Goal: Book appointment/travel/reservation

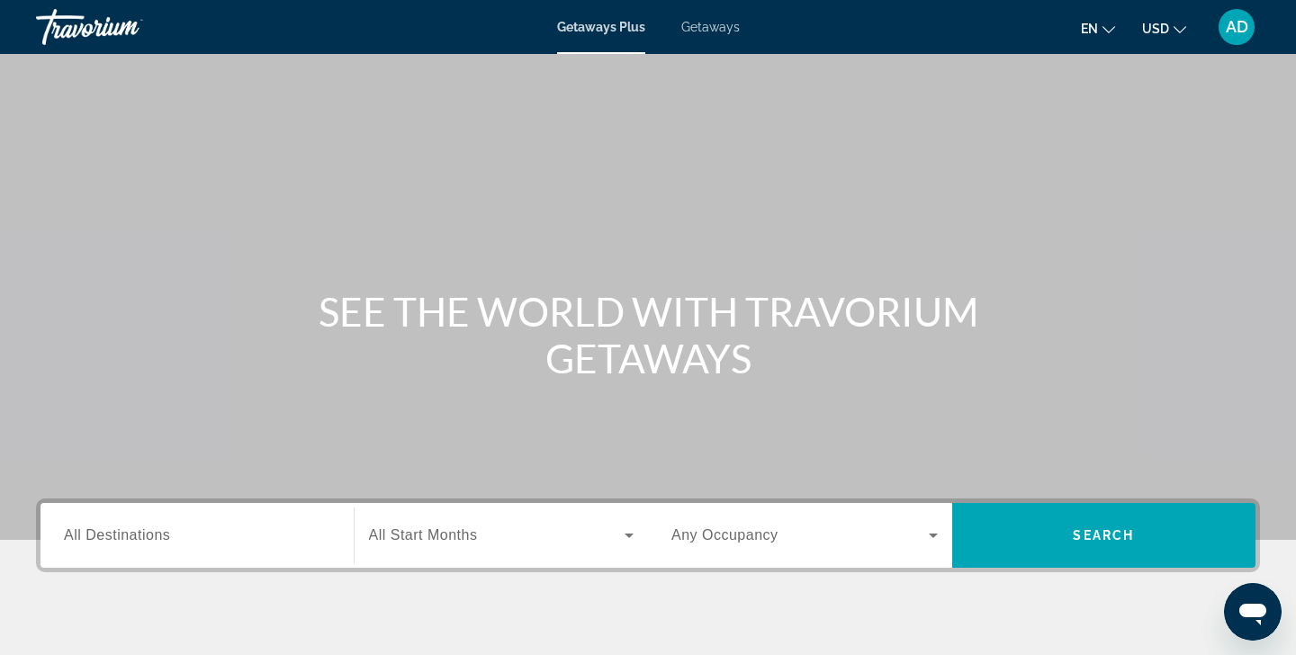
click at [597, 30] on span "Getaways Plus" at bounding box center [601, 27] width 88 height 14
click at [143, 536] on span "All Destinations" at bounding box center [117, 534] width 106 height 15
click at [143, 536] on input "Destination All Destinations" at bounding box center [197, 537] width 266 height 22
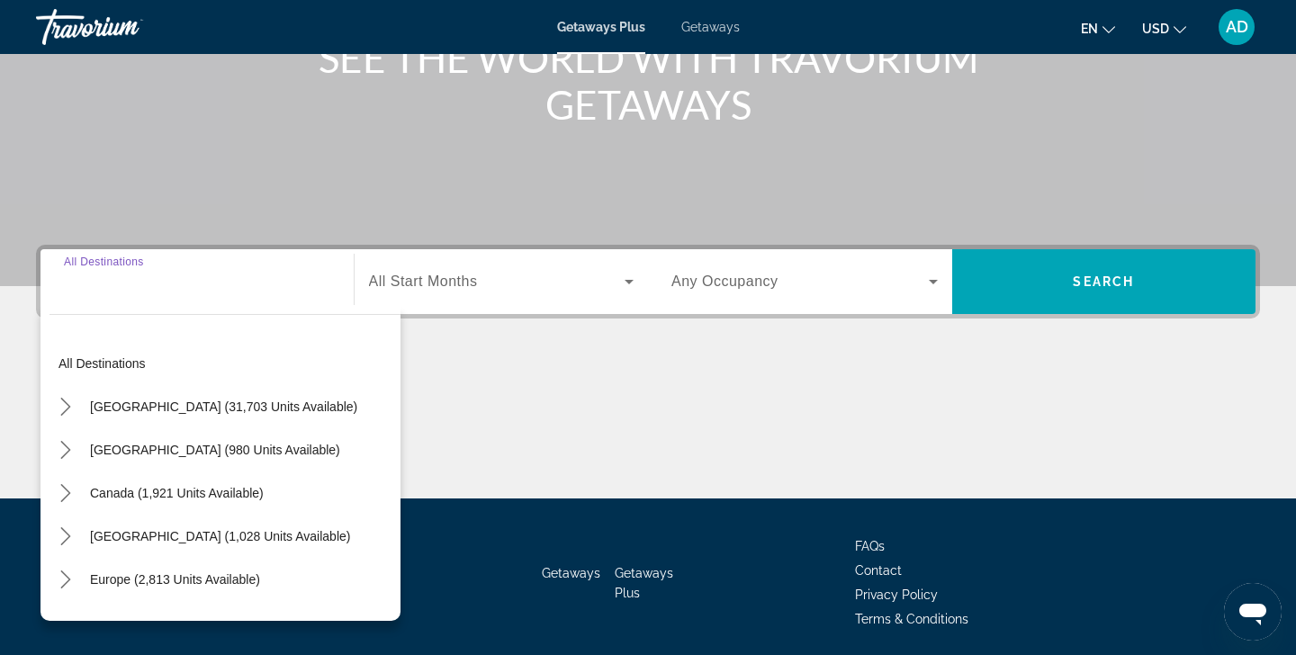
scroll to position [318, 0]
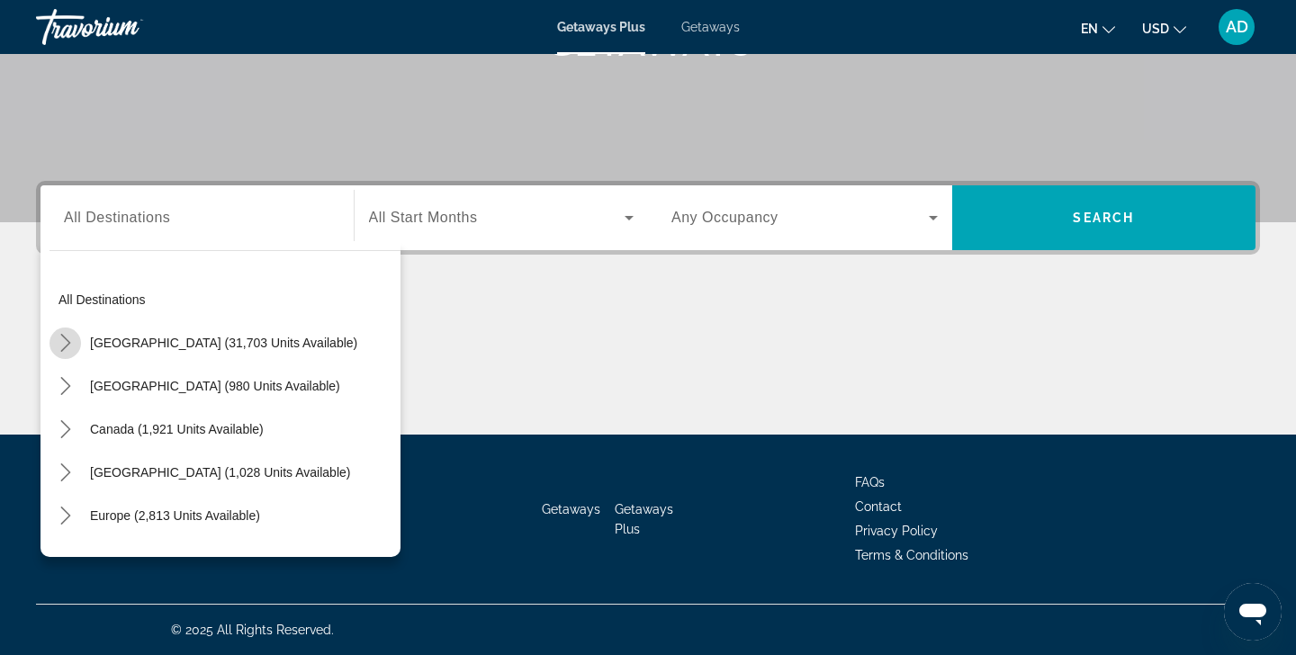
click at [69, 343] on icon "Toggle United States (31,703 units available) submenu" at bounding box center [65, 343] width 10 height 18
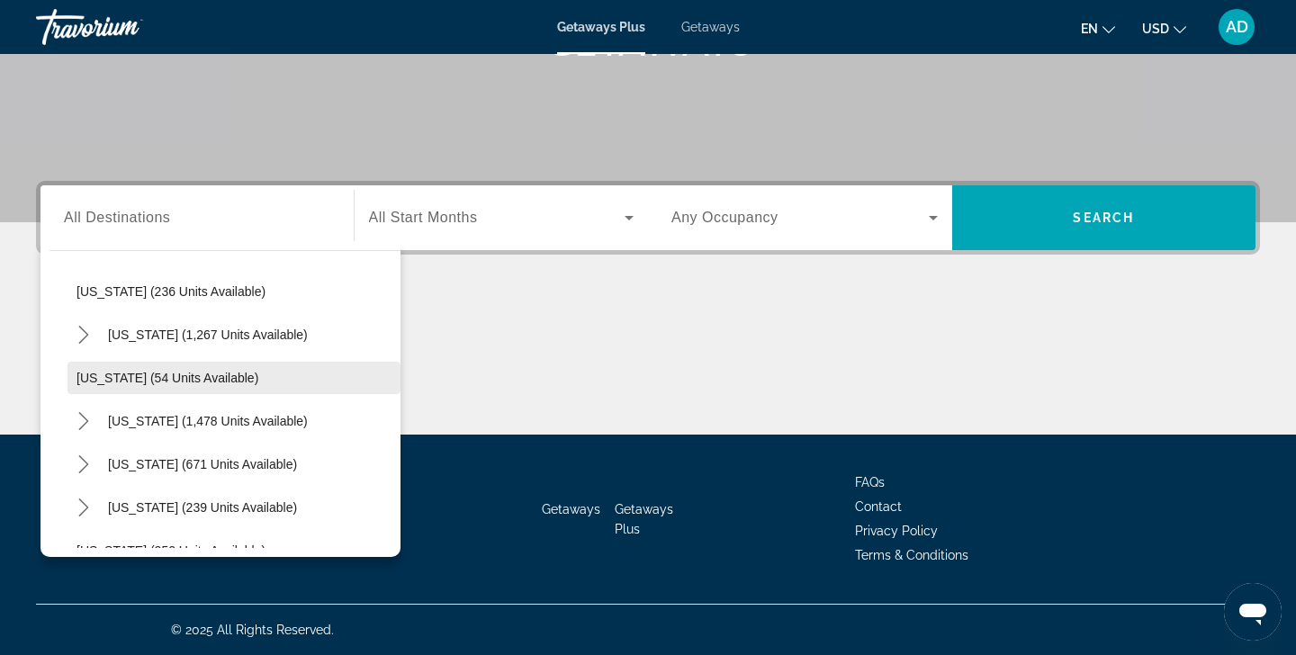
scroll to position [1219, 0]
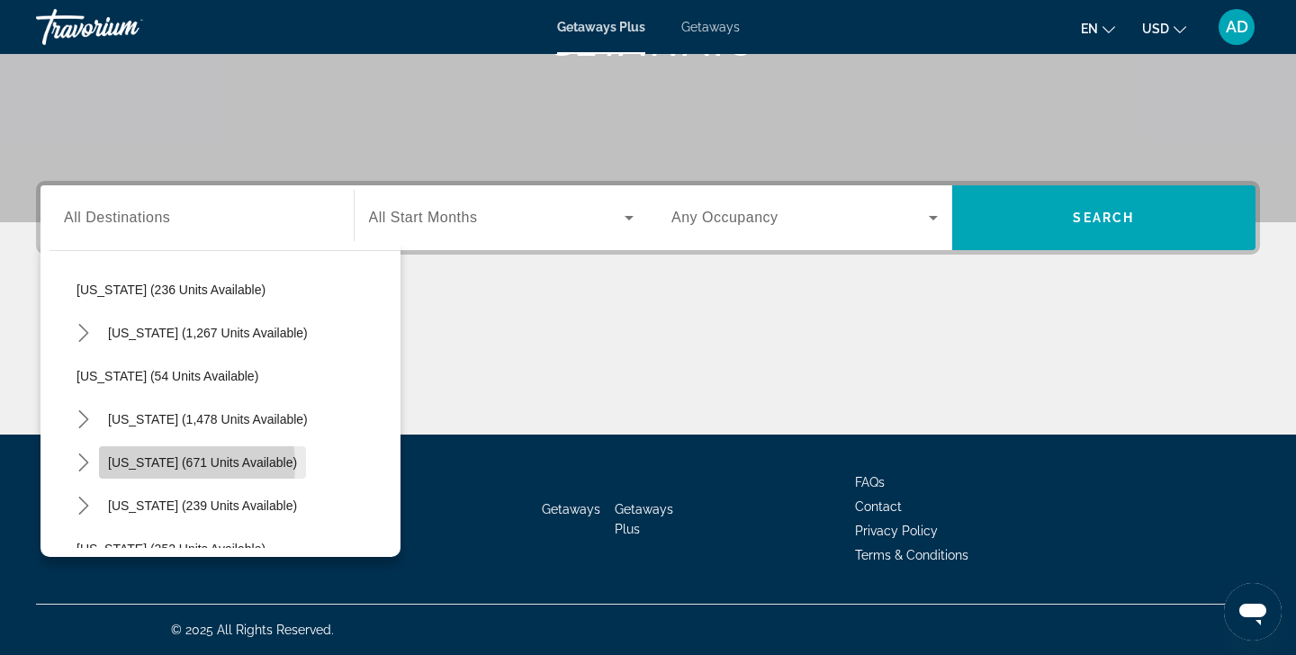
click at [159, 465] on span "[US_STATE] (671 units available)" at bounding box center [202, 462] width 189 height 14
type input "**********"
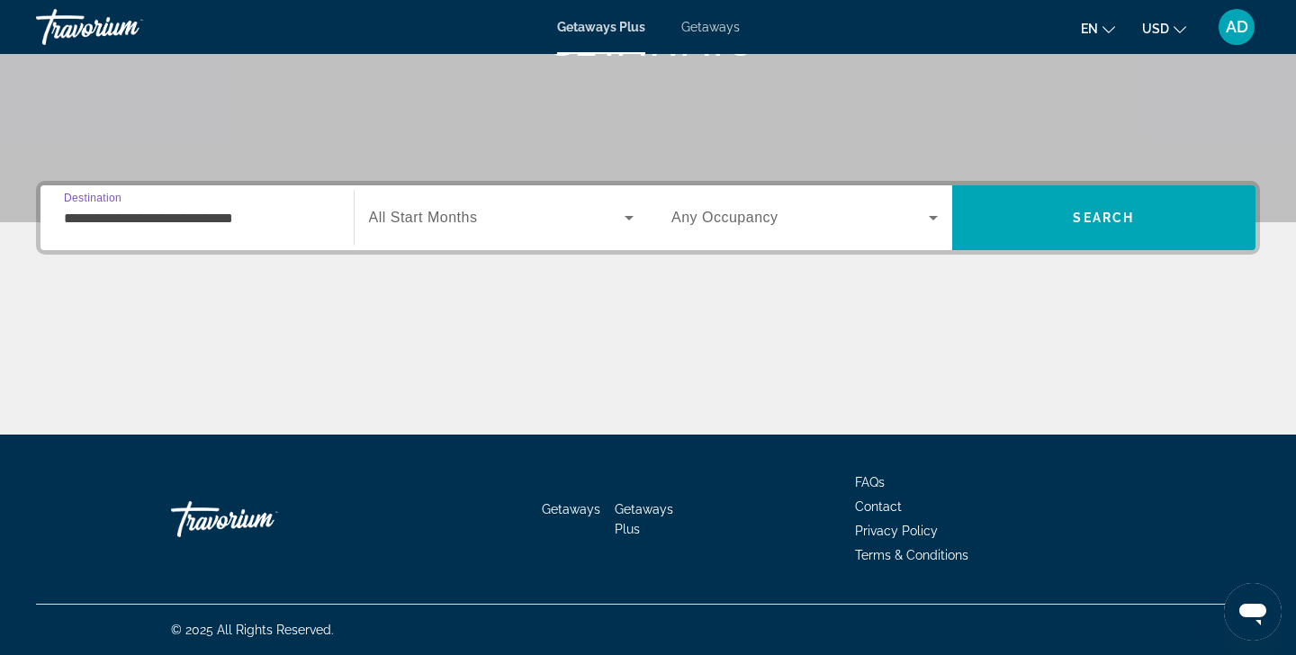
click at [630, 220] on icon "Search widget" at bounding box center [629, 218] width 22 height 22
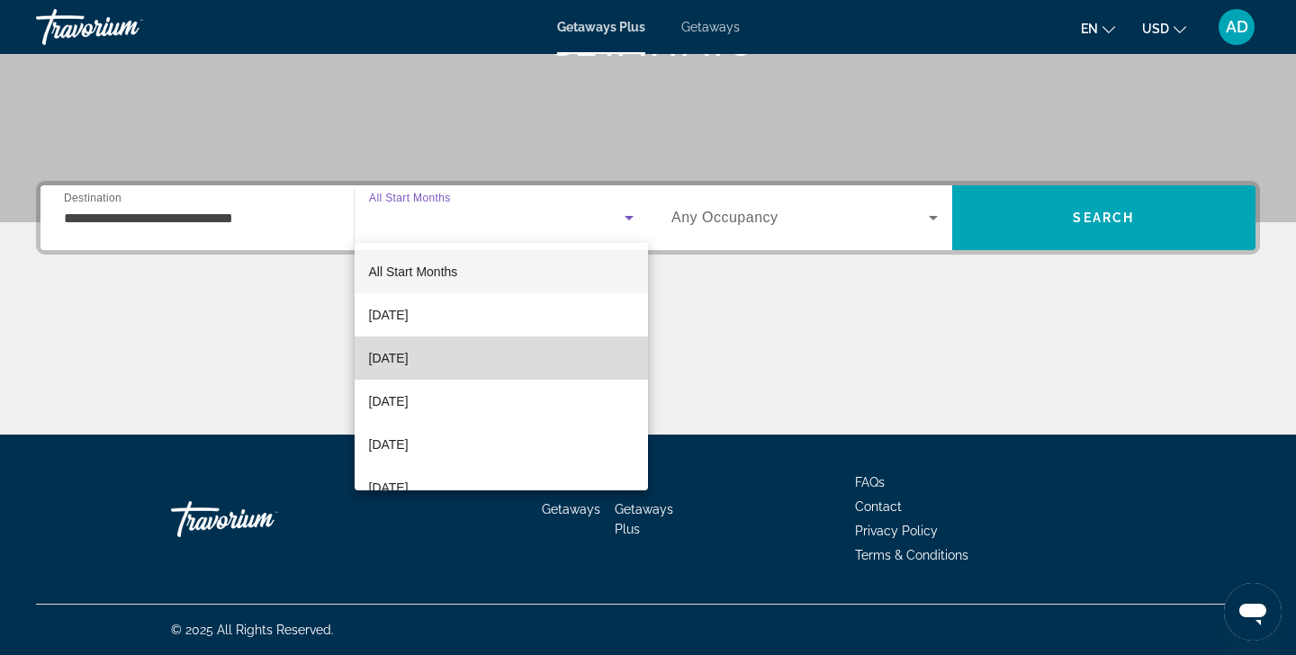
click at [477, 360] on mat-option "November 2025" at bounding box center [502, 358] width 294 height 43
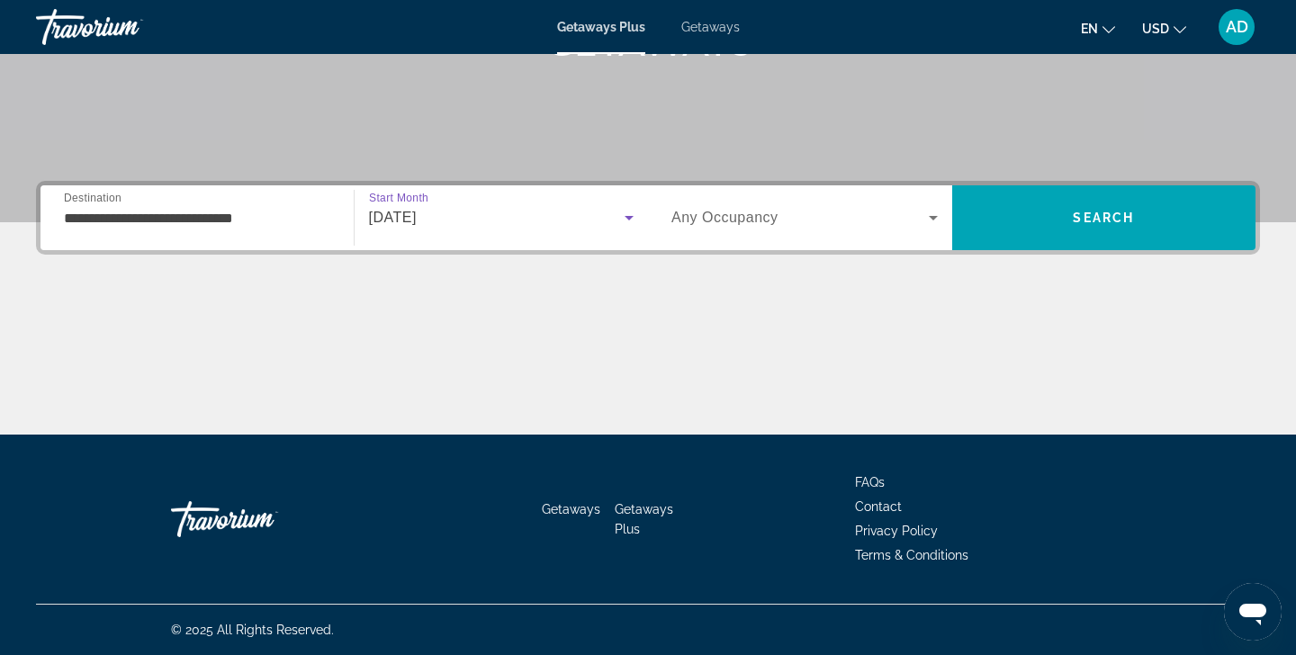
click at [937, 215] on icon "Search widget" at bounding box center [933, 218] width 22 height 22
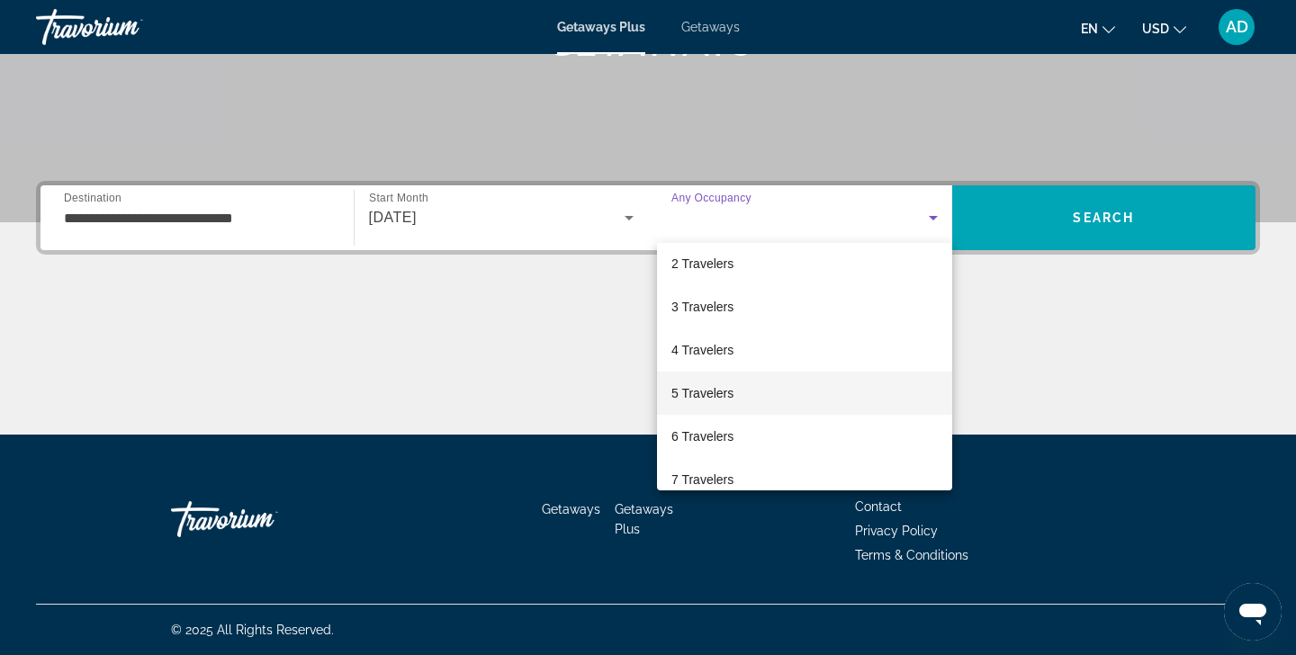
scroll to position [59, 0]
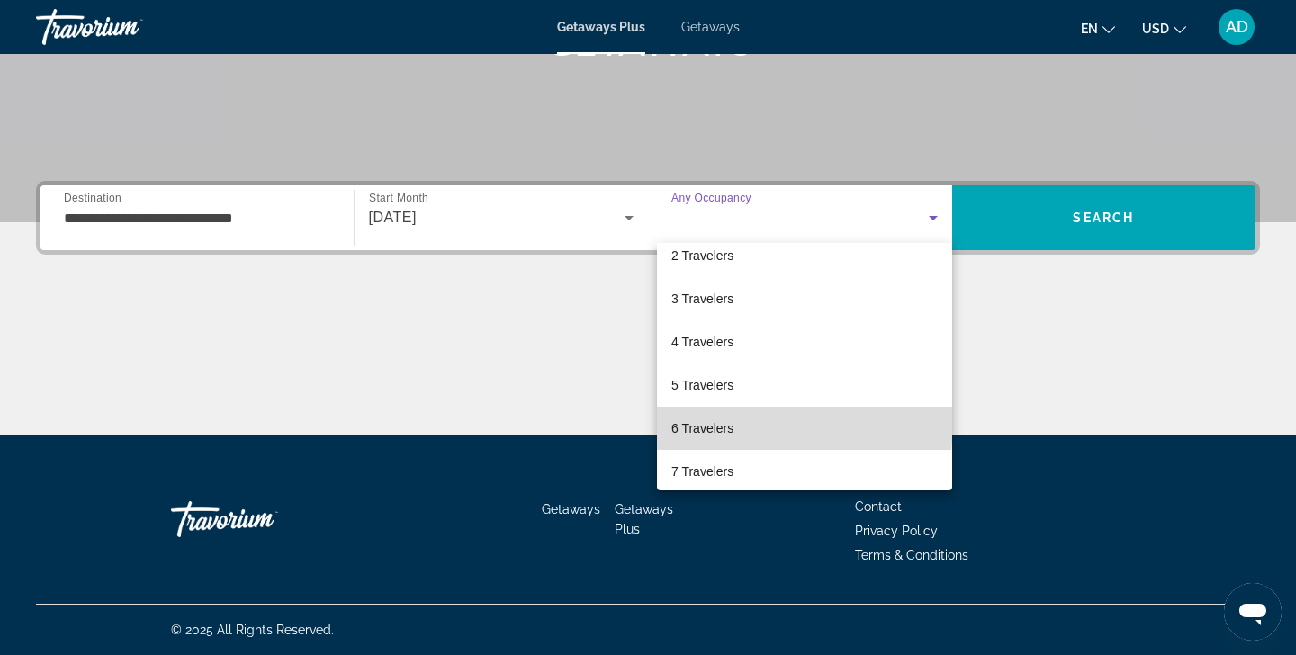
click at [748, 424] on mat-option "6 Travelers" at bounding box center [804, 428] width 295 height 43
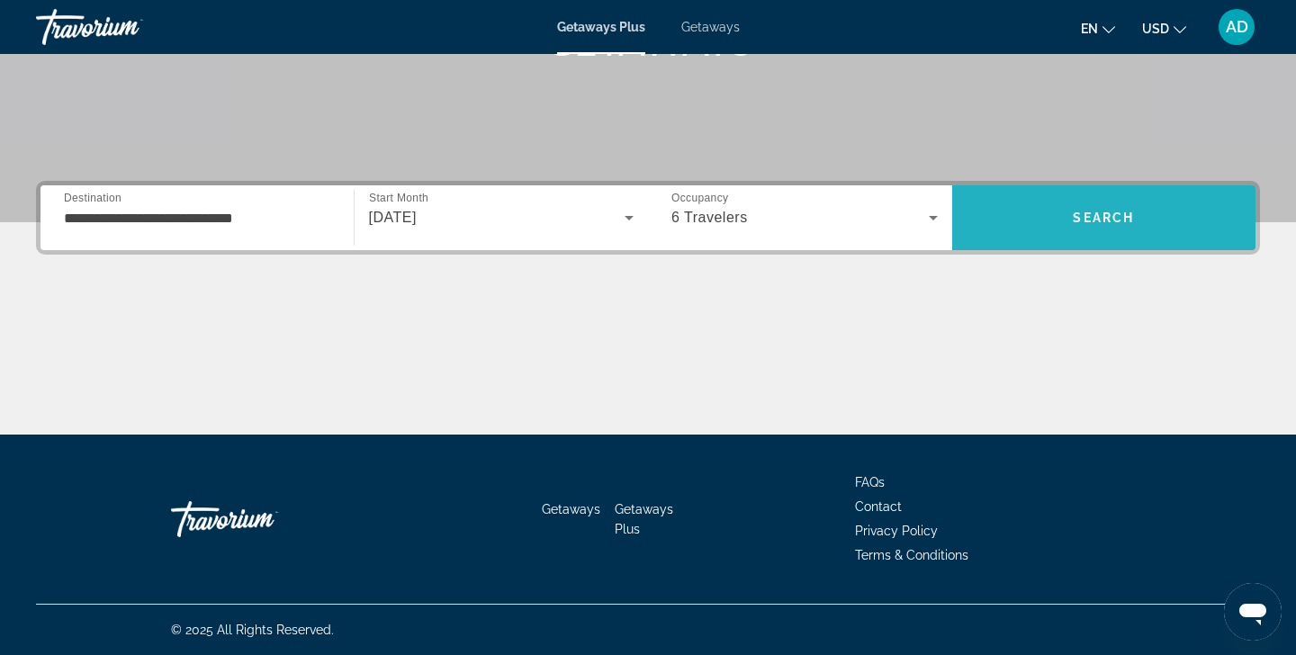
click at [1091, 214] on span "Search" at bounding box center [1103, 218] width 61 height 14
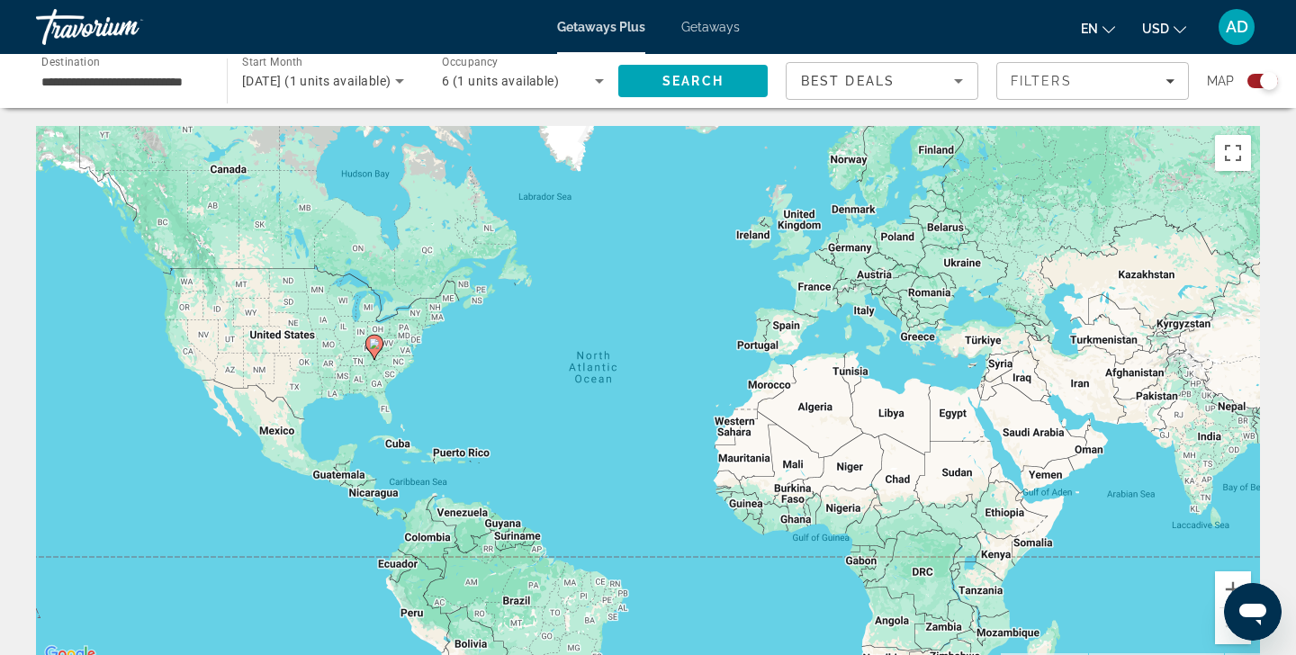
click at [215, 84] on div "**********" at bounding box center [122, 81] width 191 height 51
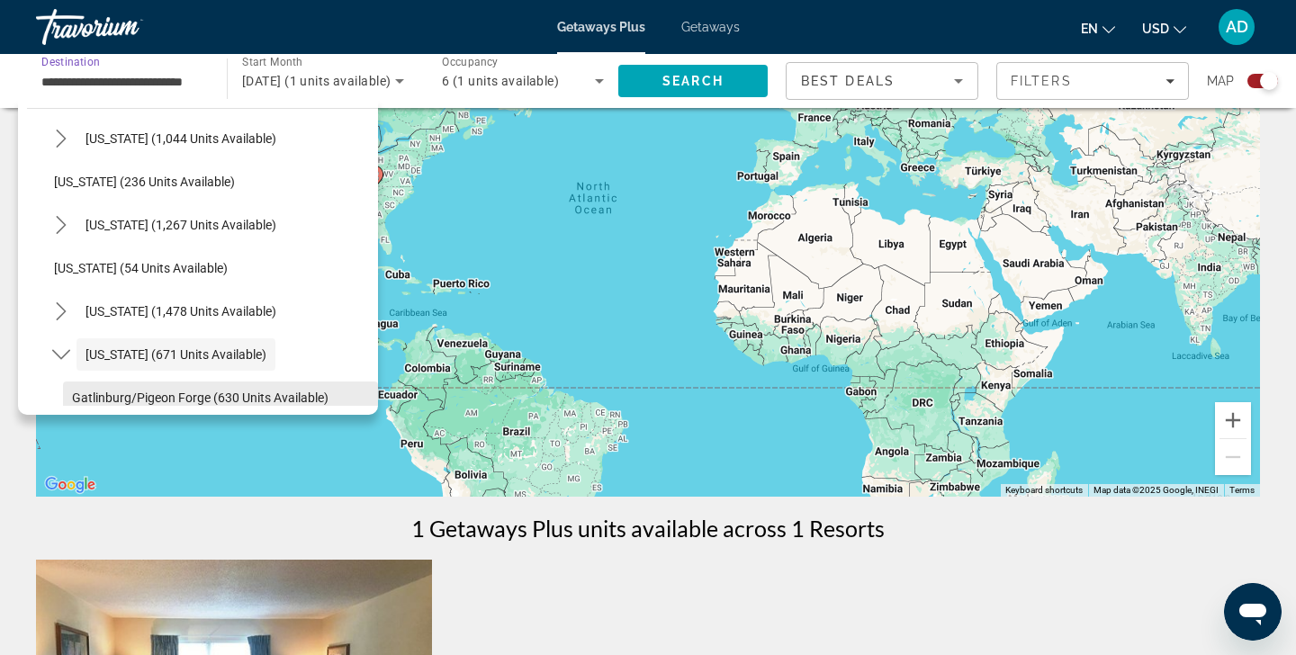
scroll to position [1271, 0]
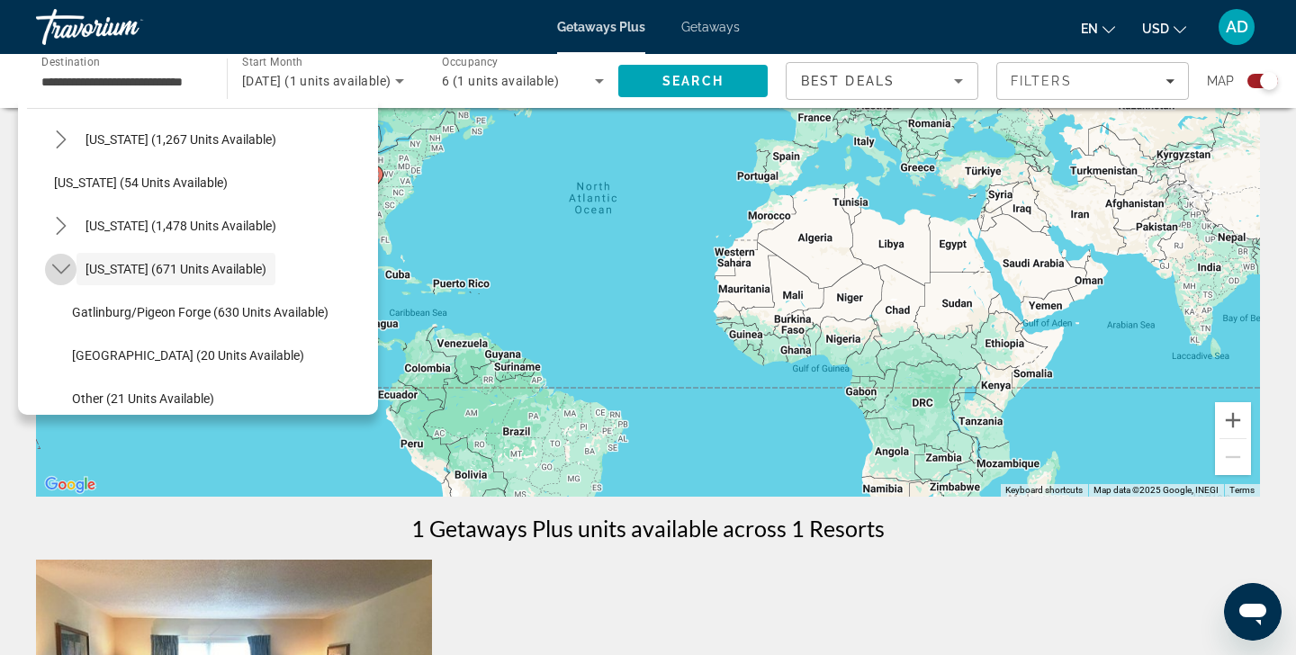
click at [60, 272] on icon "Toggle Tennessee (671 units available) submenu" at bounding box center [60, 270] width 18 height 10
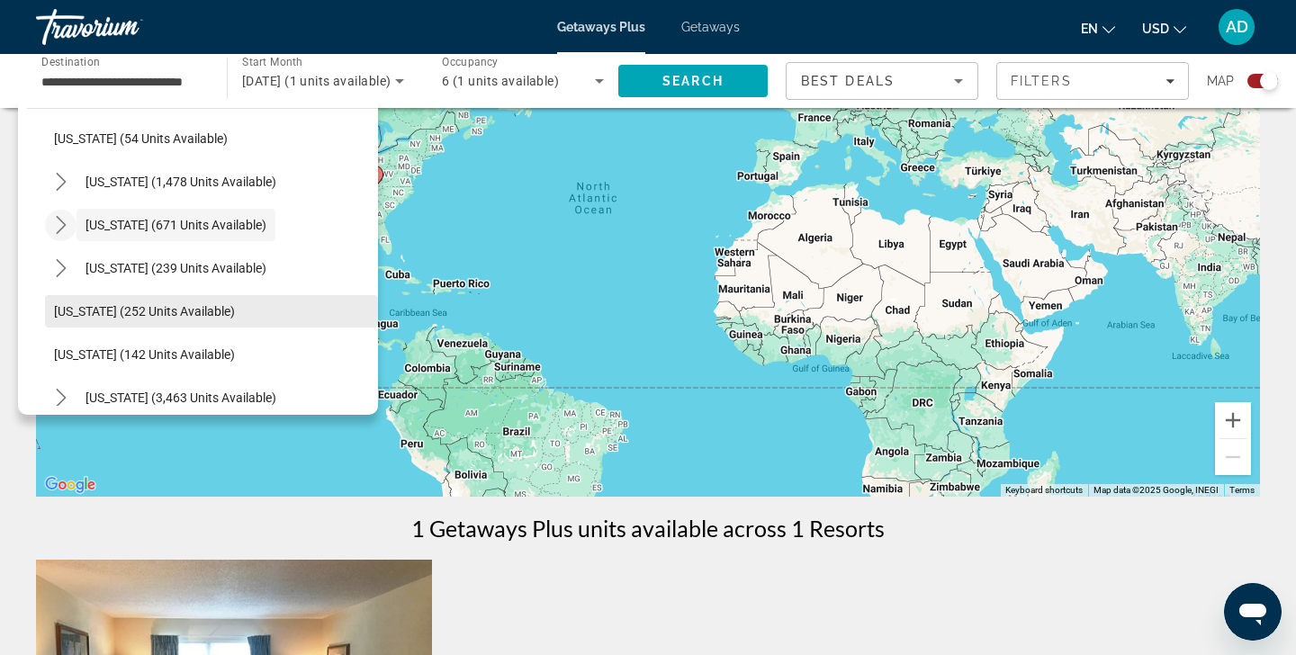
scroll to position [1308, 0]
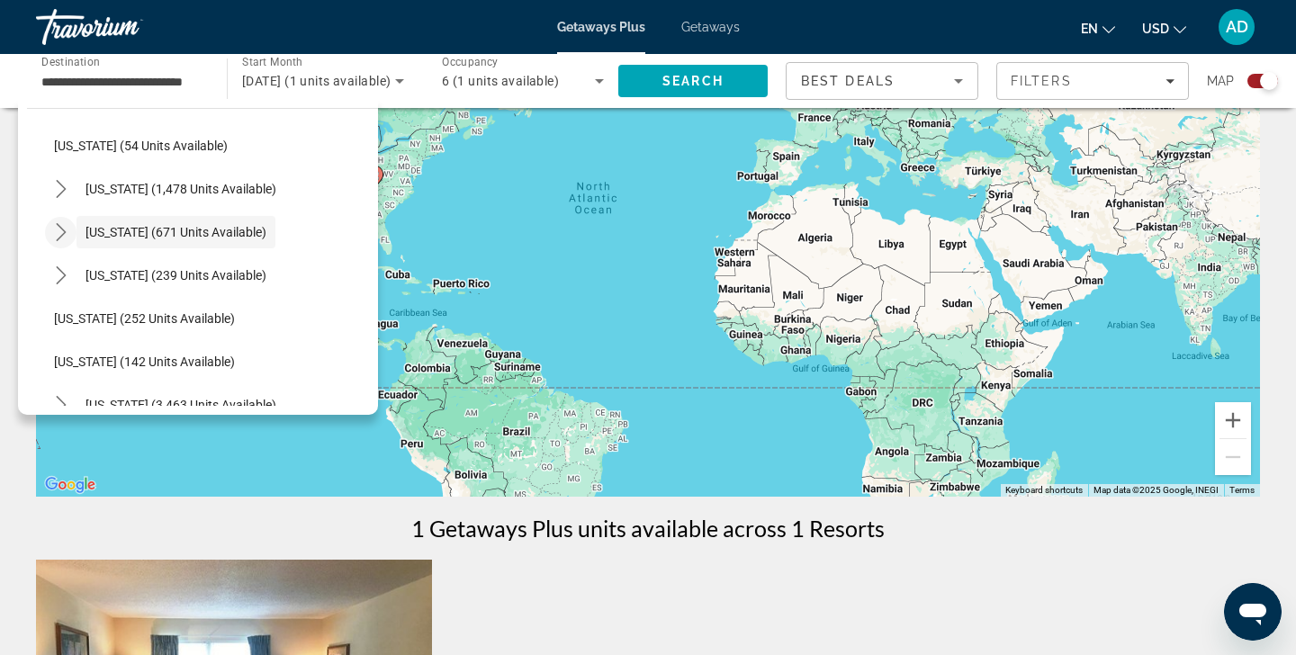
click at [63, 231] on icon "Toggle Tennessee (671 units available) submenu" at bounding box center [61, 232] width 10 height 18
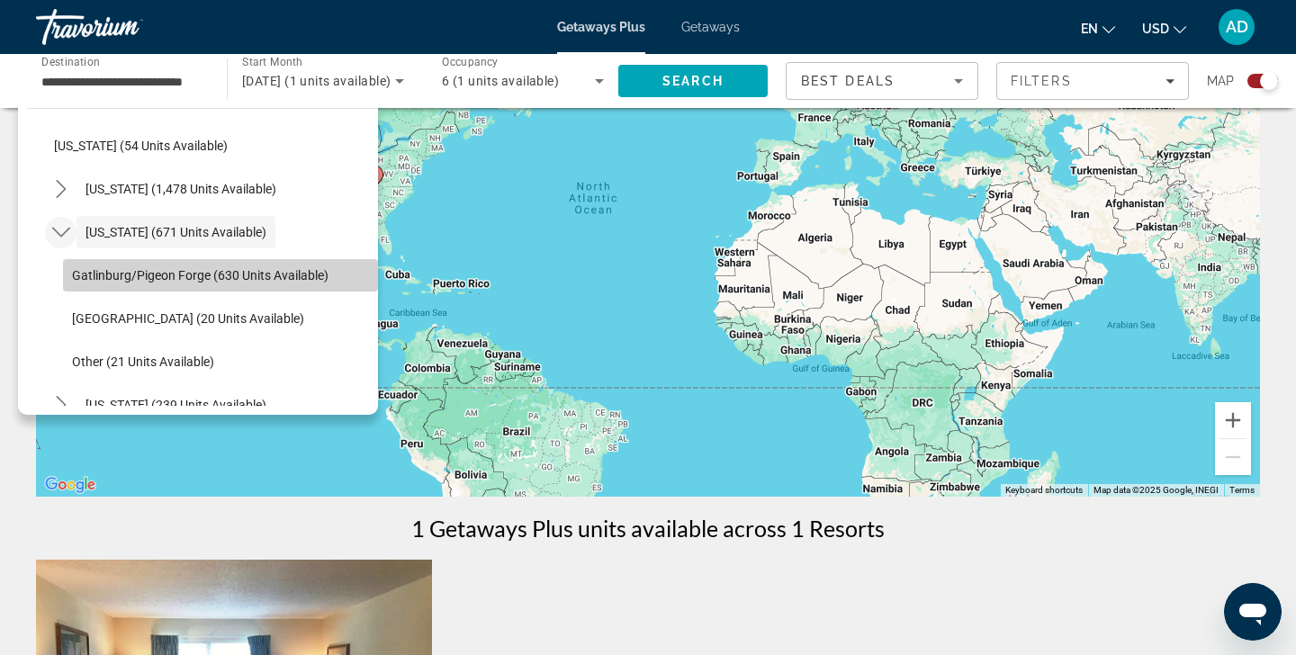
click at [146, 286] on span "Select destination: Gatlinburg/Pigeon Forge (630 units available)" at bounding box center [220, 275] width 315 height 43
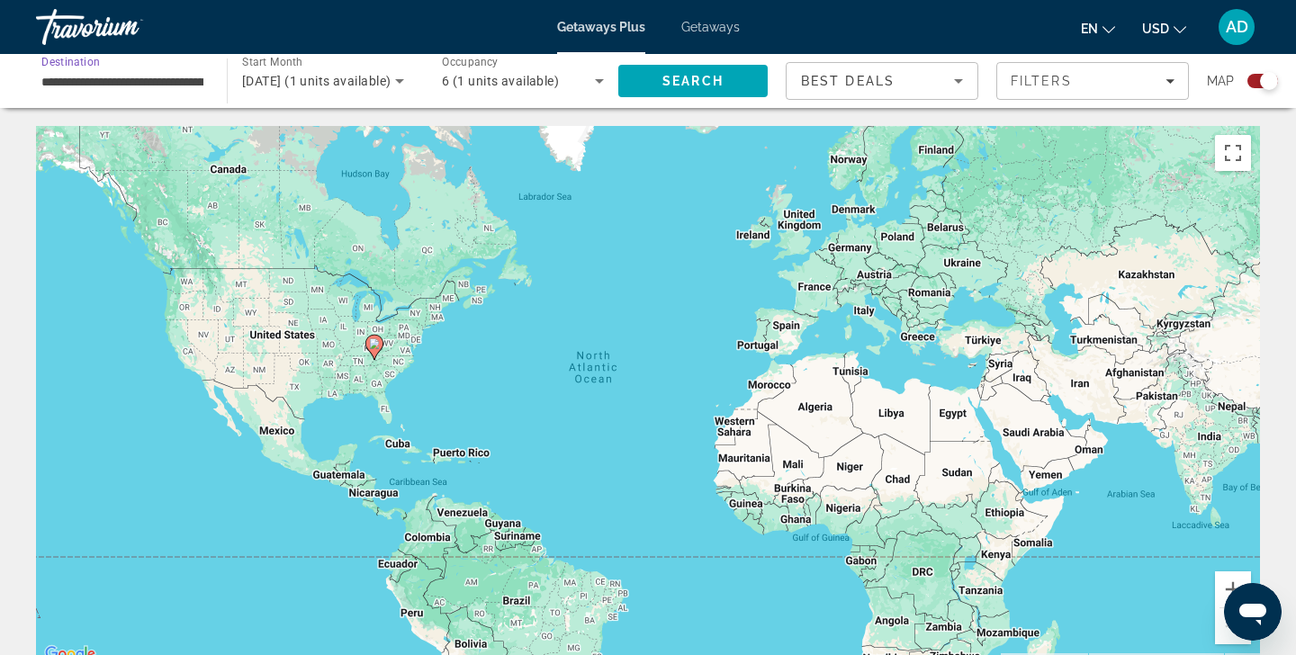
scroll to position [0, 0]
click at [169, 85] on input "**********" at bounding box center [122, 82] width 162 height 22
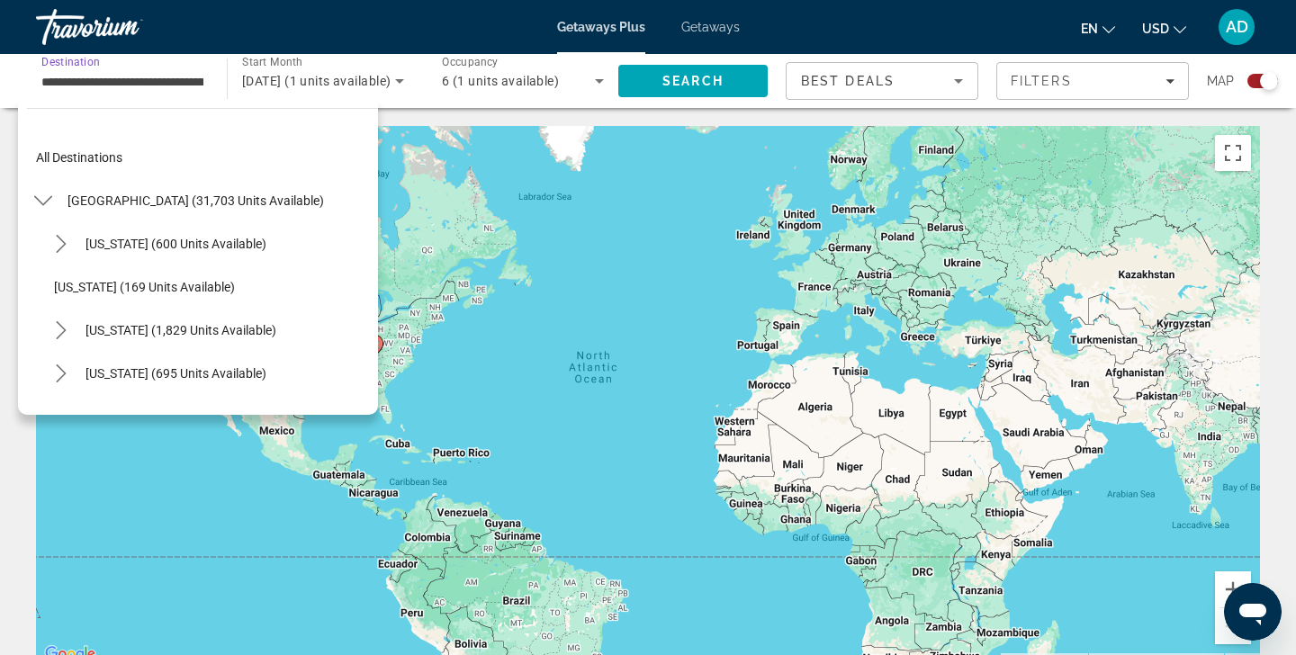
scroll to position [1317, 0]
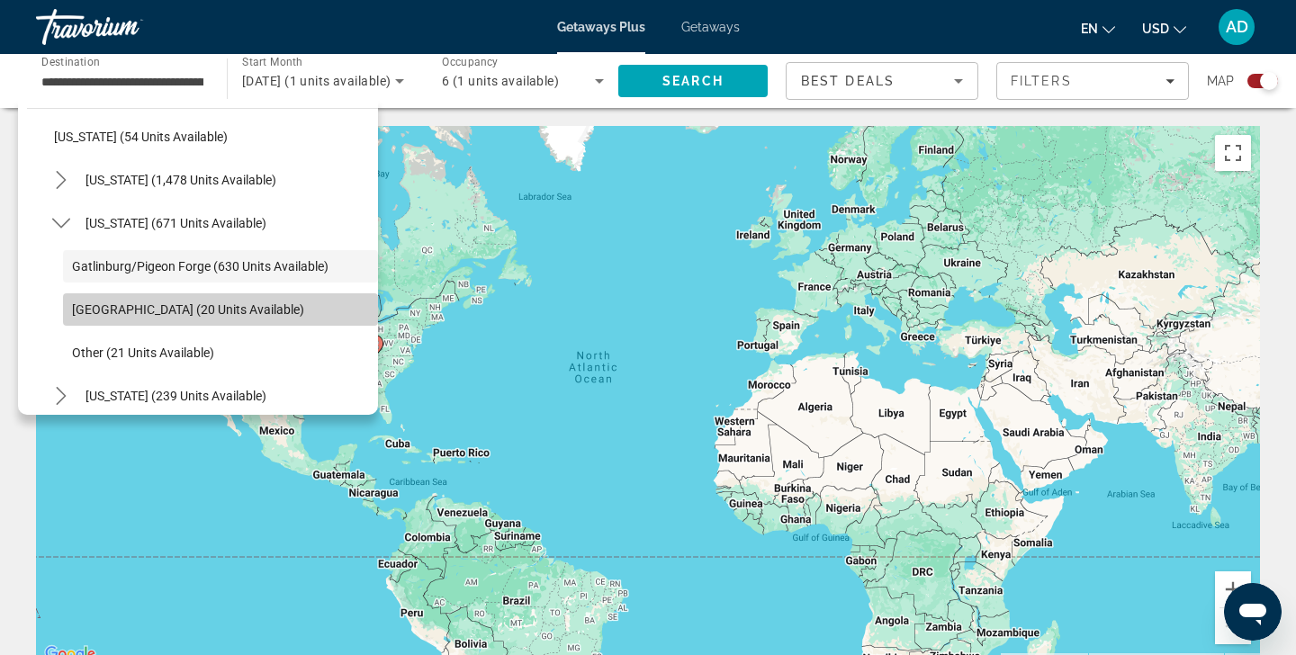
click at [130, 309] on span "Nashville (20 units available)" at bounding box center [188, 309] width 232 height 14
type input "**********"
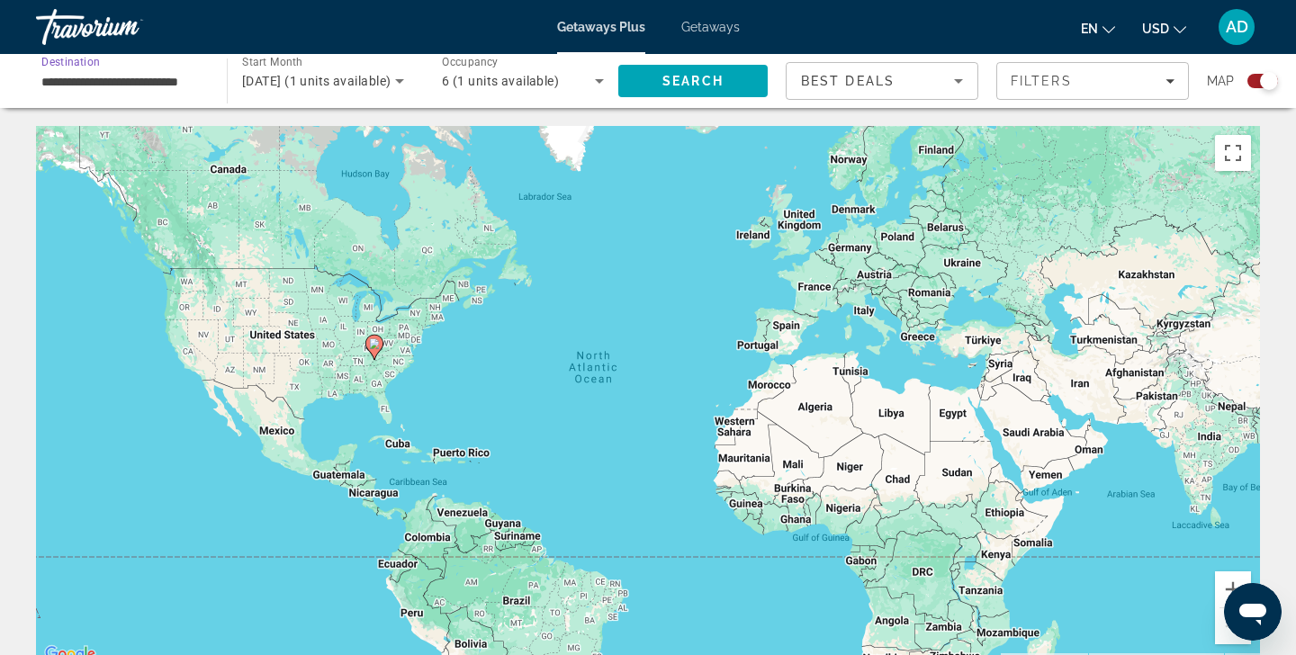
scroll to position [0, 0]
click at [166, 87] on input "**********" at bounding box center [122, 82] width 162 height 22
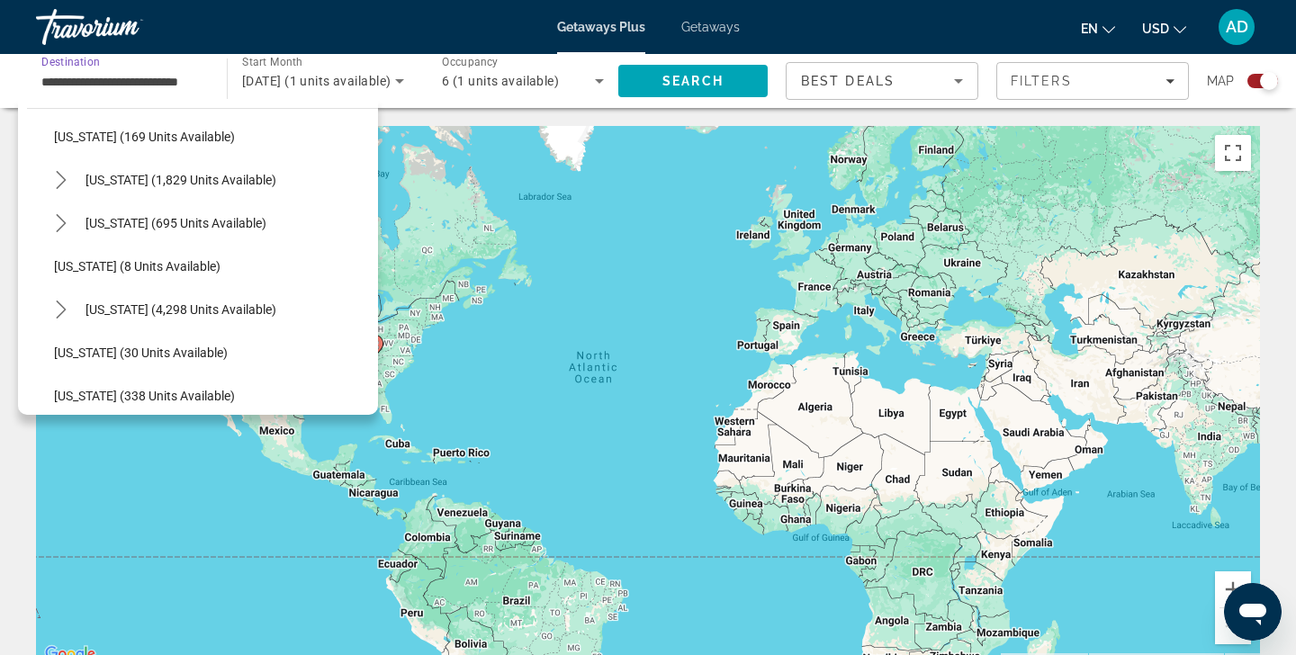
scroll to position [99, 0]
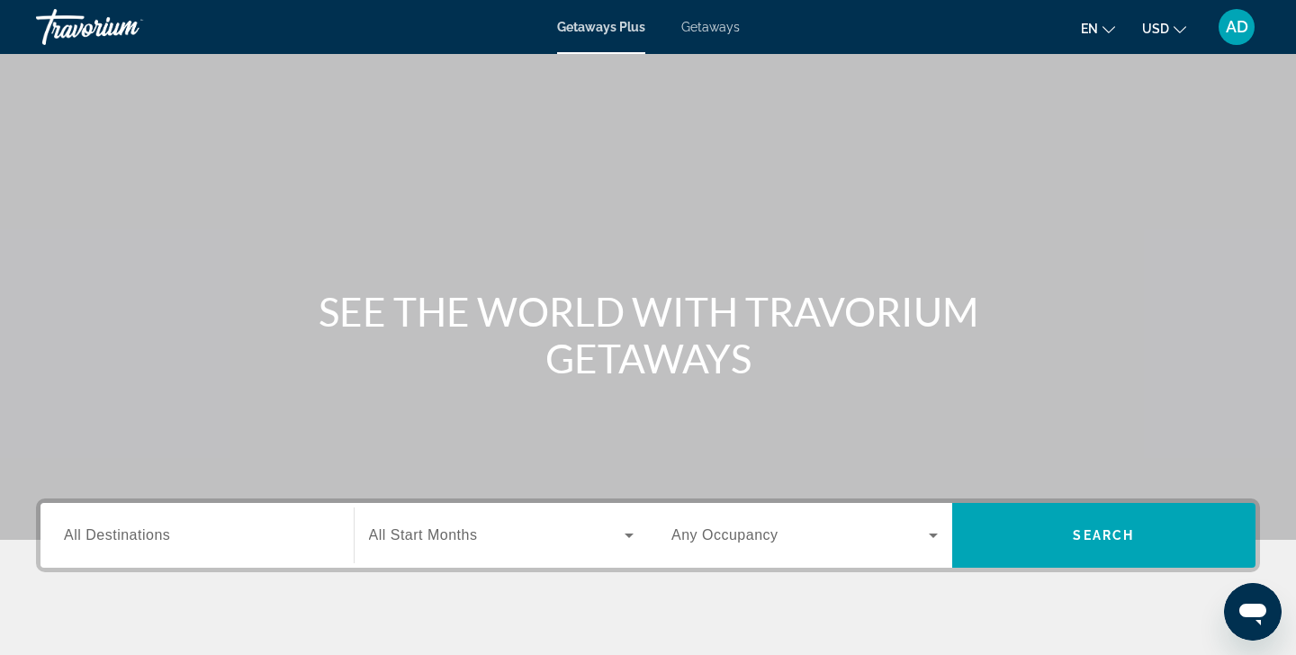
click at [607, 32] on span "Getaways Plus" at bounding box center [601, 27] width 88 height 14
click at [180, 533] on input "Destination All Destinations" at bounding box center [197, 537] width 266 height 22
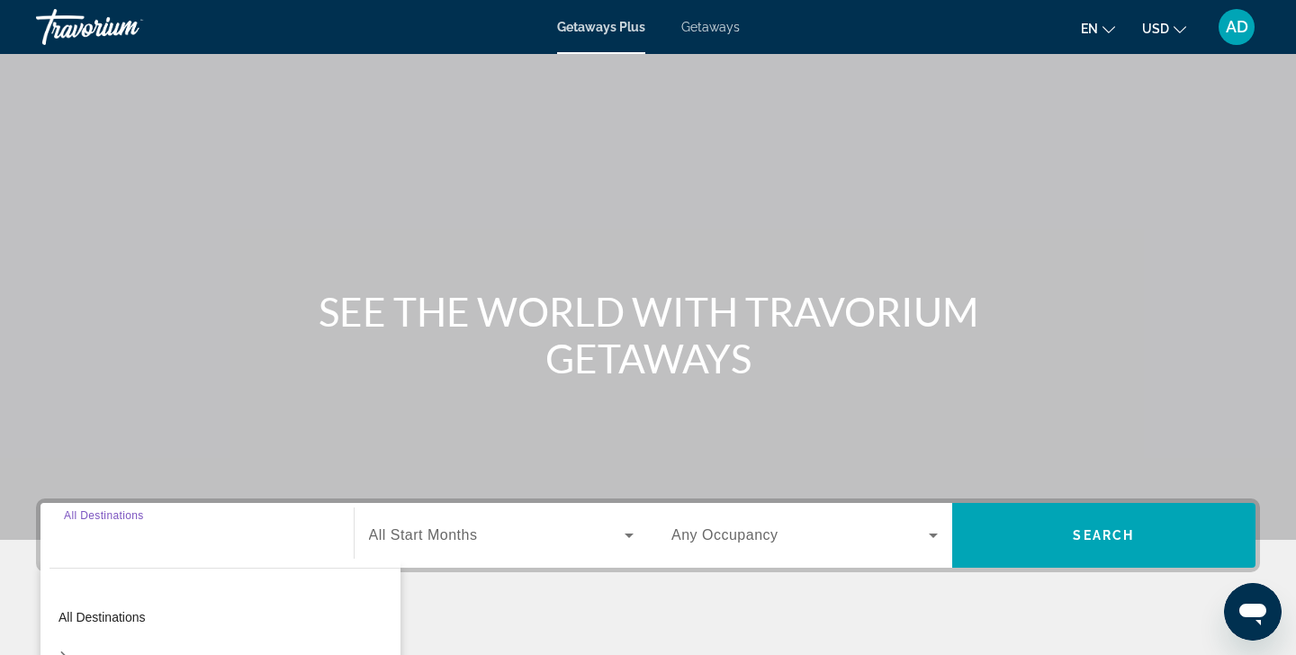
scroll to position [318, 0]
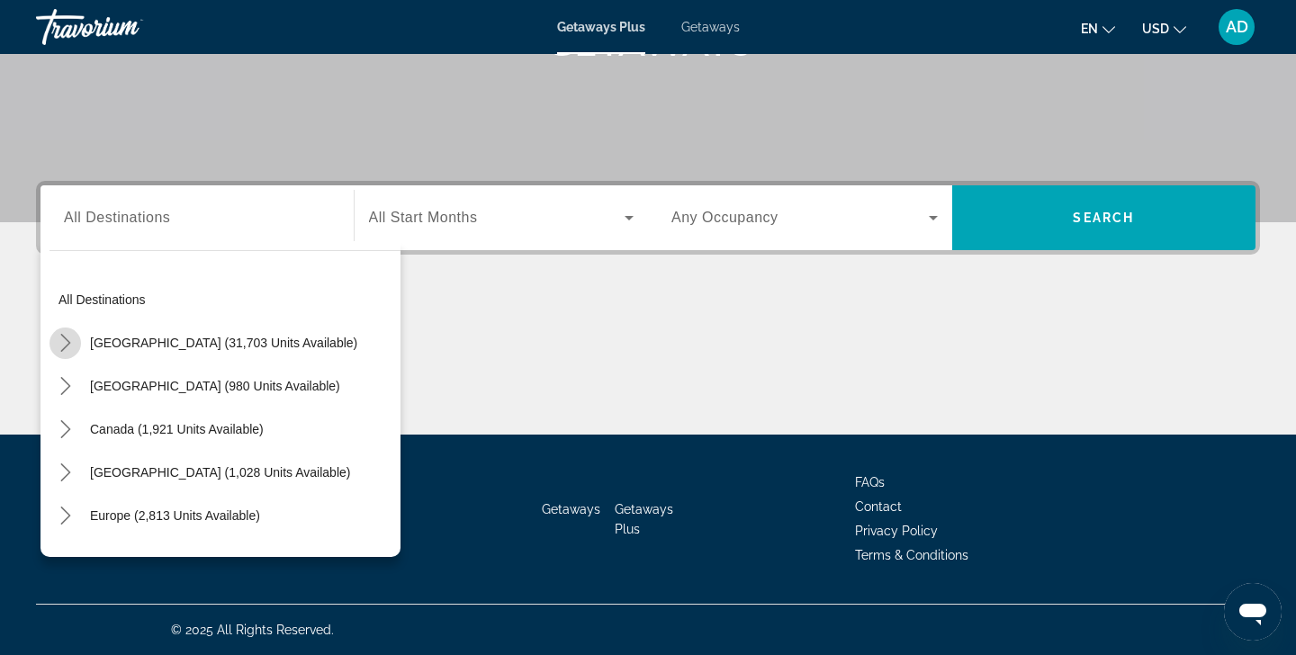
click at [66, 343] on icon "Toggle United States (31,703 units available) submenu" at bounding box center [66, 343] width 18 height 18
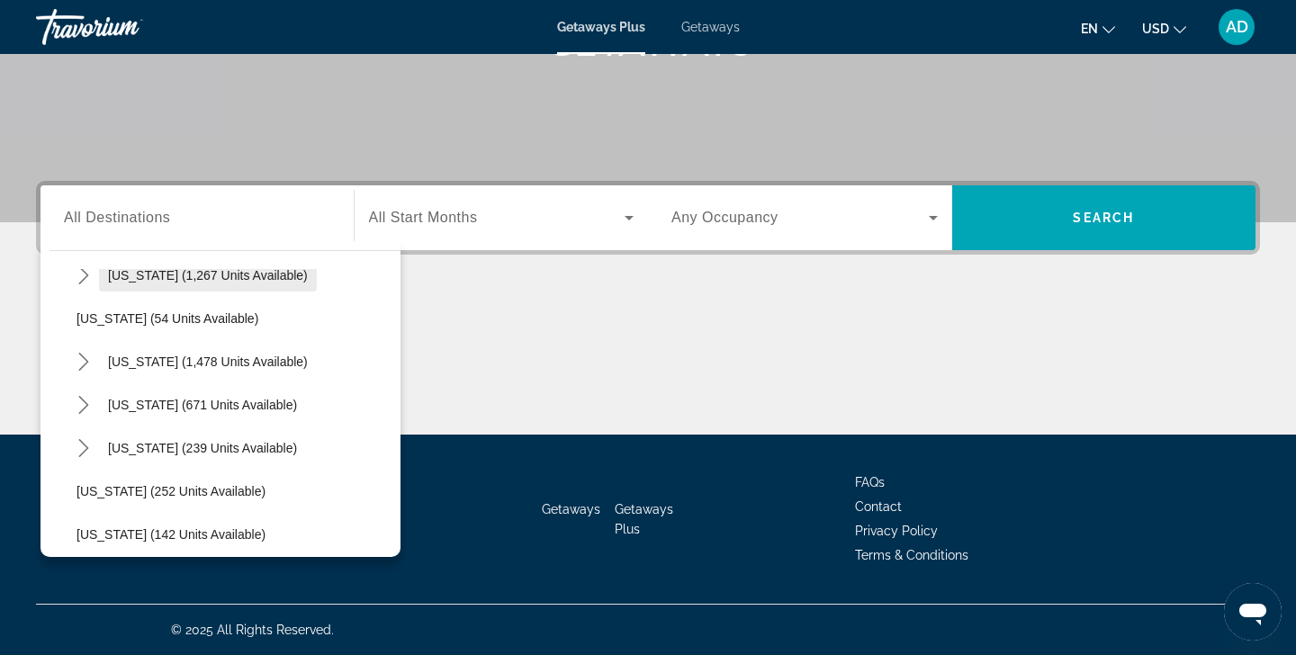
scroll to position [1278, 0]
click at [83, 403] on icon "Toggle Tennessee (671 units available) submenu" at bounding box center [84, 404] width 18 height 18
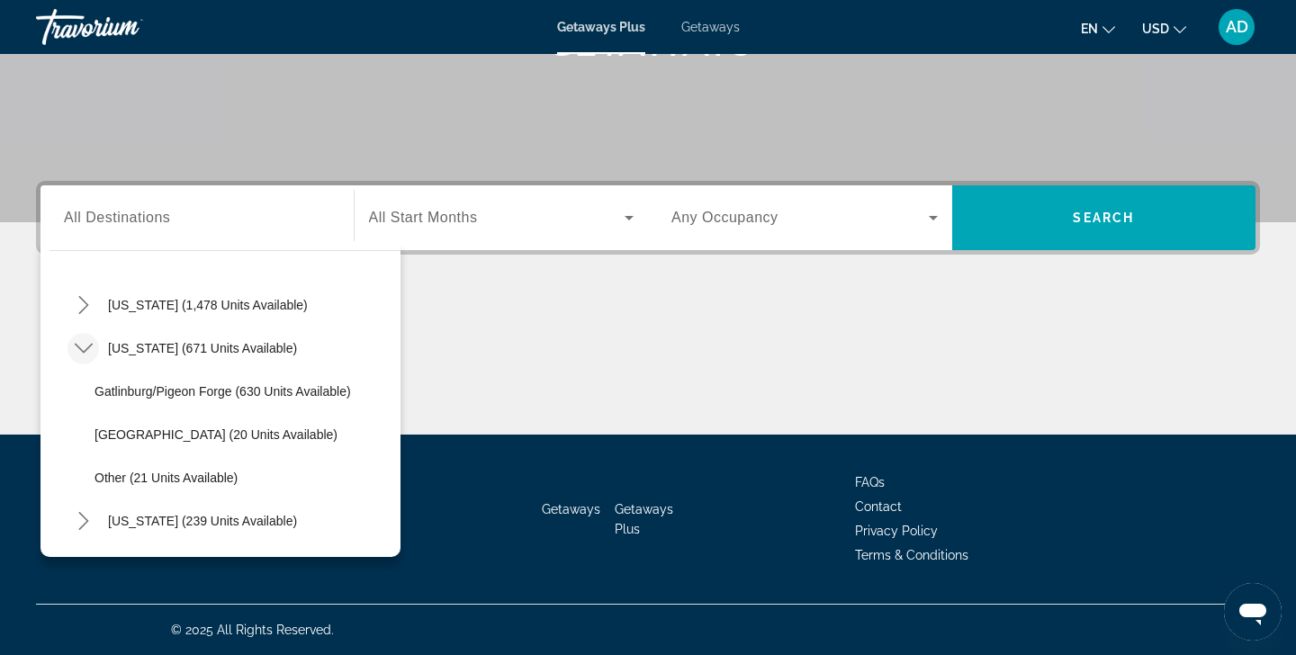
scroll to position [1332, 0]
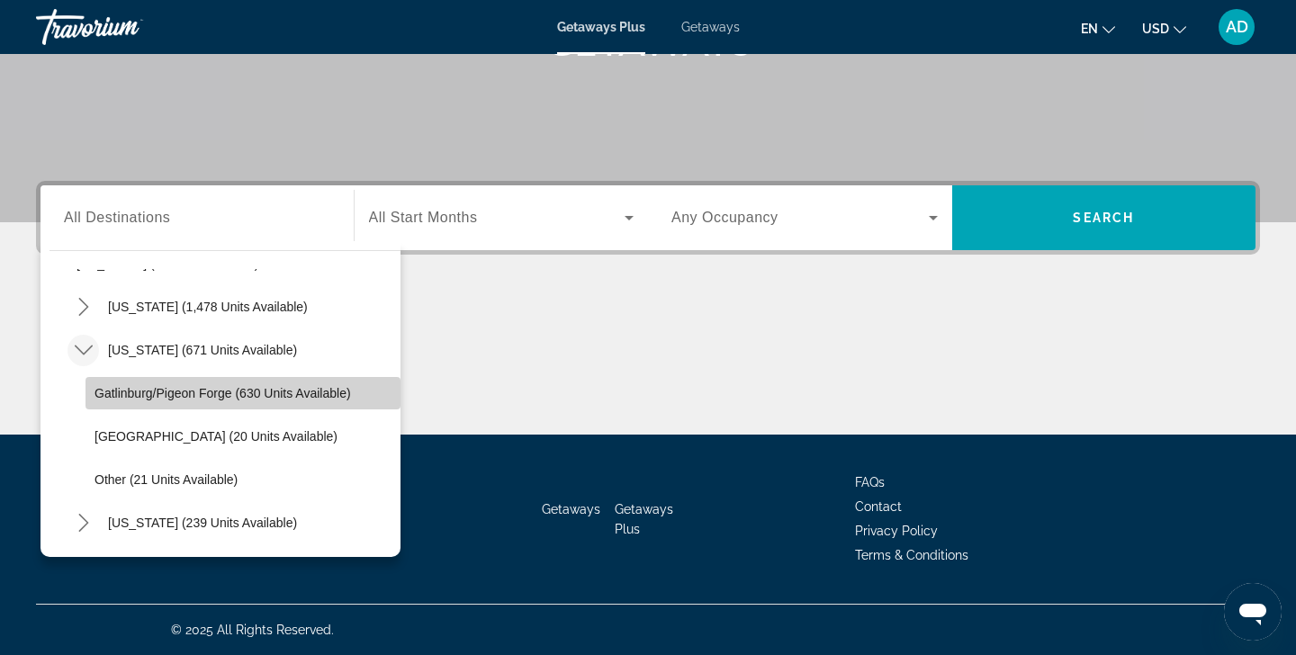
click at [113, 391] on span "Gatlinburg/Pigeon Forge (630 units available)" at bounding box center [222, 393] width 256 height 14
type input "**********"
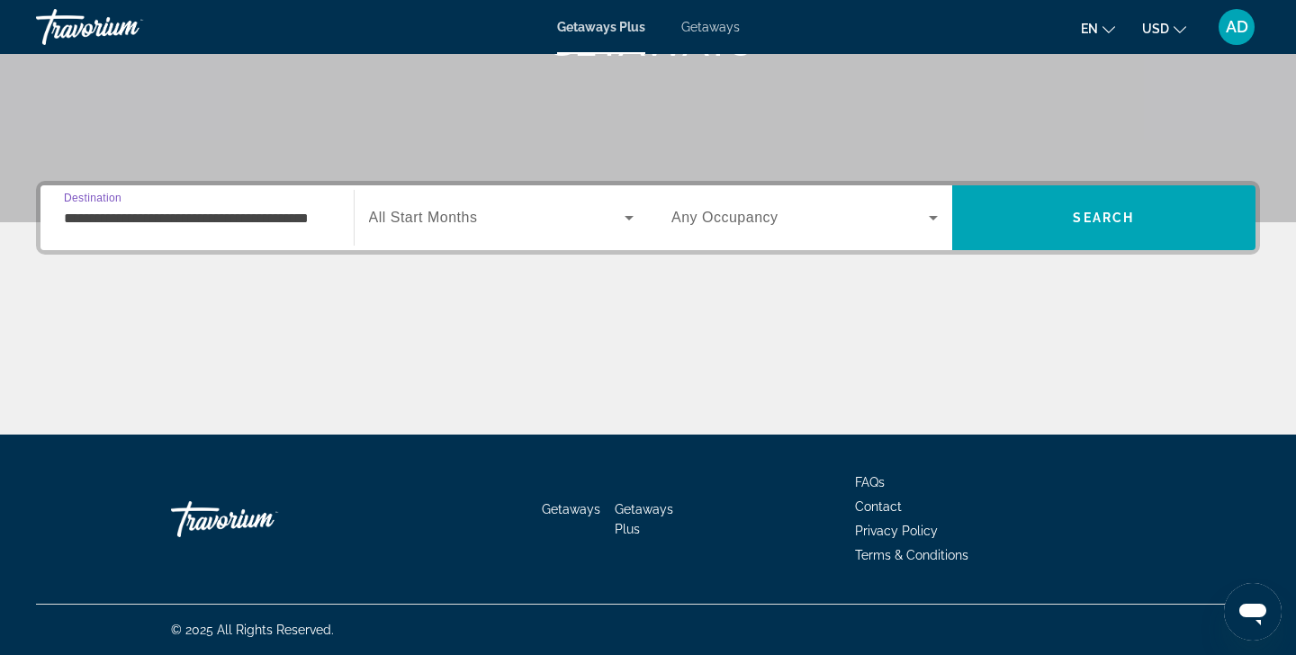
click at [630, 217] on icon "Search widget" at bounding box center [629, 218] width 9 height 4
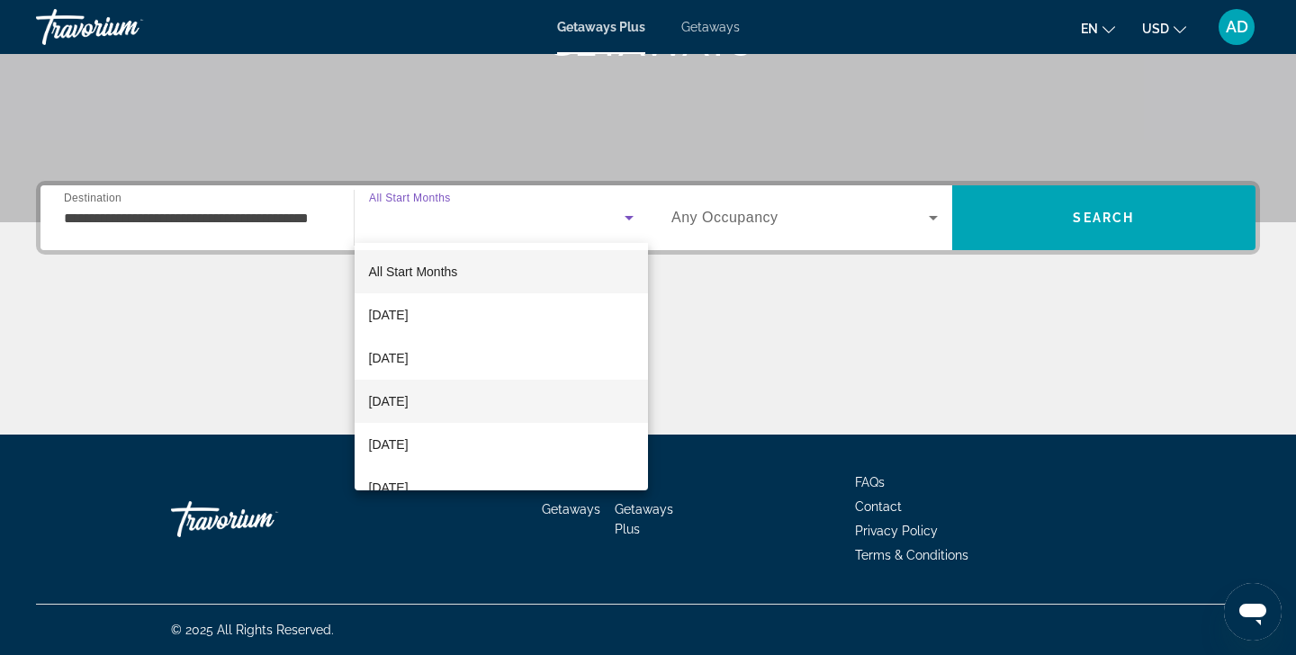
click at [520, 398] on mat-option "[DATE]" at bounding box center [502, 401] width 294 height 43
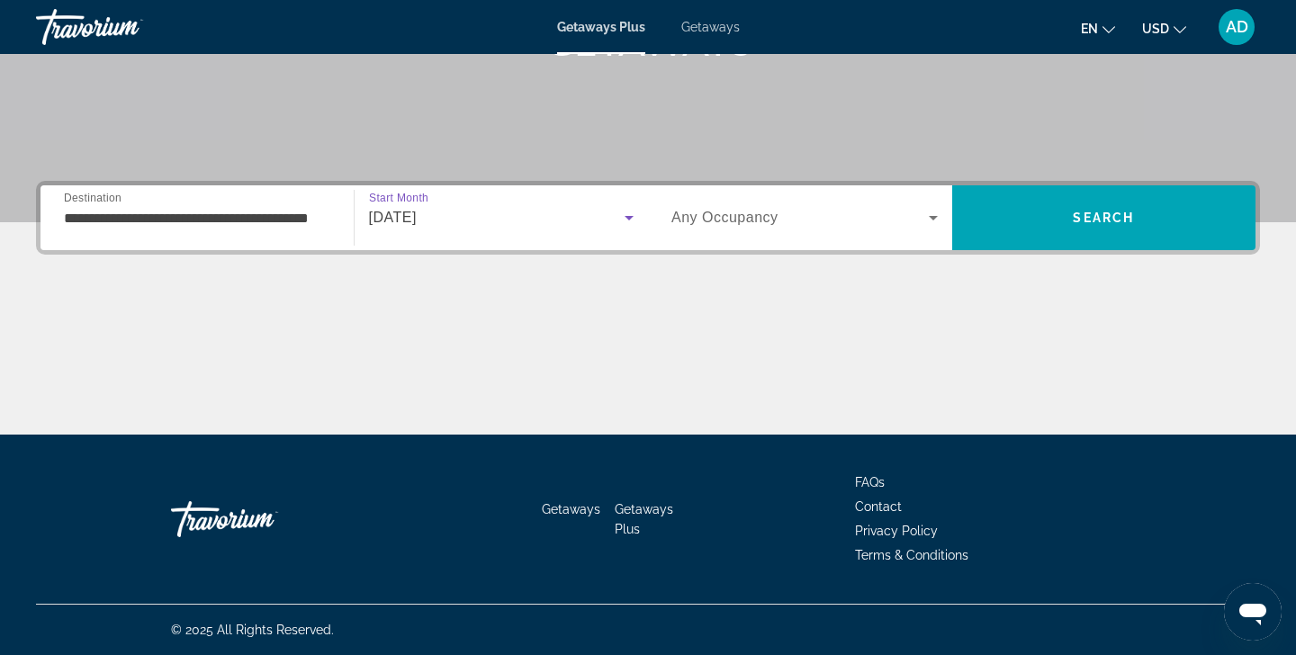
click at [932, 217] on icon "Search widget" at bounding box center [933, 218] width 9 height 4
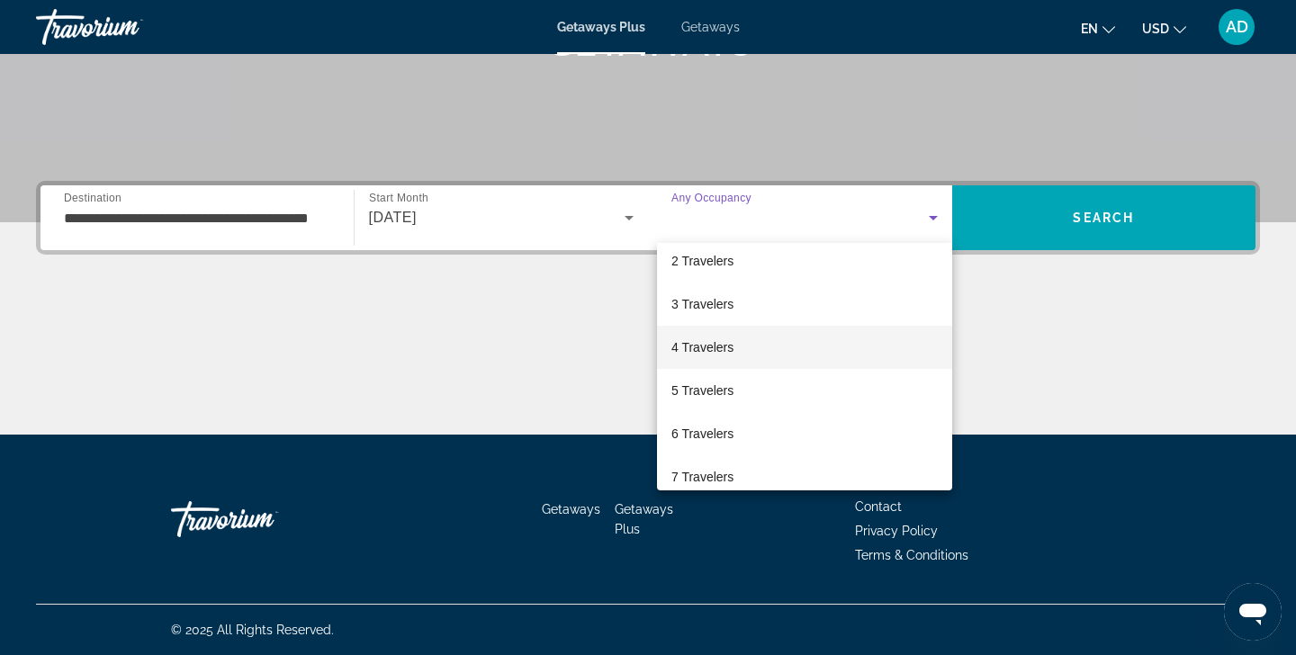
scroll to position [61, 0]
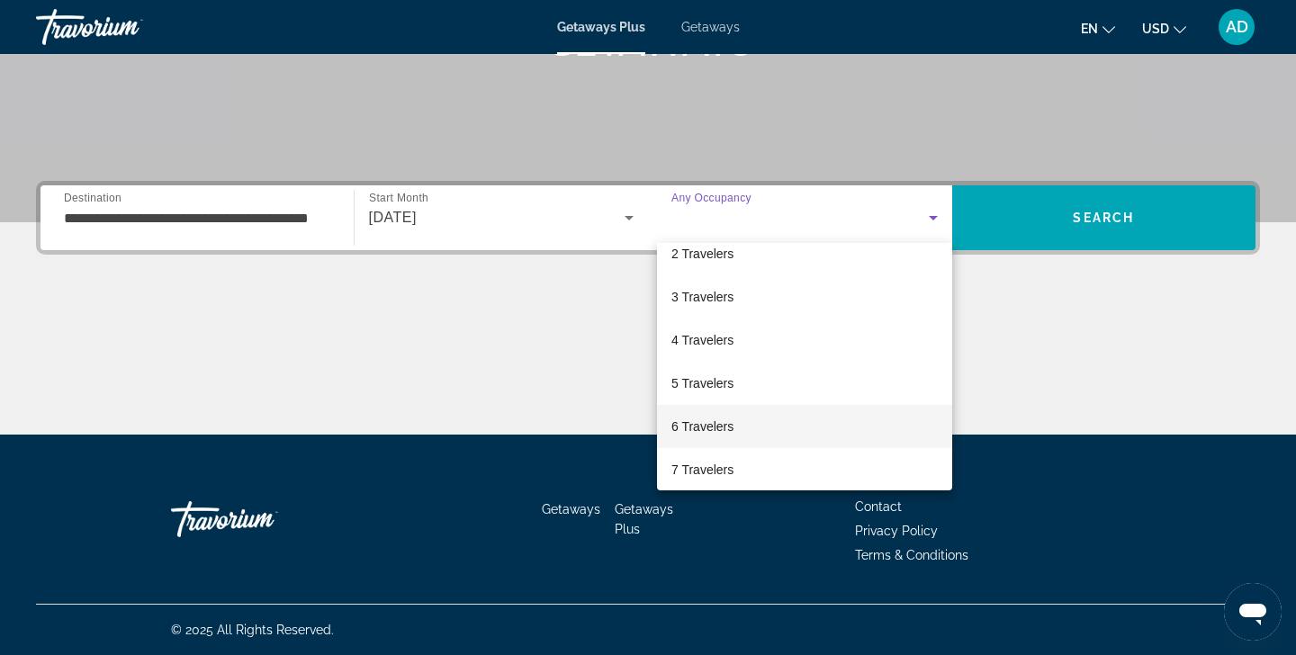
click at [737, 425] on mat-option "6 Travelers" at bounding box center [804, 426] width 295 height 43
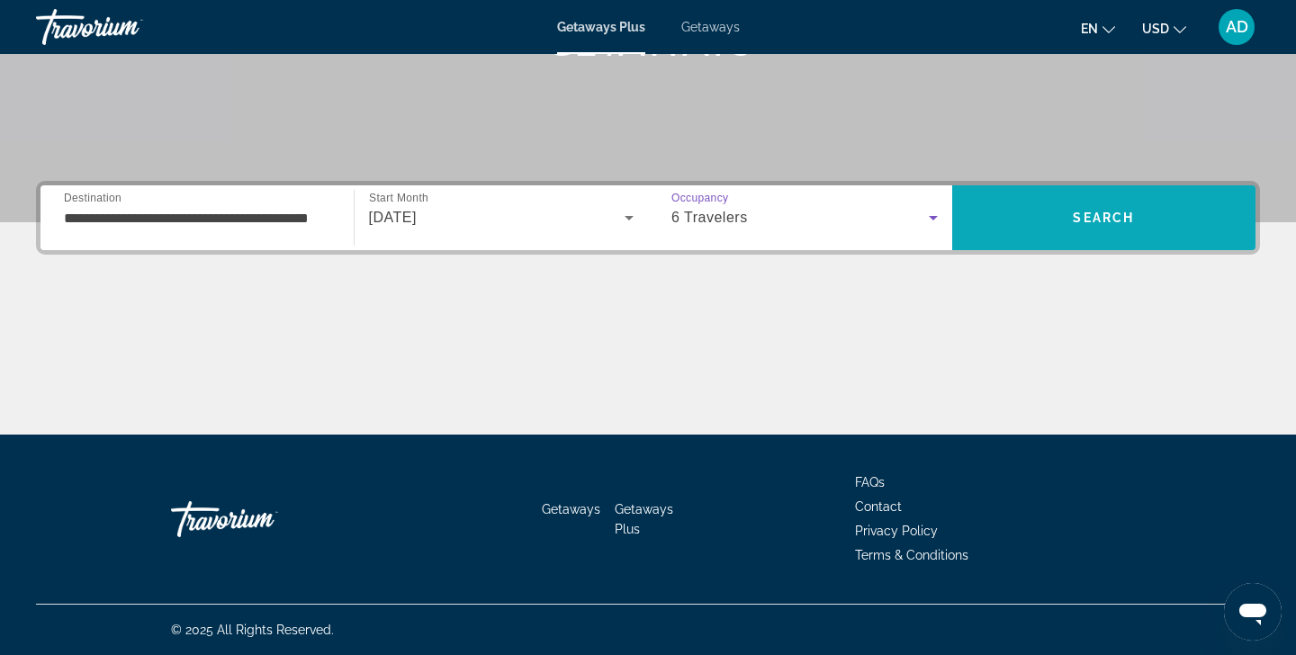
click at [1057, 229] on span "Search" at bounding box center [1104, 217] width 304 height 43
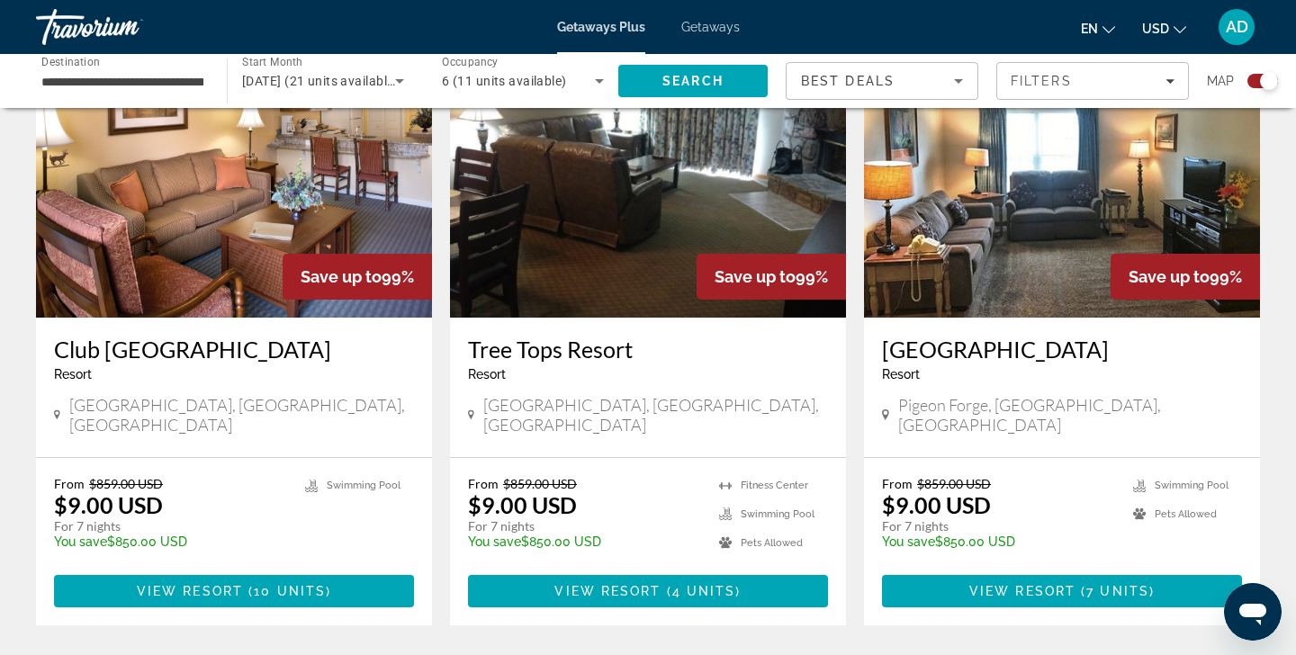
scroll to position [707, 0]
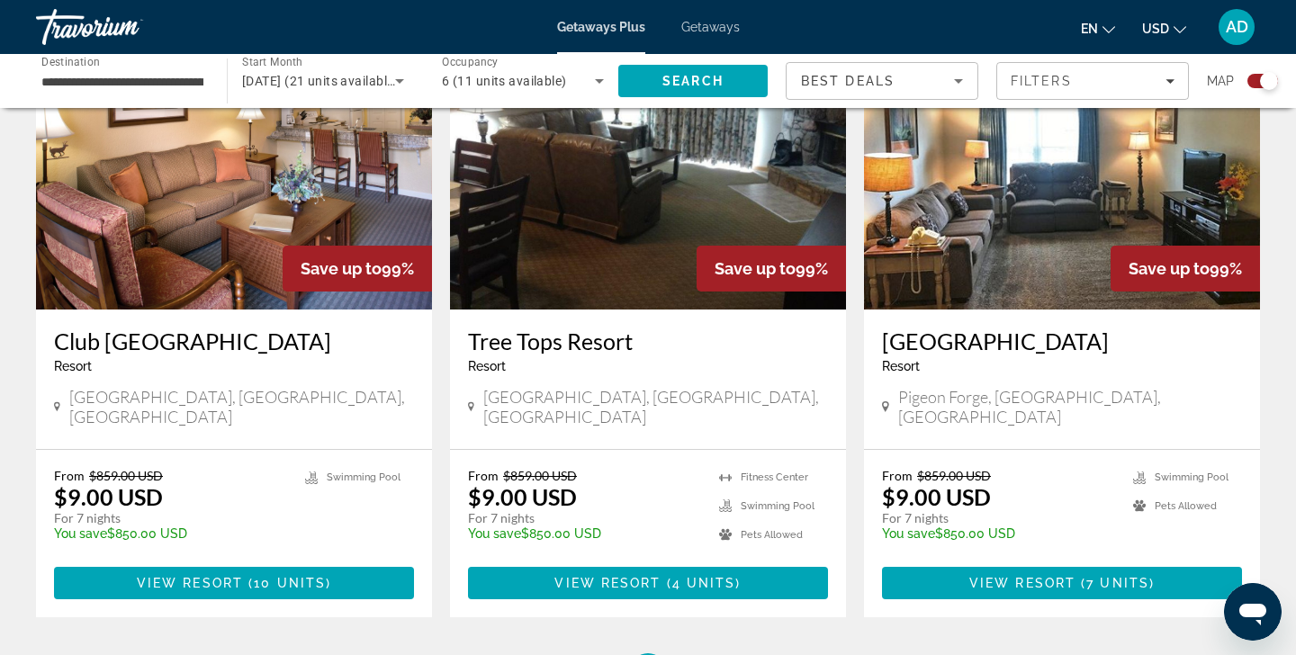
click at [287, 279] on div "Save up to 99%" at bounding box center [357, 269] width 149 height 46
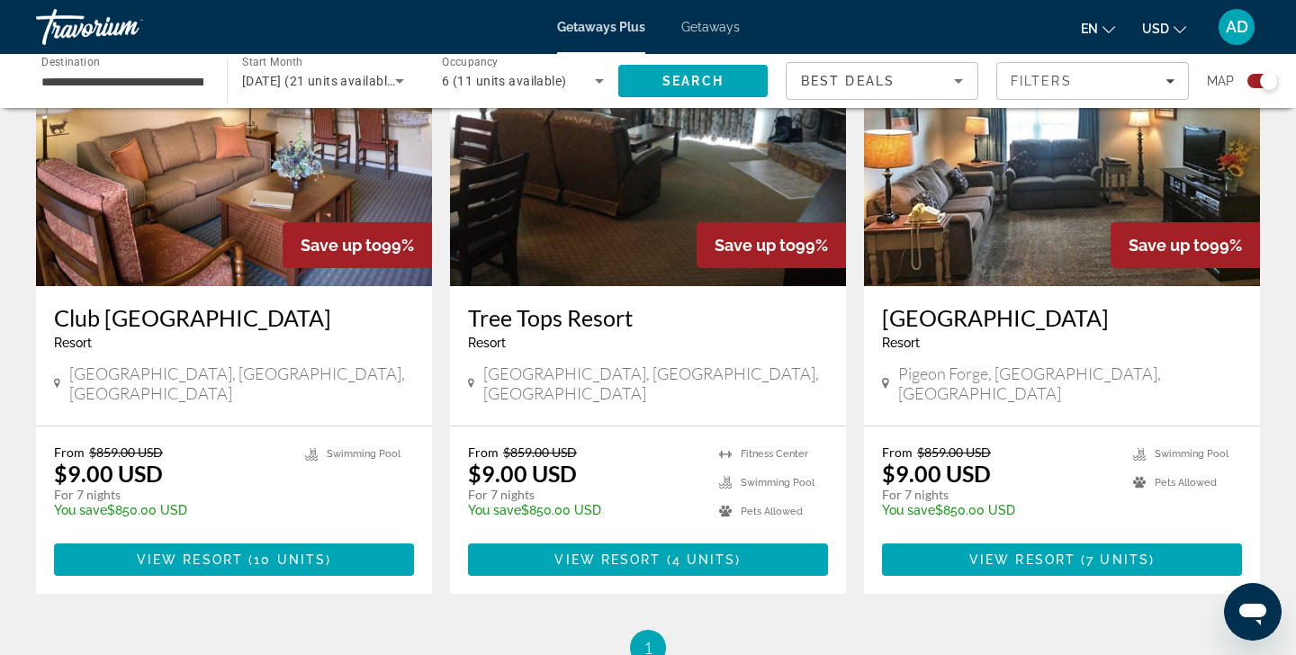
scroll to position [718, 0]
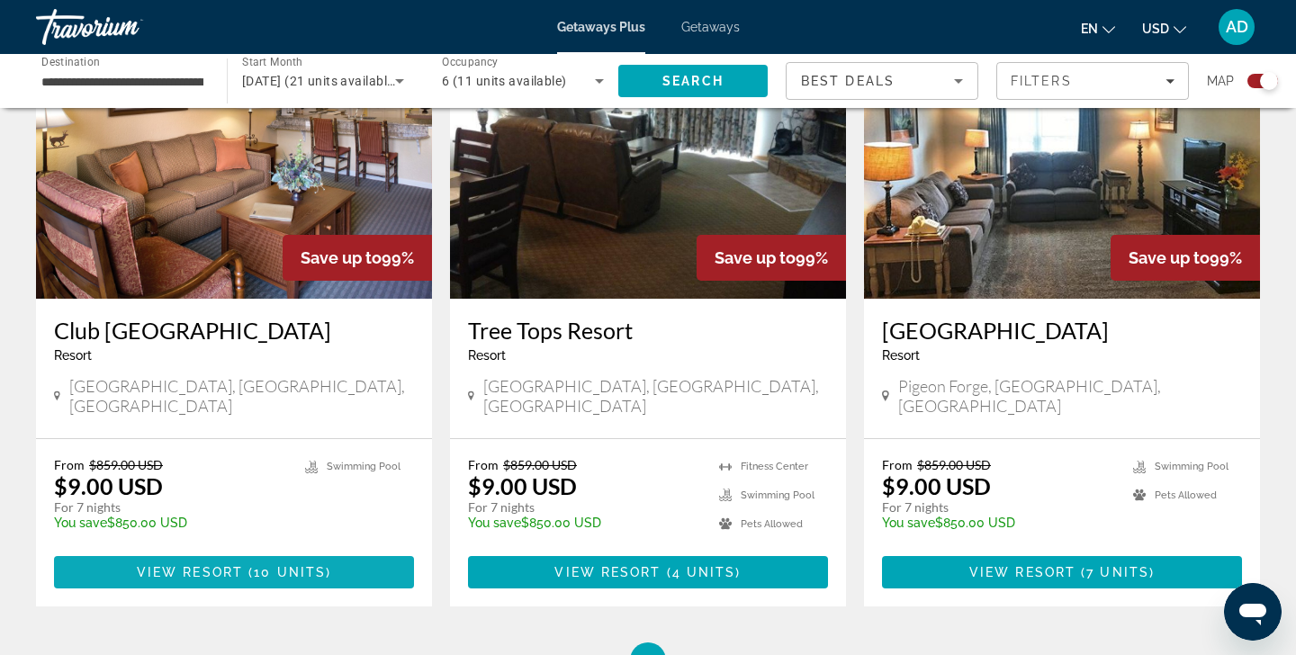
click at [221, 565] on span "View Resort" at bounding box center [190, 572] width 106 height 14
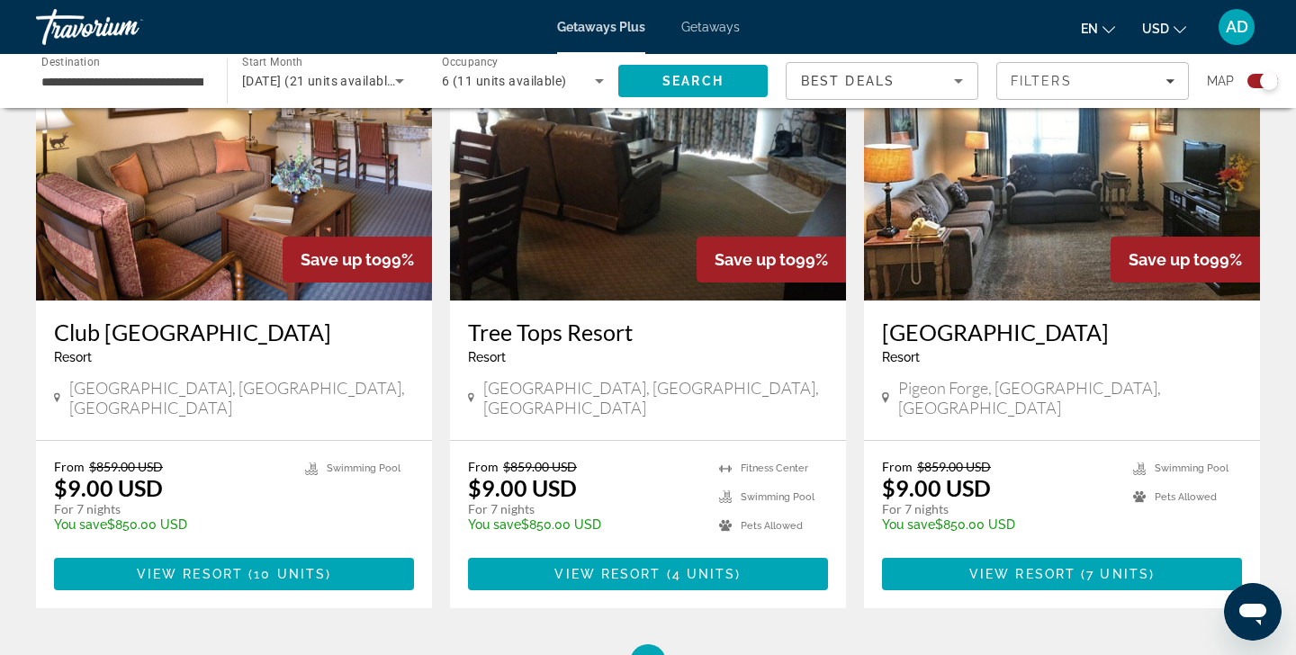
scroll to position [715, 0]
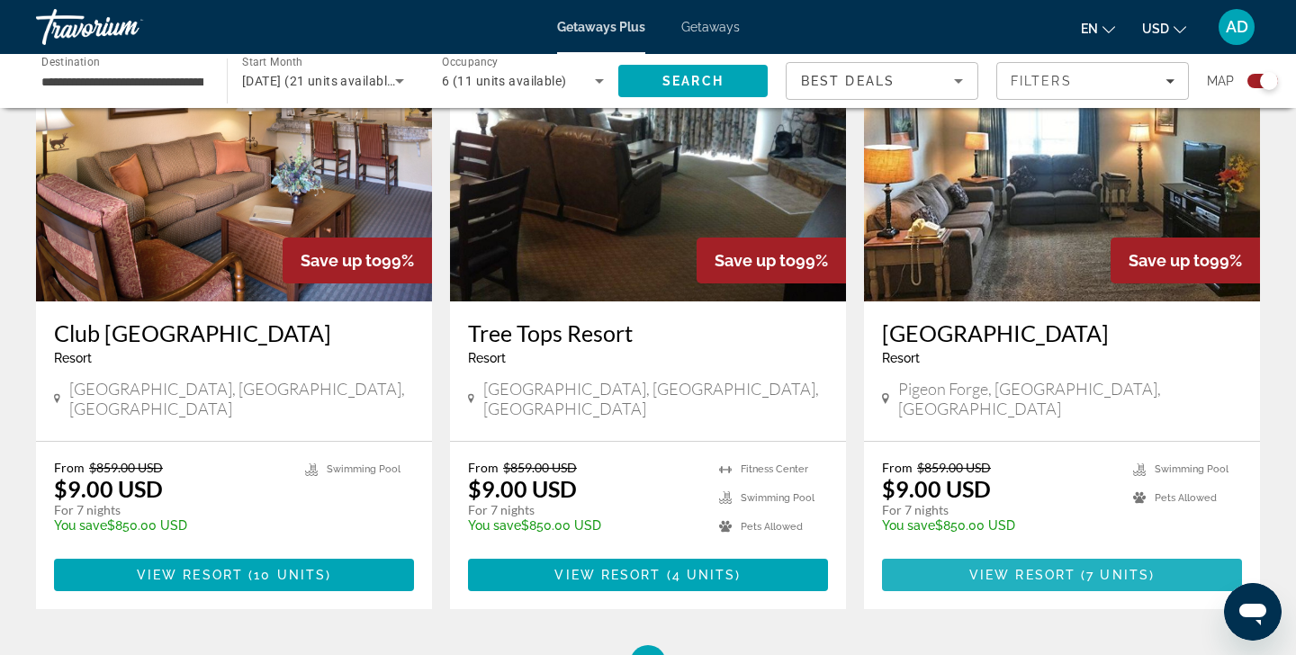
click at [1052, 568] on span "View Resort" at bounding box center [1022, 575] width 106 height 14
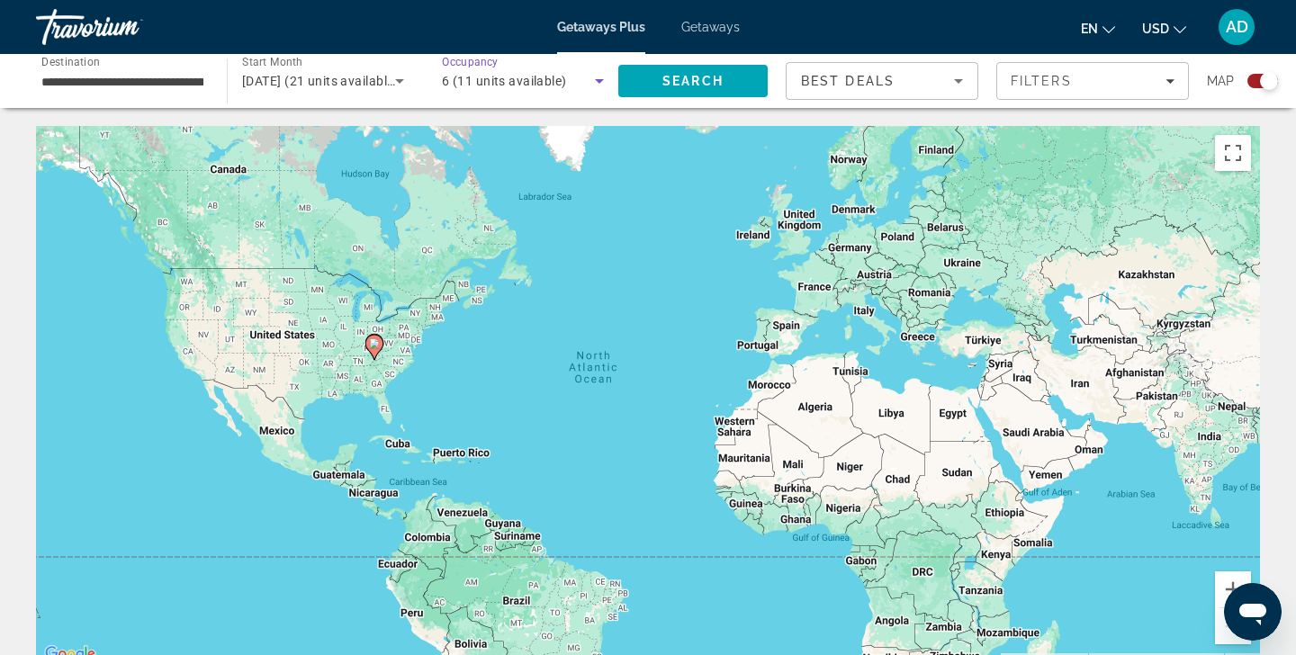
click at [537, 77] on span "6 (11 units available)" at bounding box center [504, 81] width 125 height 14
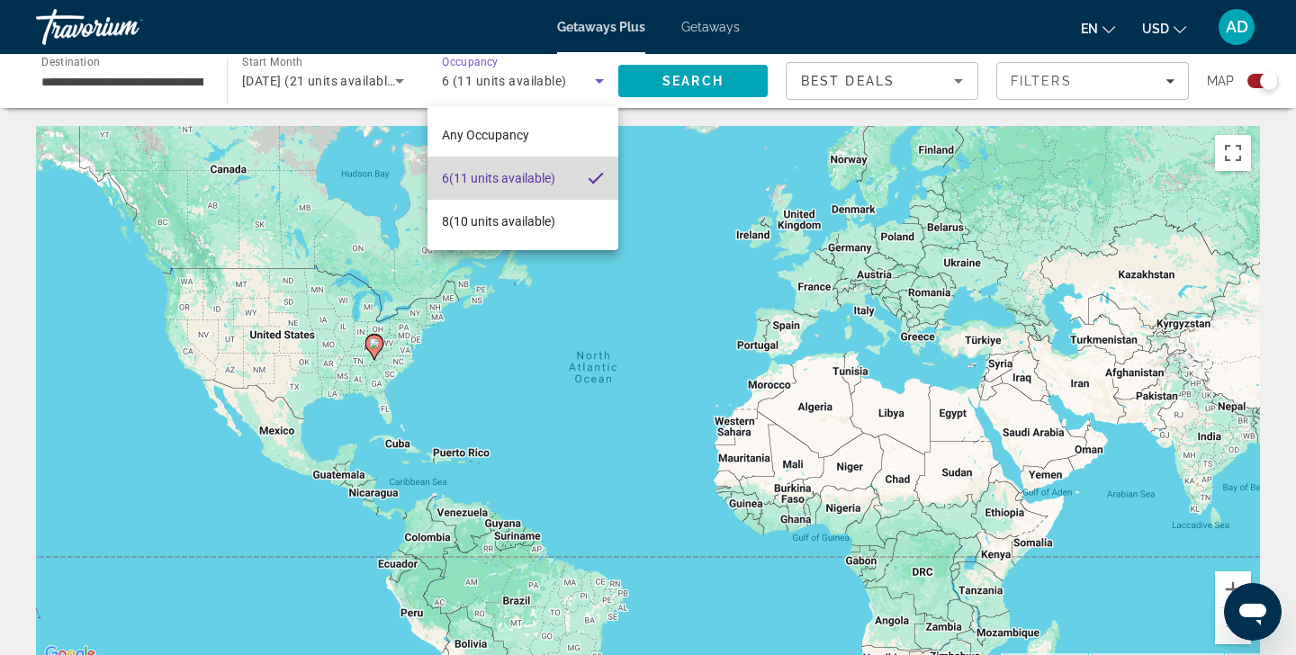
click at [521, 176] on span "6 (11 units available)" at bounding box center [498, 178] width 113 height 22
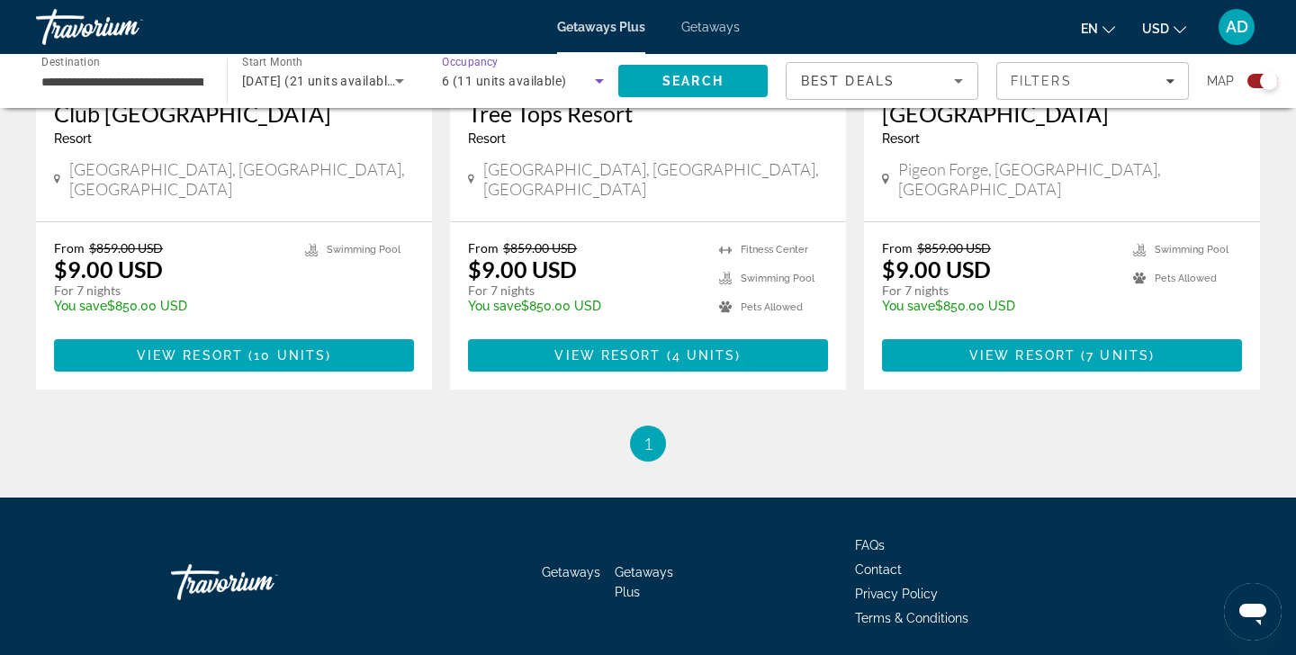
scroll to position [940, 0]
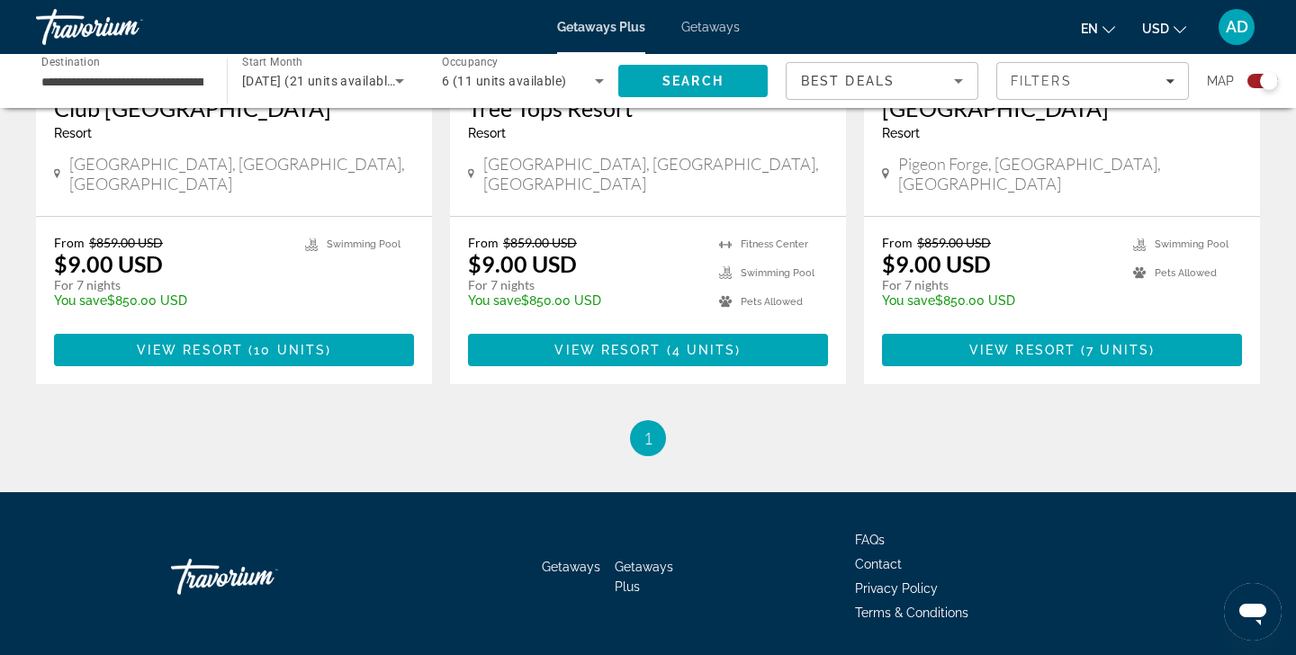
click at [710, 421] on ul "1 / 1 You're on page 1" at bounding box center [648, 438] width 1224 height 36
click at [711, 420] on ul "1 / 1 You're on page 1" at bounding box center [648, 438] width 1224 height 36
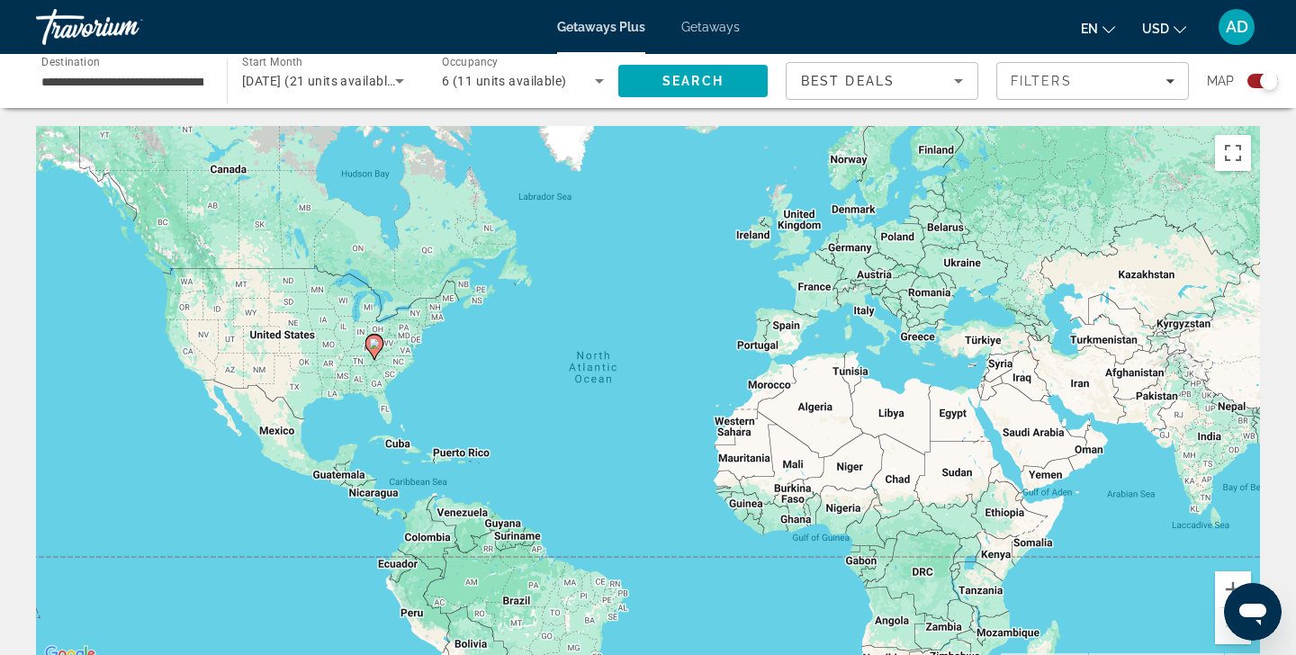
scroll to position [0, 0]
click at [664, 76] on span "Search" at bounding box center [692, 81] width 61 height 14
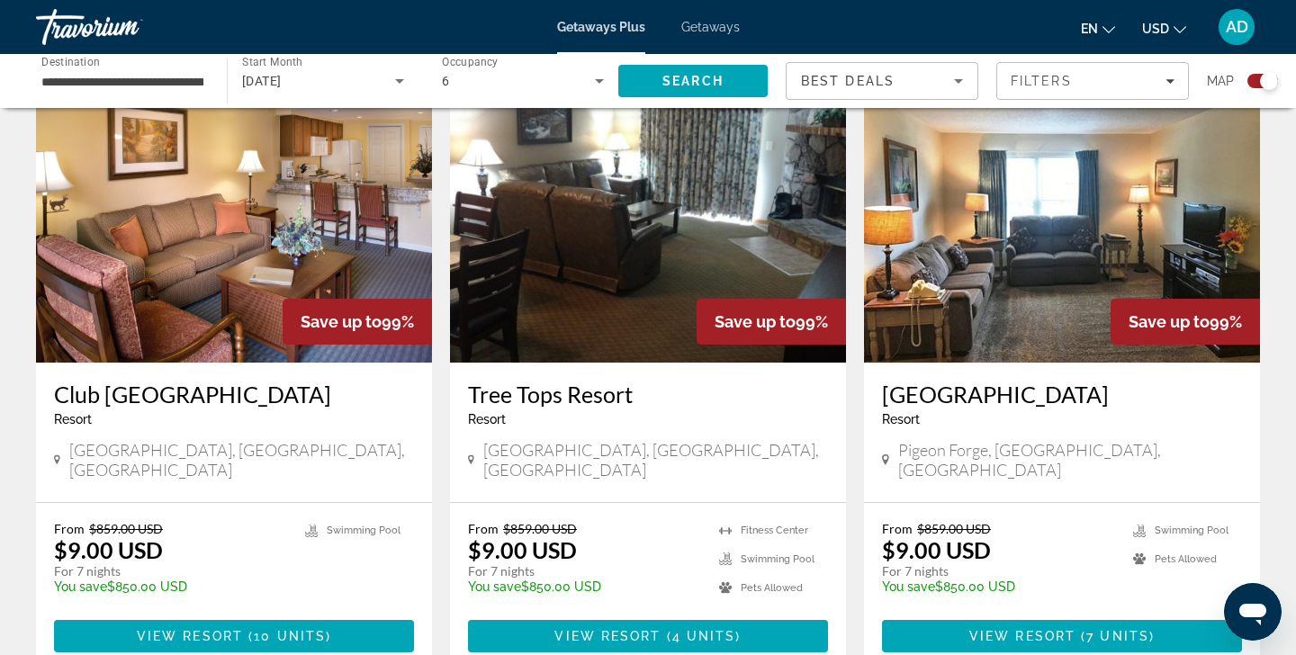
scroll to position [652, 0]
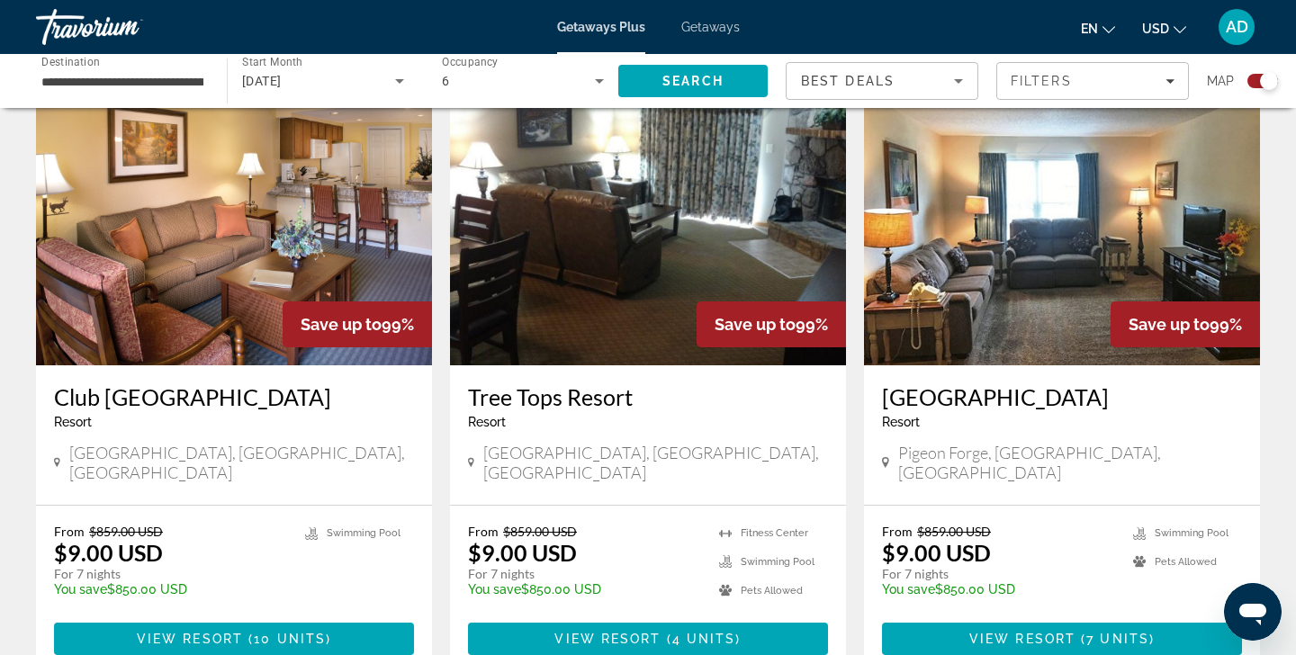
click at [675, 286] on img "Main content" at bounding box center [648, 221] width 396 height 288
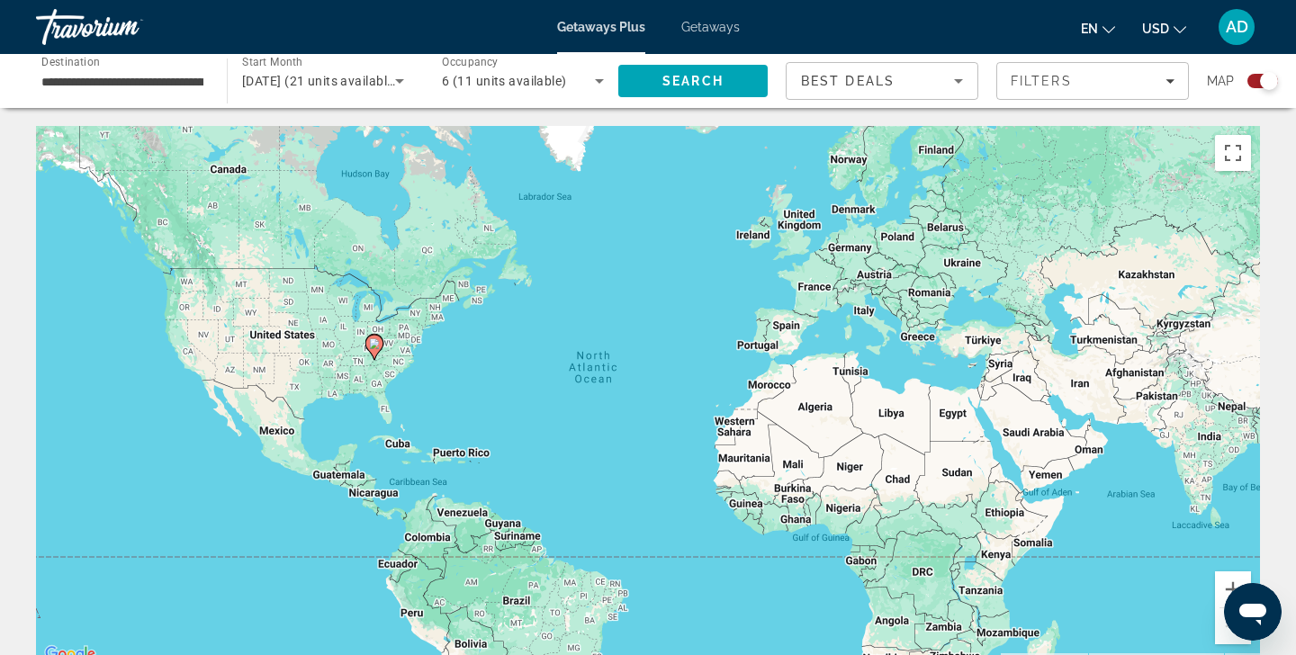
click at [172, 85] on input "**********" at bounding box center [122, 82] width 162 height 22
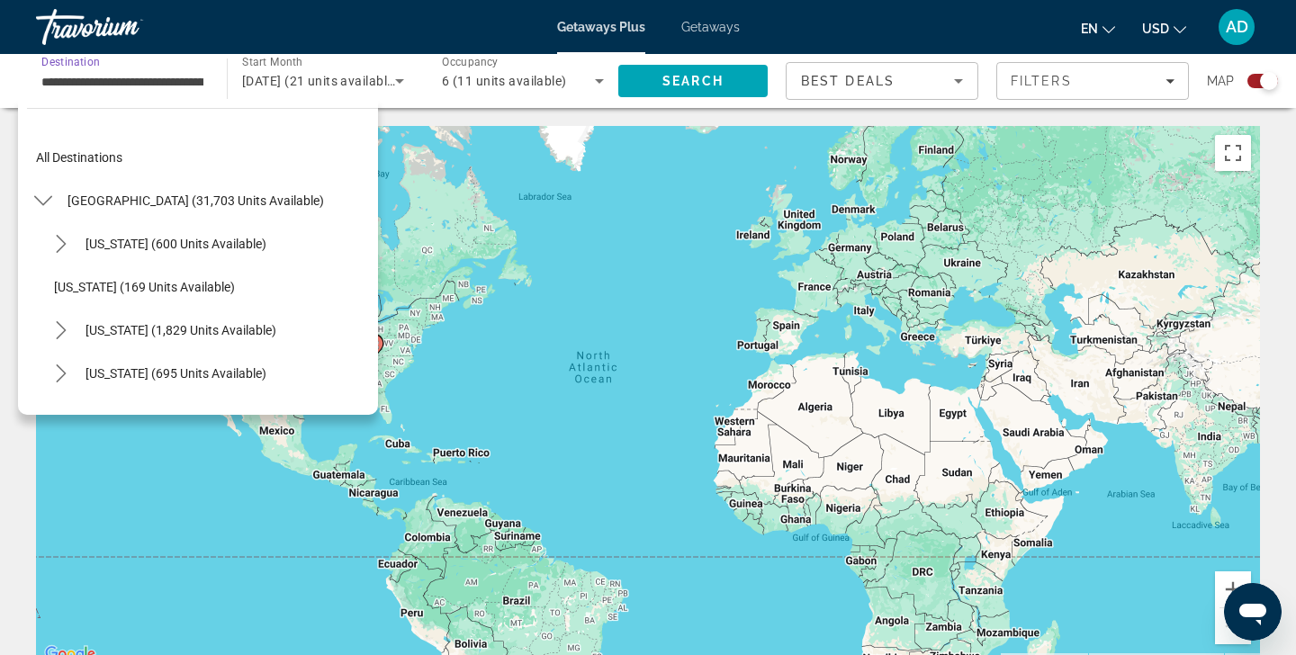
scroll to position [1317, 0]
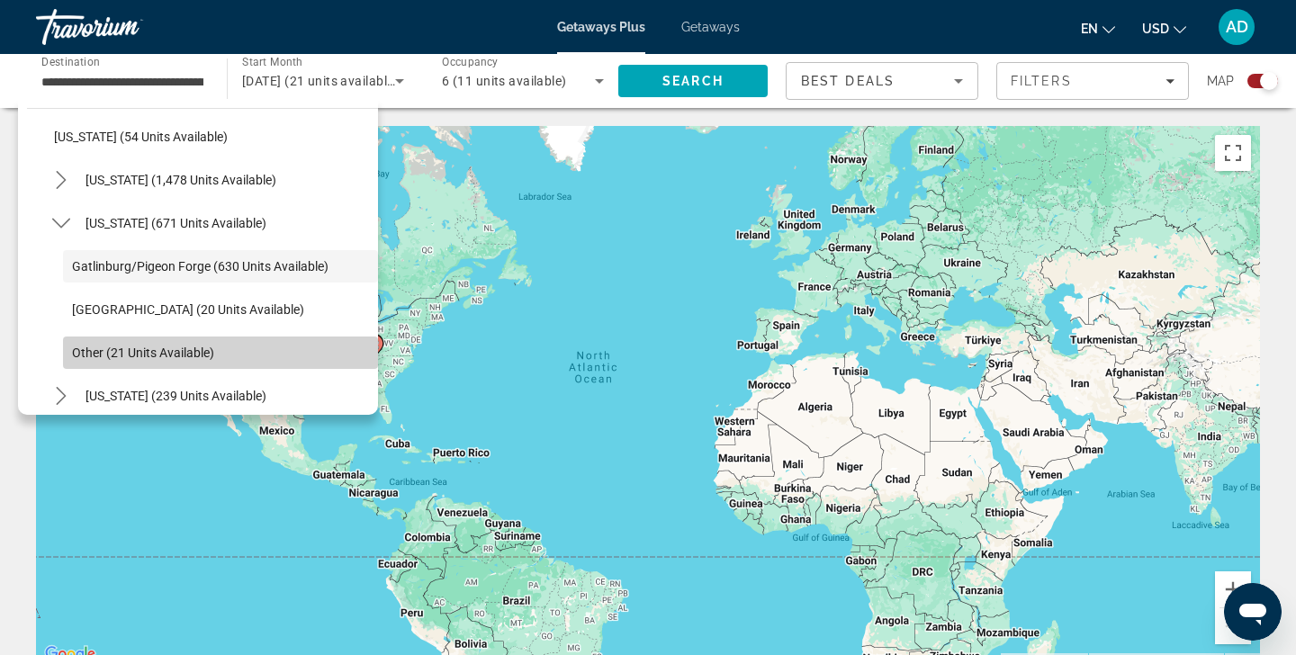
click at [118, 348] on span "Other (21 units available)" at bounding box center [143, 353] width 142 height 14
type input "**********"
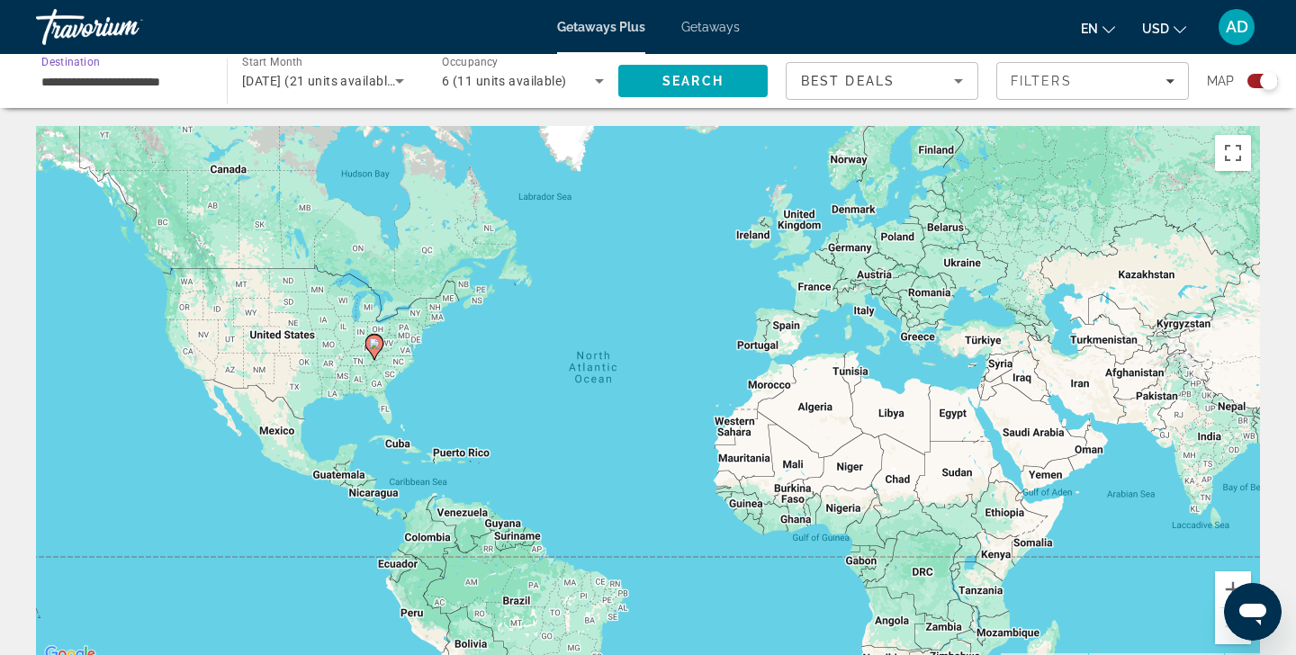
scroll to position [0, 0]
click at [684, 93] on span "Search" at bounding box center [692, 80] width 149 height 43
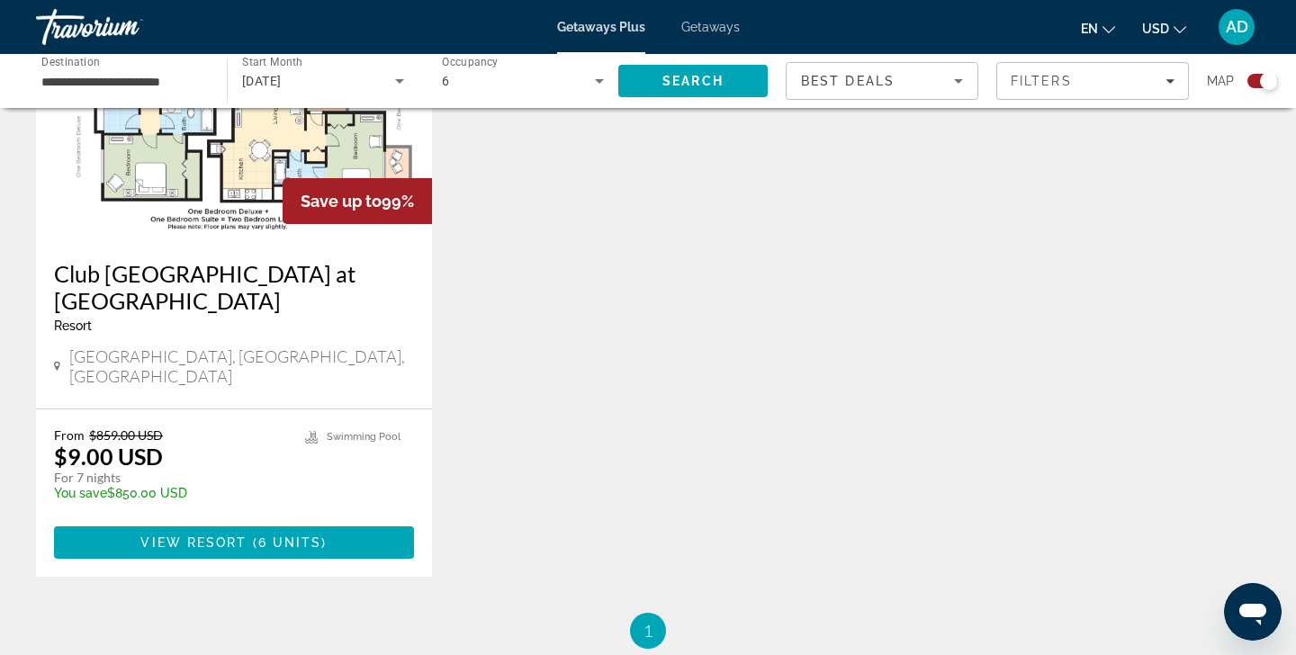
scroll to position [780, 0]
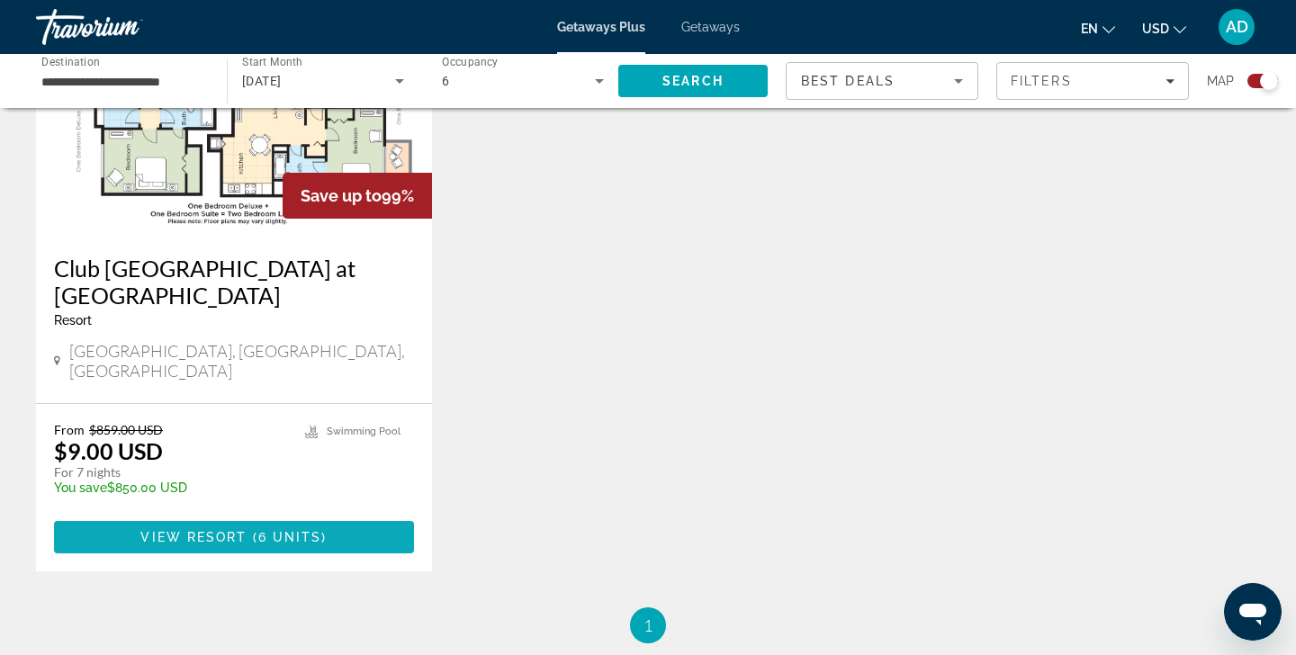
click at [299, 530] on span "6 units" at bounding box center [290, 537] width 64 height 14
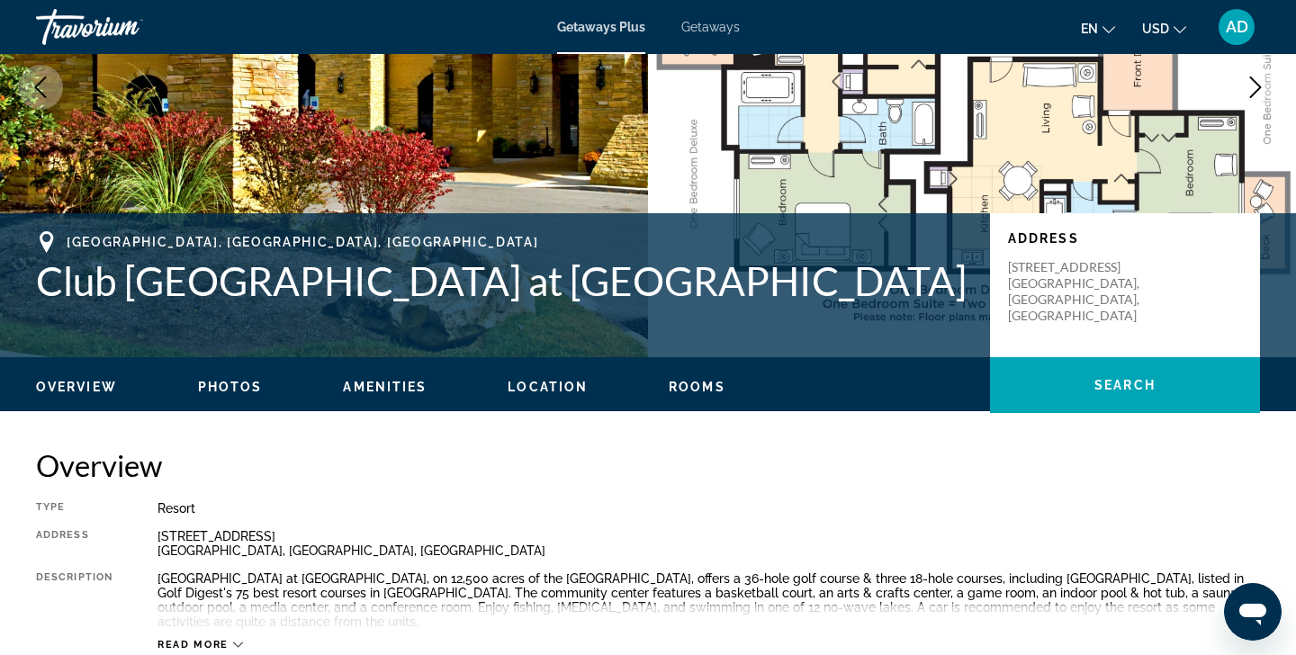
scroll to position [208, 0]
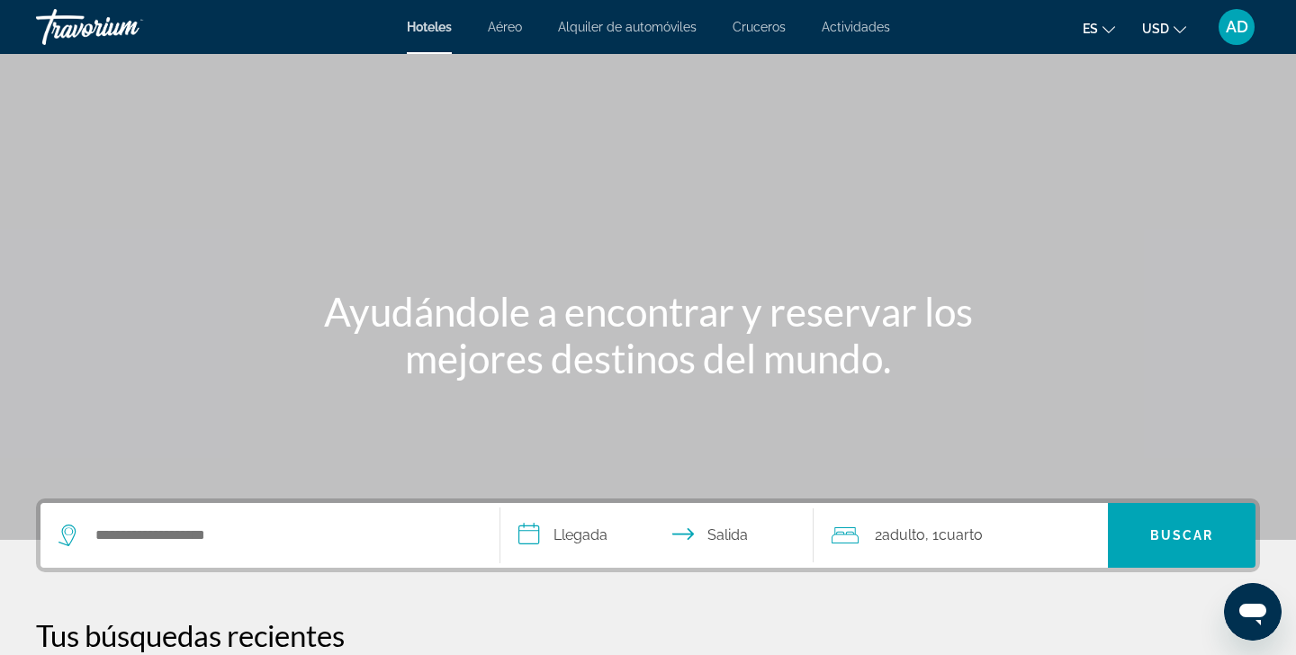
click at [1237, 28] on span "AD" at bounding box center [1237, 27] width 22 height 18
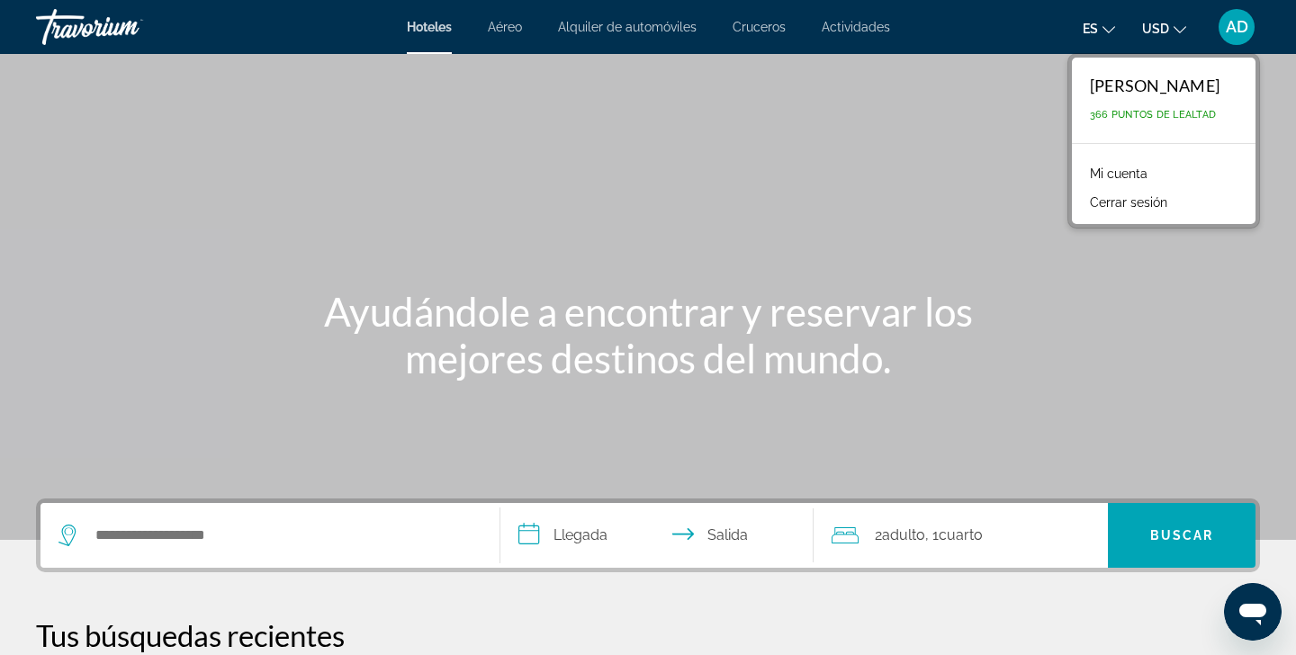
click at [1185, 292] on div "Ayudándole a encontrar y reservar los mejores destinos del mundo." at bounding box center [648, 335] width 1296 height 94
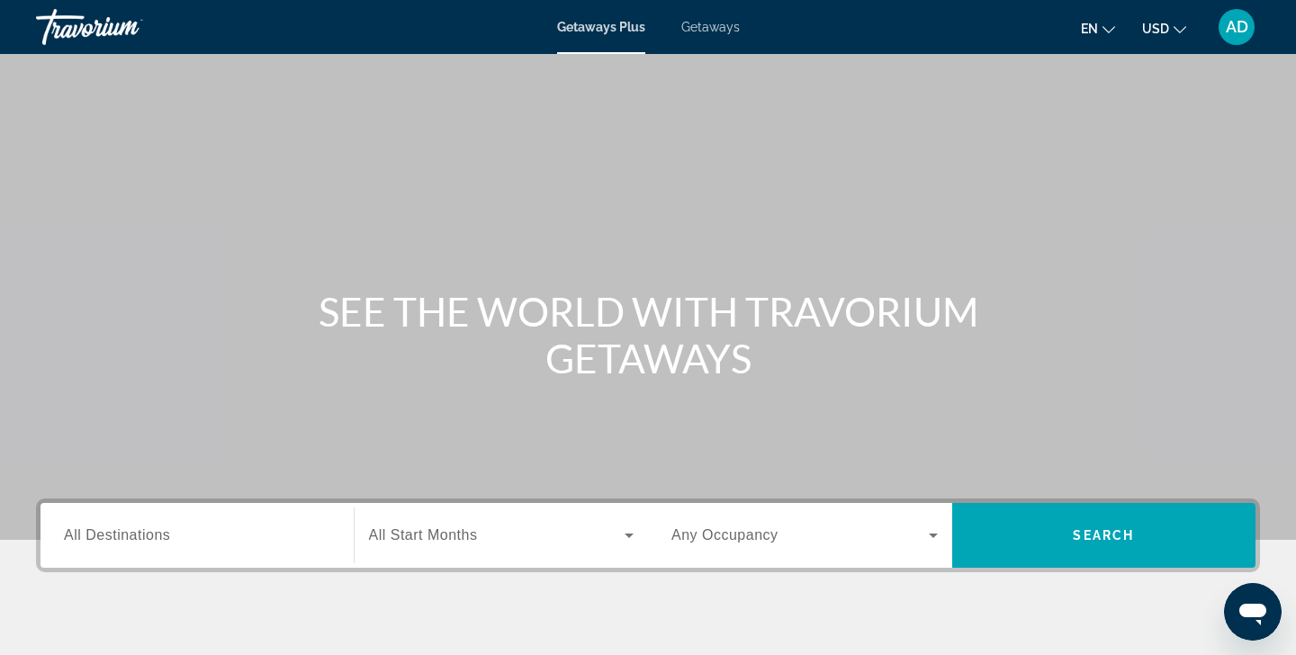
click at [602, 31] on span "Getaways Plus" at bounding box center [601, 27] width 88 height 14
click at [263, 528] on input "Destination All Destinations" at bounding box center [197, 537] width 266 height 22
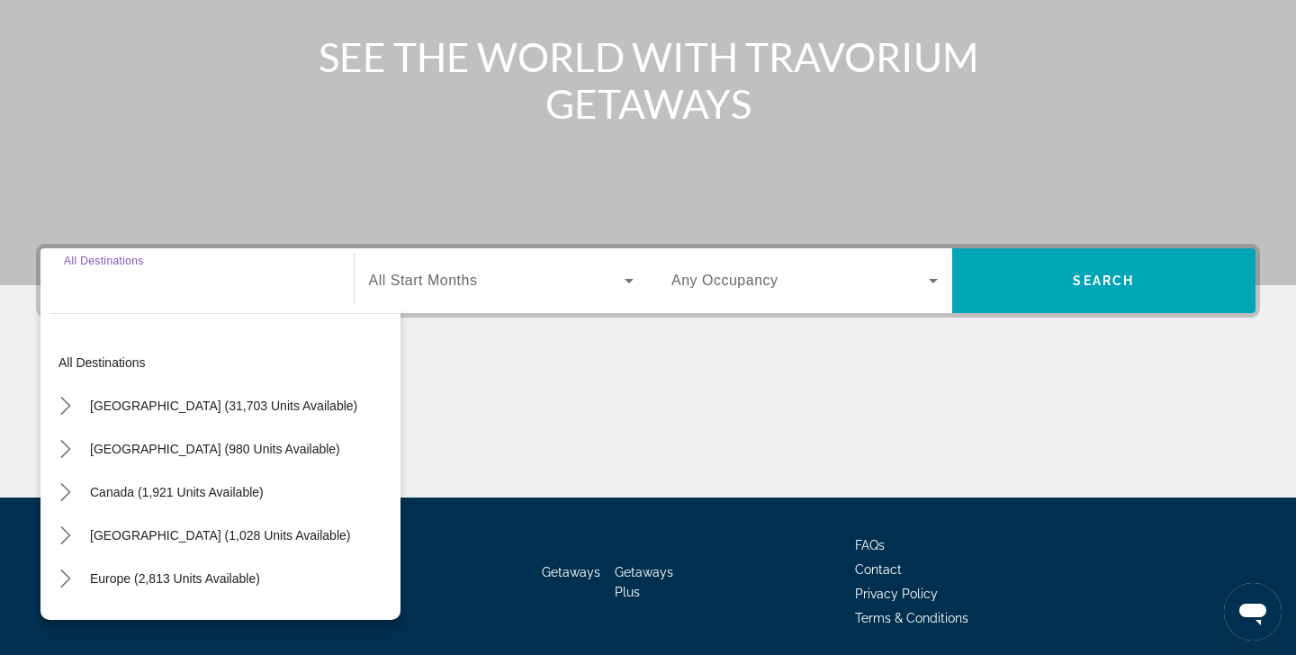
scroll to position [318, 0]
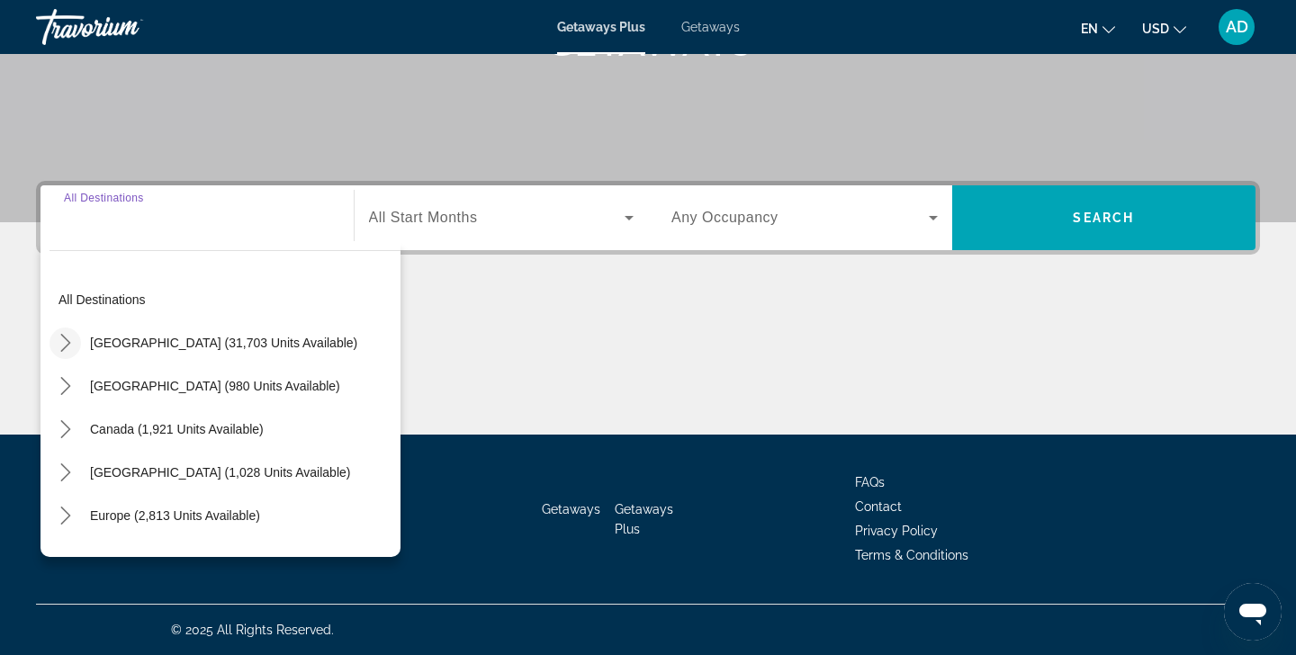
click at [74, 347] on icon "Toggle United States (31,703 units available) submenu" at bounding box center [66, 343] width 18 height 18
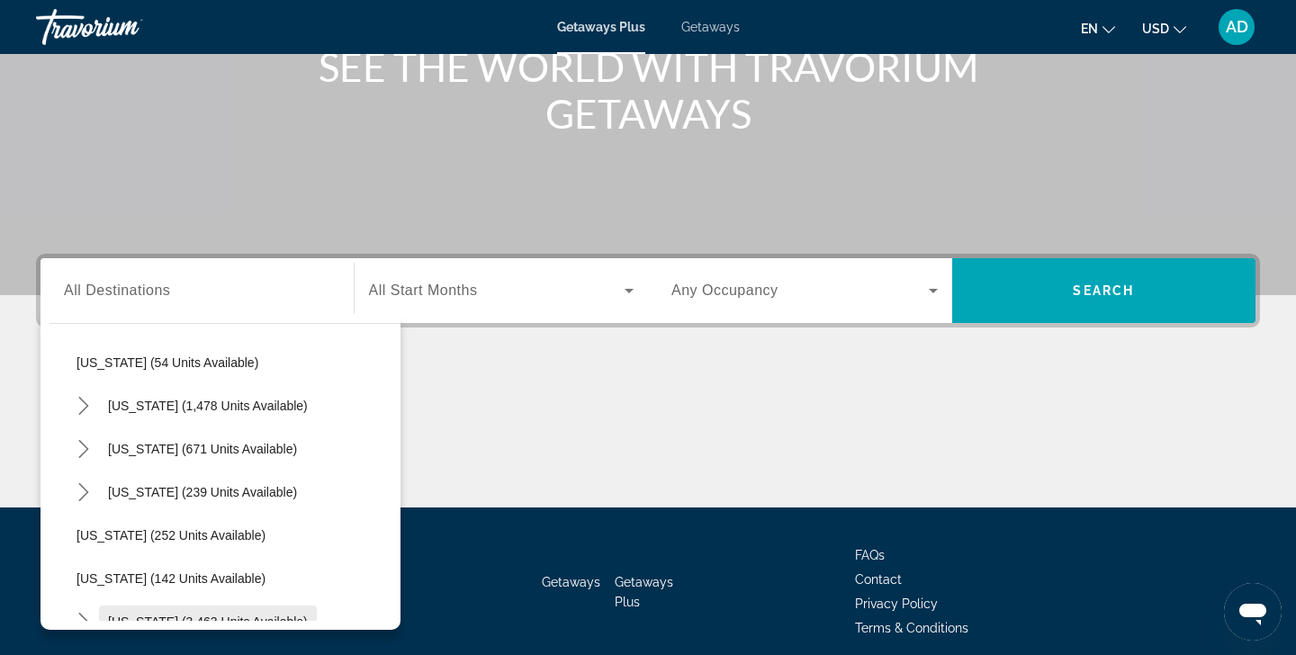
scroll to position [1296, 0]
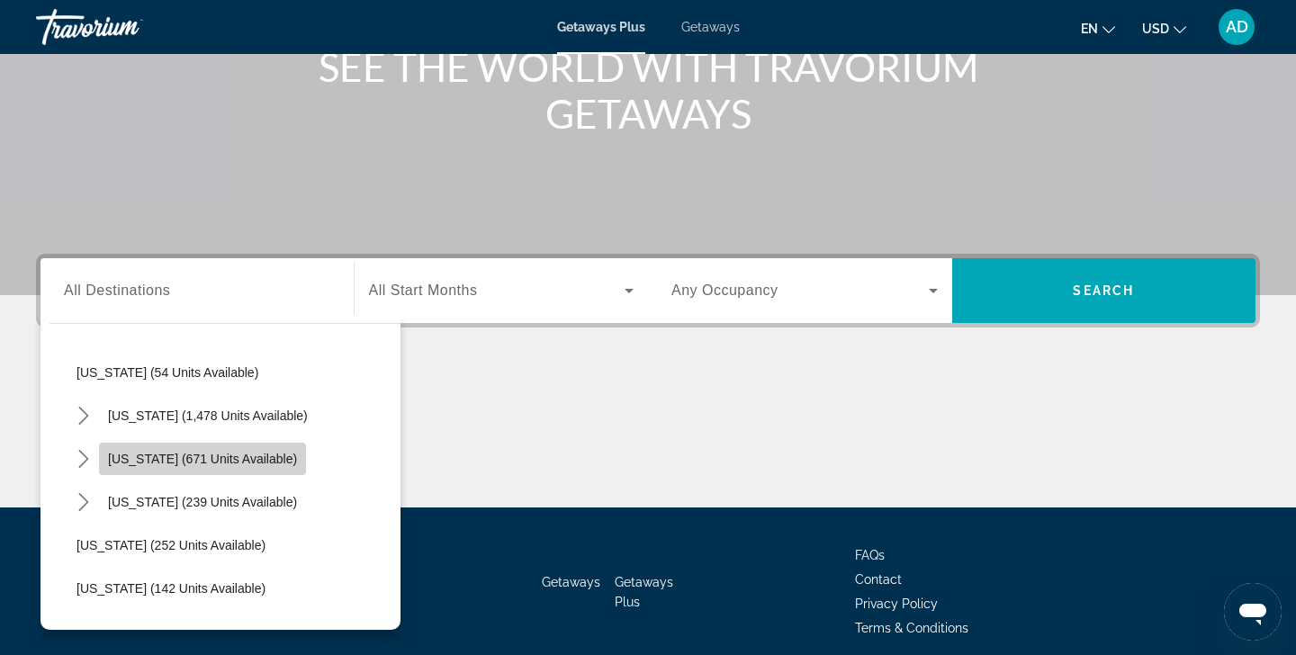
click at [226, 460] on span "[US_STATE] (671 units available)" at bounding box center [202, 459] width 189 height 14
type input "**********"
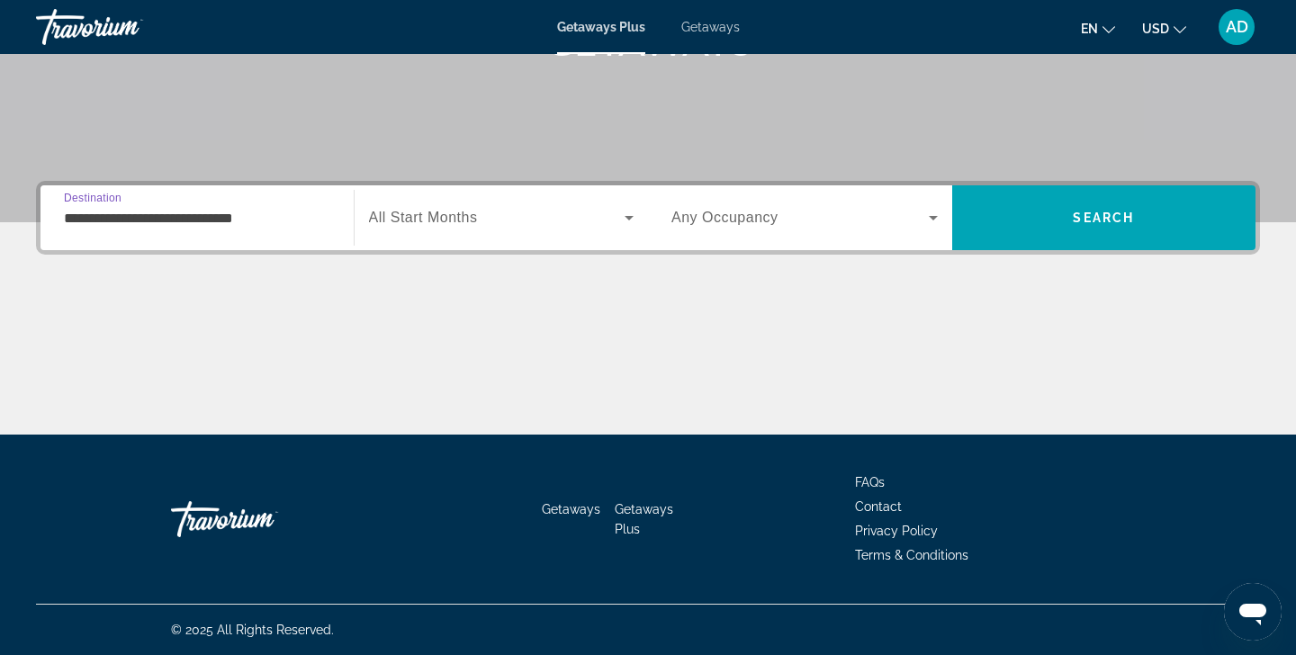
click at [628, 216] on icon "Search widget" at bounding box center [629, 218] width 22 height 22
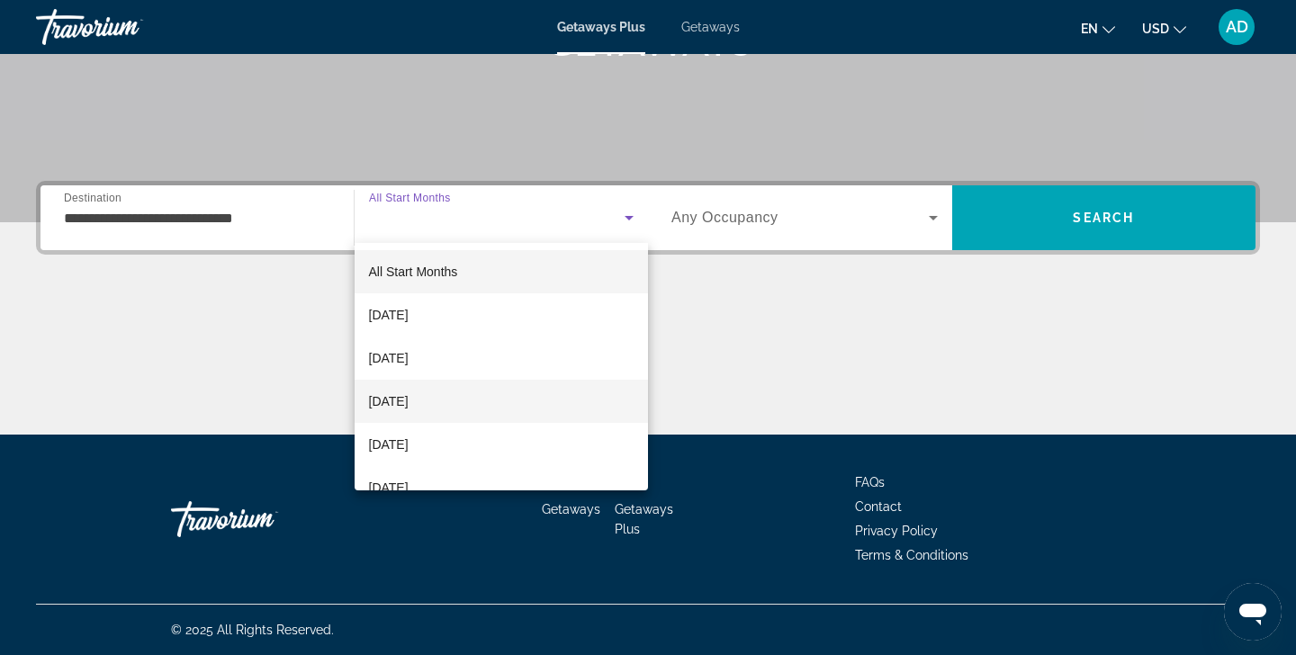
click at [470, 400] on mat-option "[DATE]" at bounding box center [502, 401] width 294 height 43
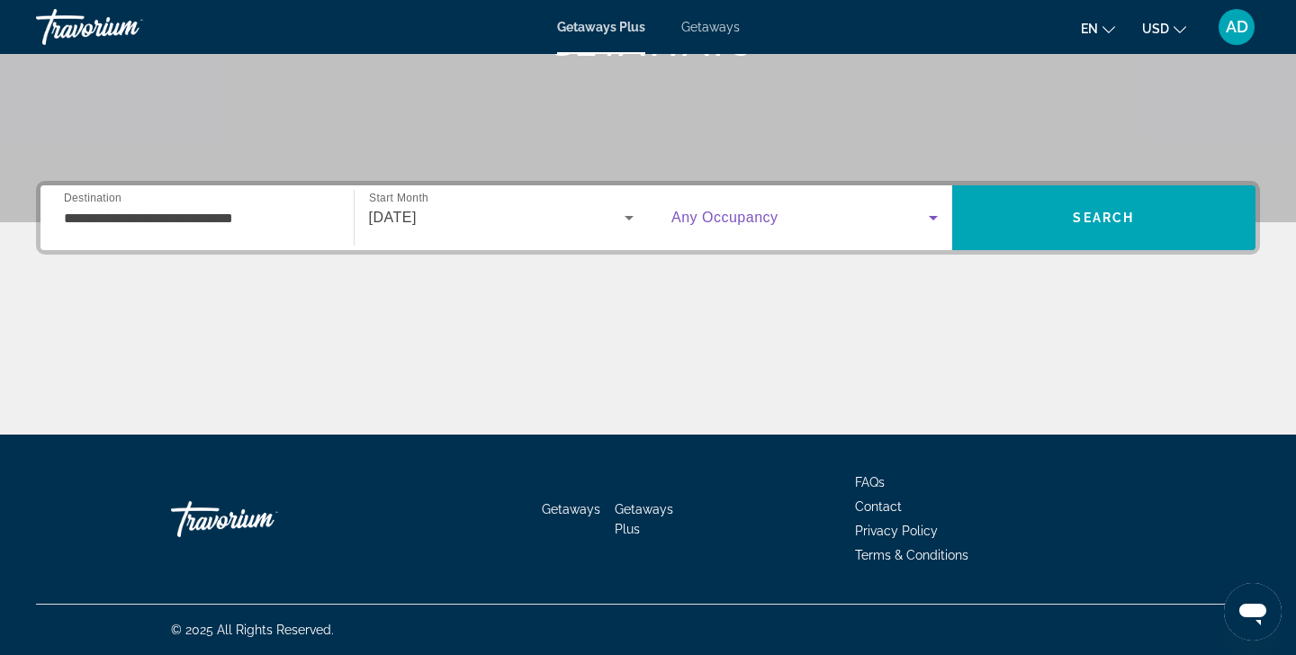
click at [935, 217] on icon "Search widget" at bounding box center [933, 218] width 9 height 4
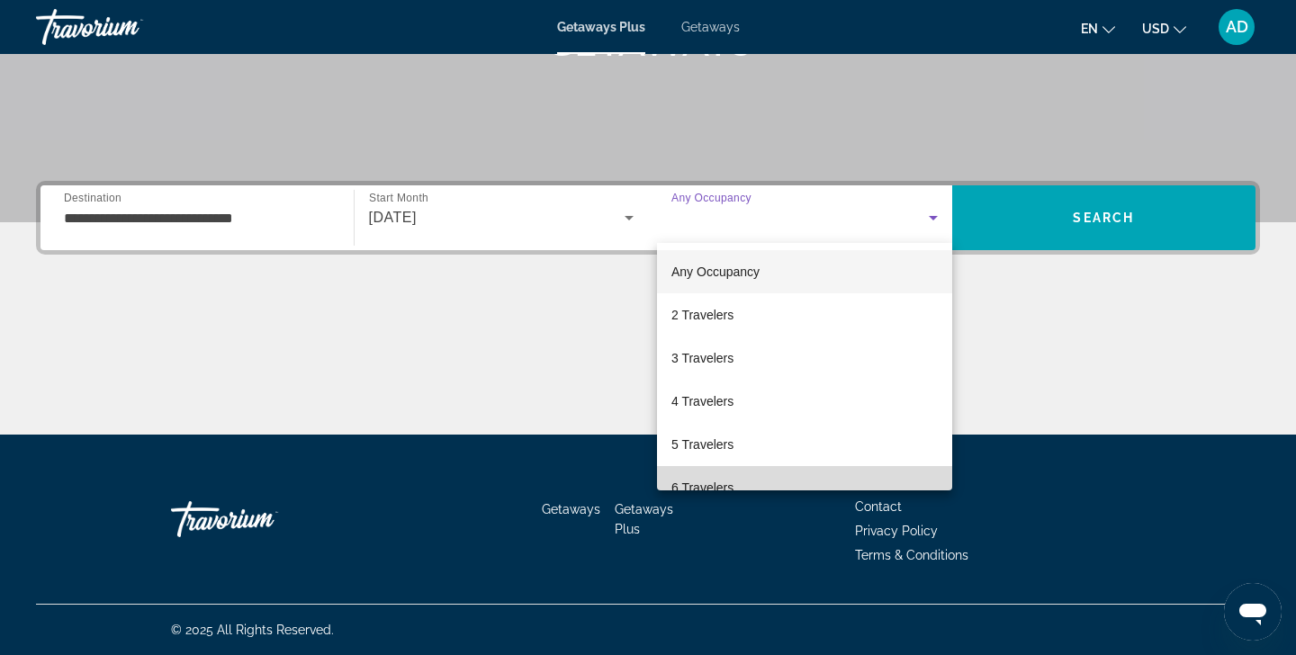
click at [724, 477] on span "6 Travelers" at bounding box center [702, 488] width 62 height 22
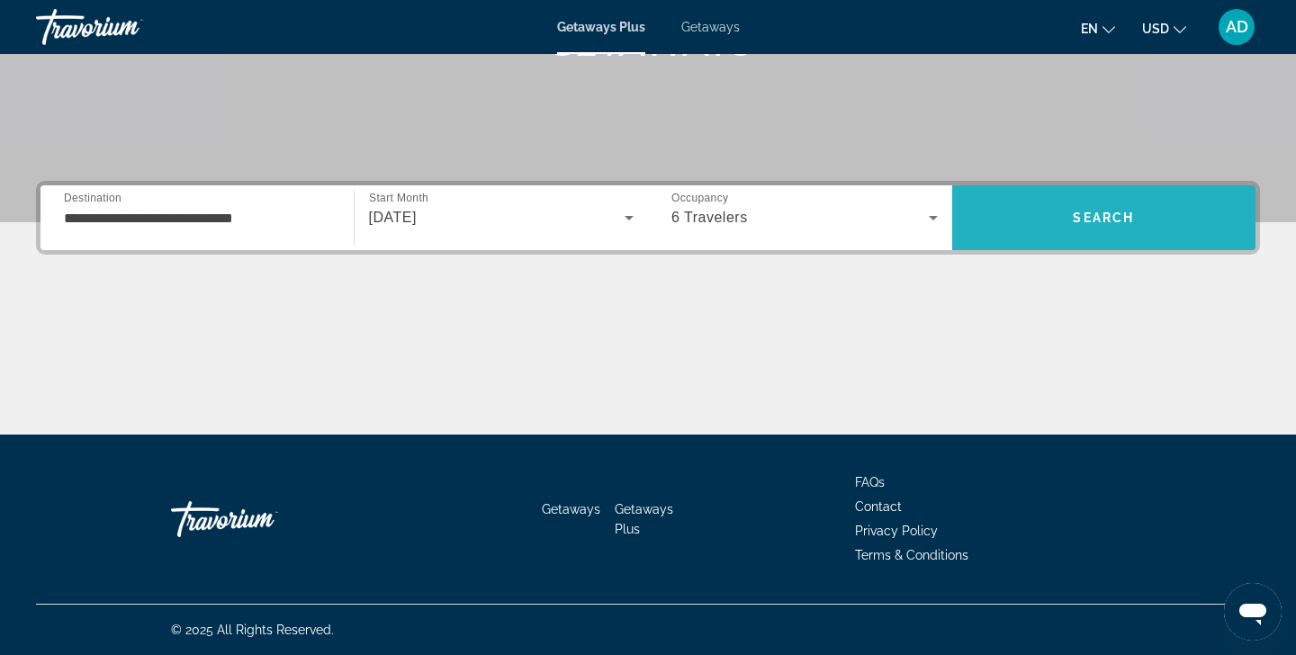
click at [1074, 215] on span "Search" at bounding box center [1103, 218] width 61 height 14
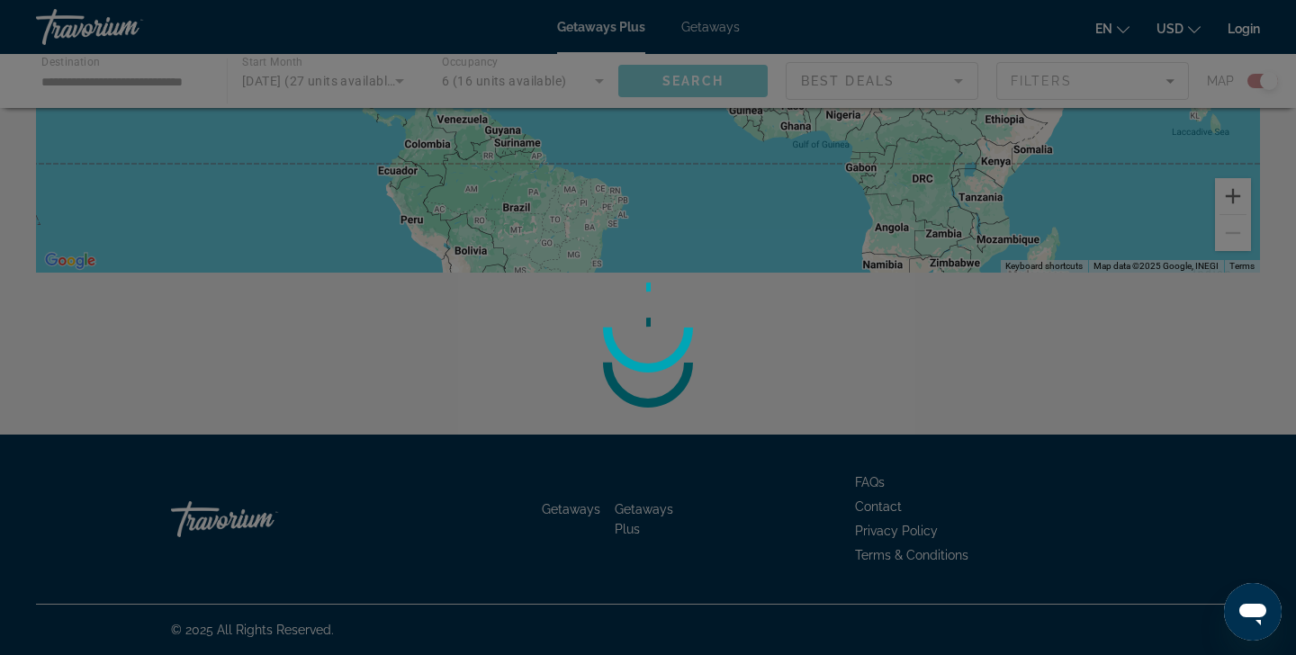
scroll to position [393, 0]
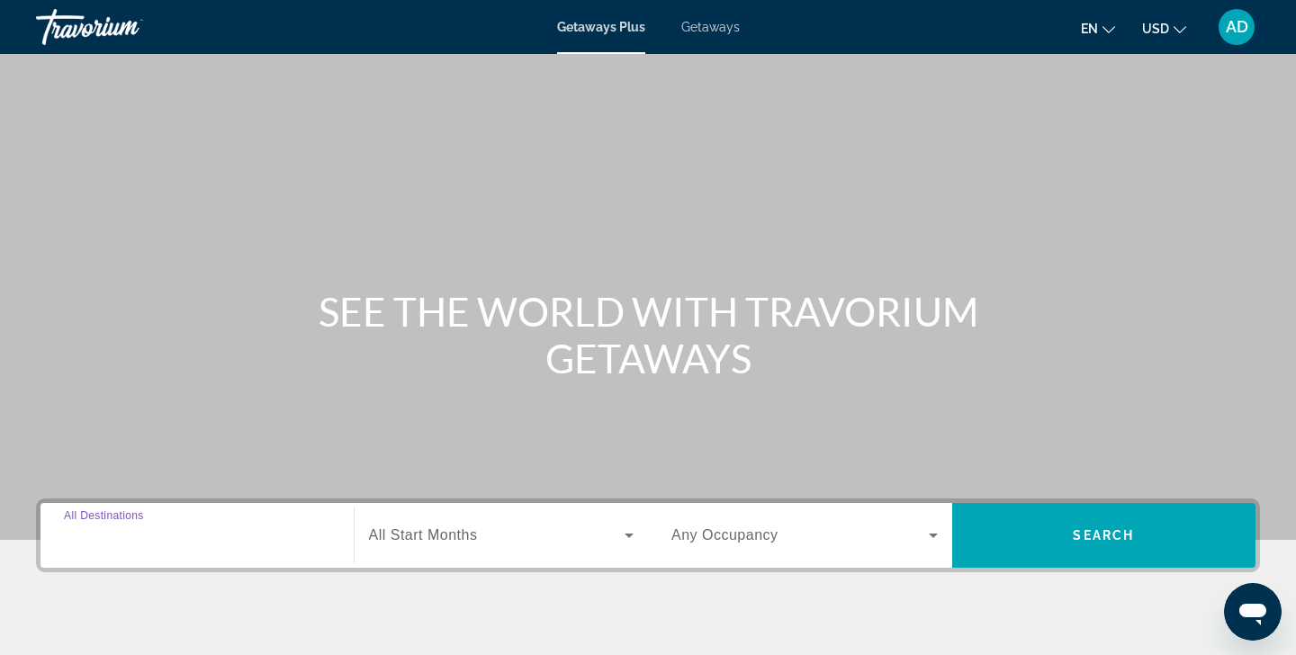
click at [205, 531] on input "Destination All Destinations" at bounding box center [197, 537] width 266 height 22
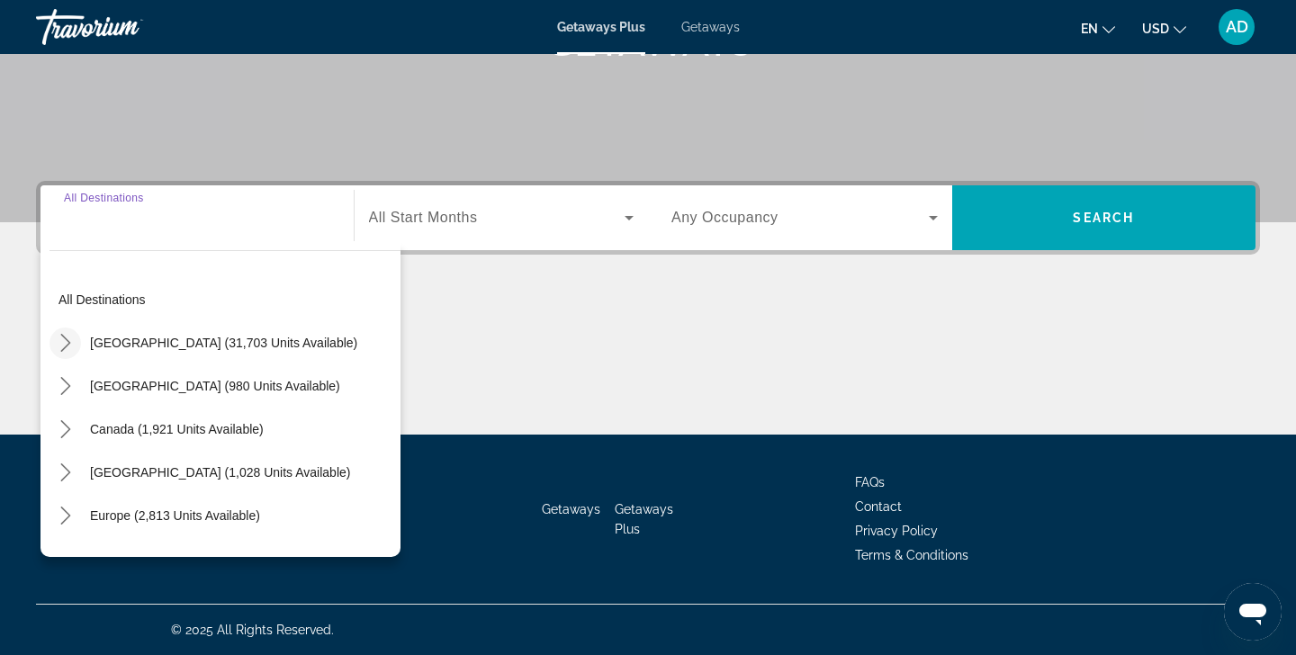
click at [68, 347] on icon "Toggle United States (31,703 units available) submenu" at bounding box center [66, 343] width 18 height 18
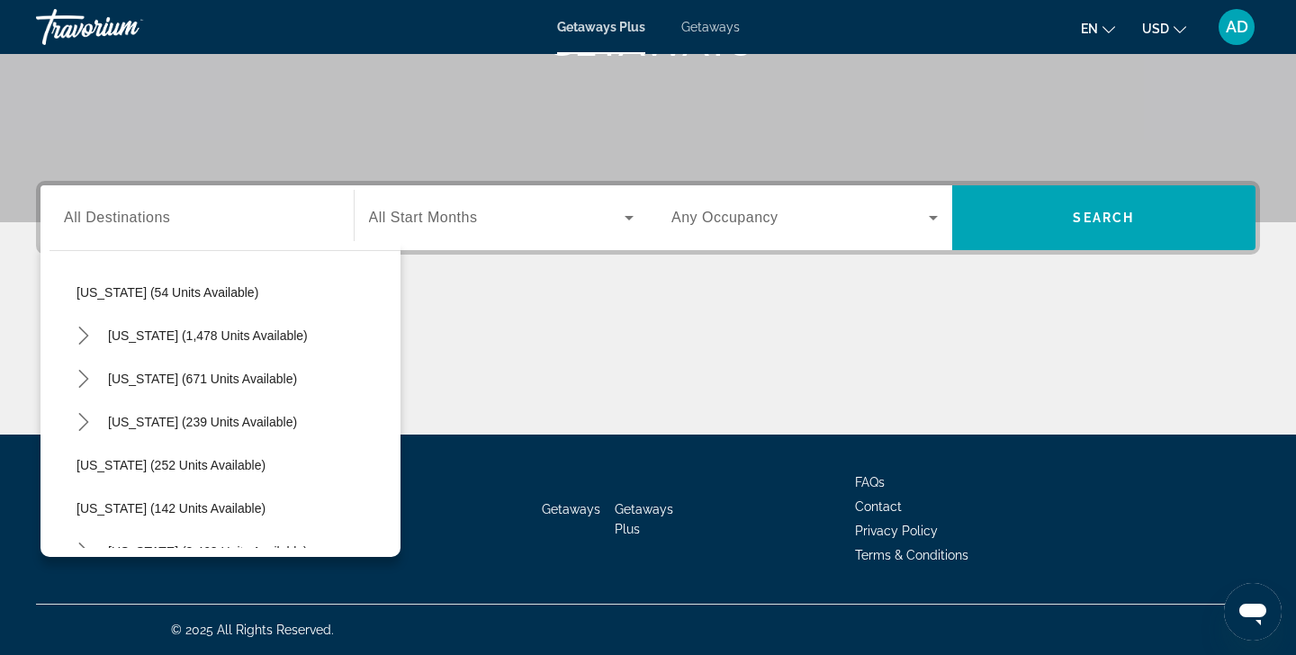
scroll to position [1305, 0]
click at [145, 382] on span "[US_STATE] (671 units available)" at bounding box center [202, 377] width 189 height 14
type input "**********"
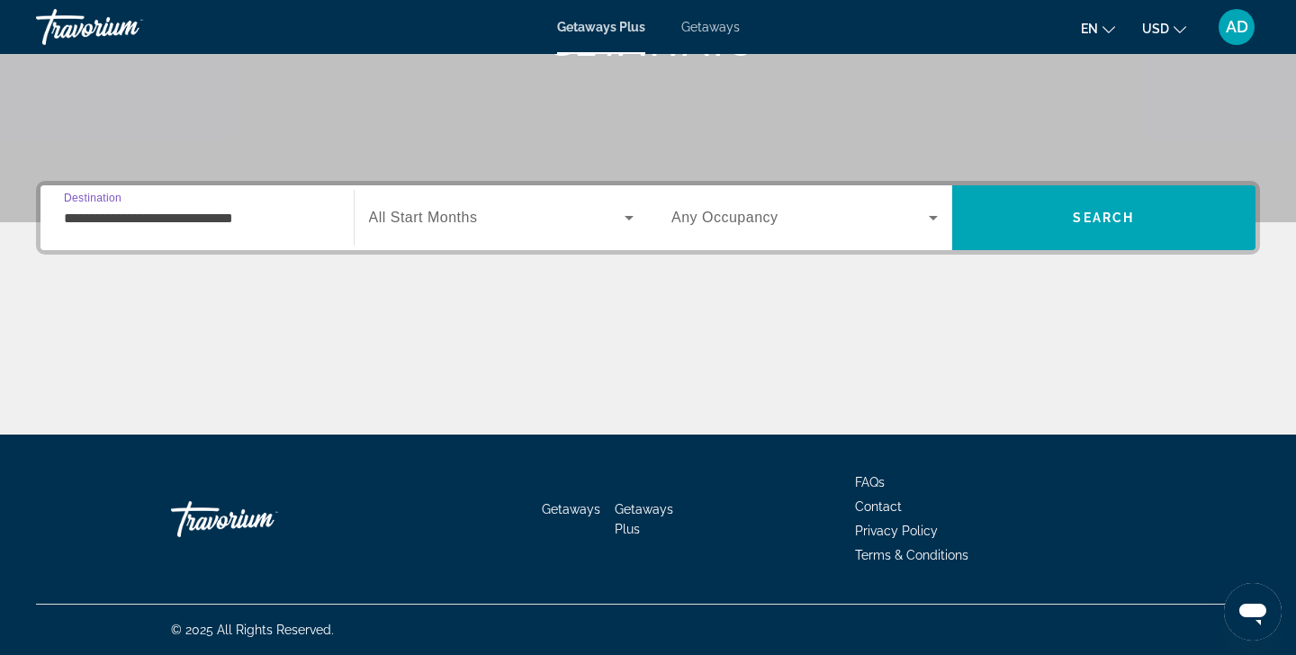
click at [628, 220] on icon "Search widget" at bounding box center [629, 218] width 9 height 4
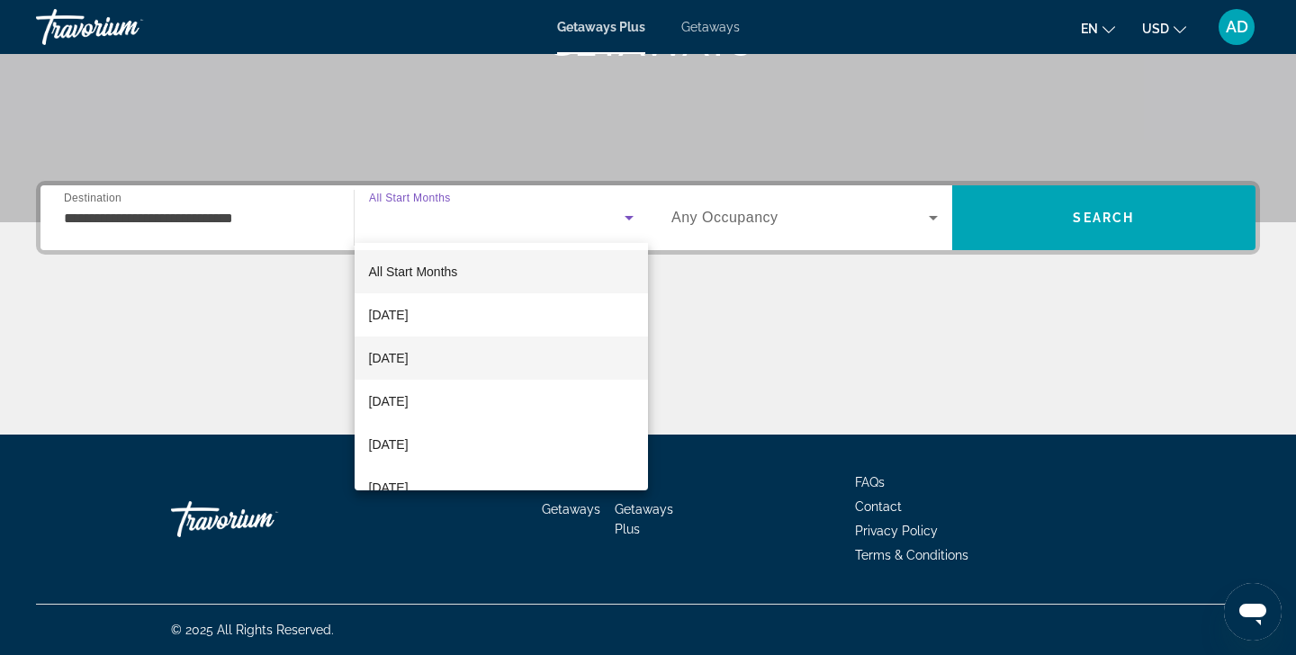
click at [469, 367] on mat-option "[DATE]" at bounding box center [502, 358] width 294 height 43
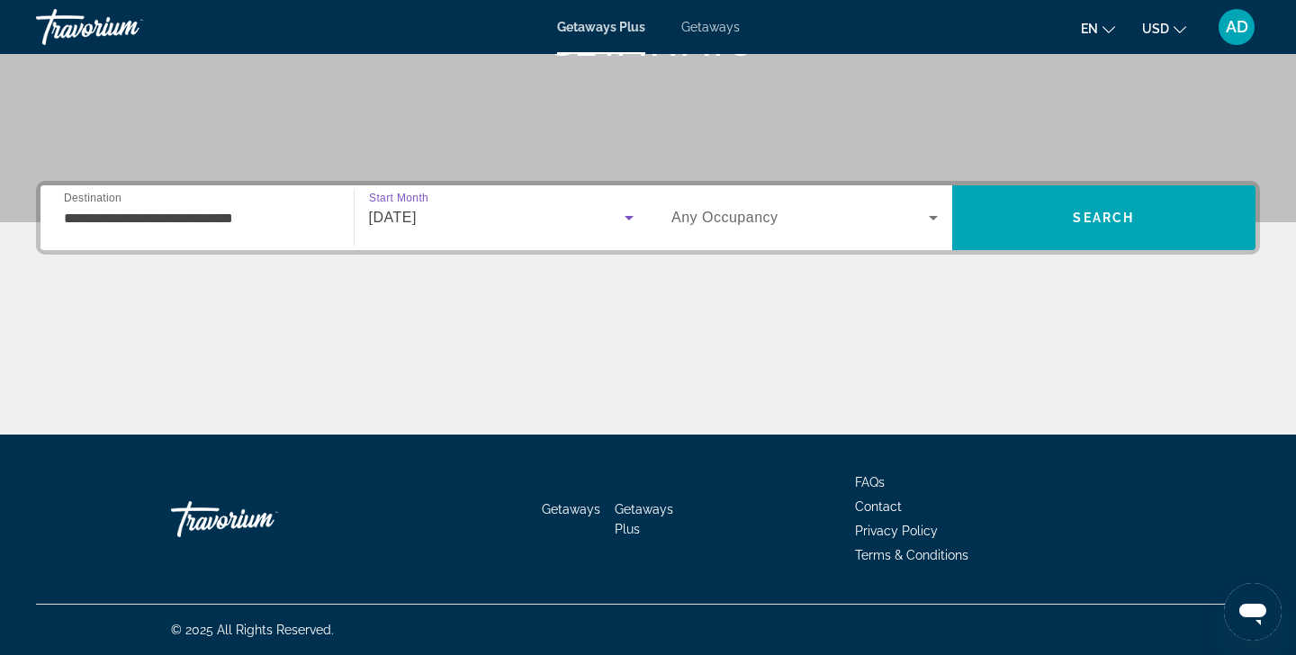
click at [931, 214] on icon "Search widget" at bounding box center [933, 218] width 22 height 22
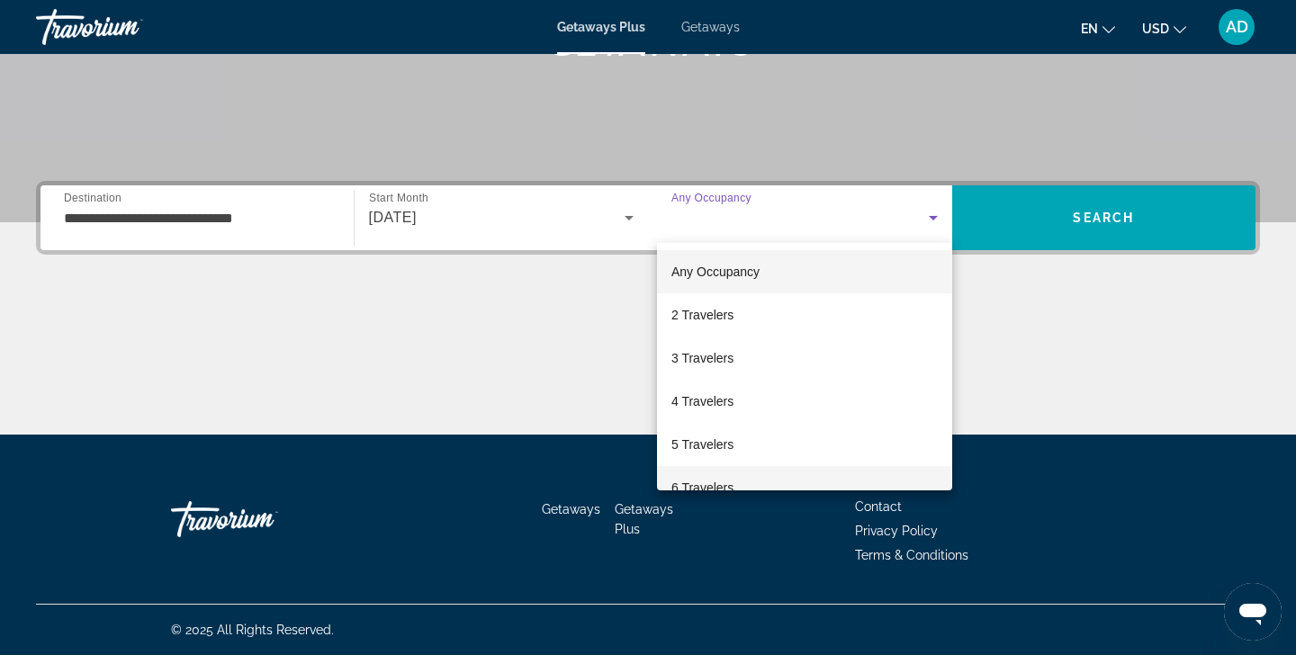
click at [764, 487] on mat-option "6 Travelers" at bounding box center [804, 487] width 295 height 43
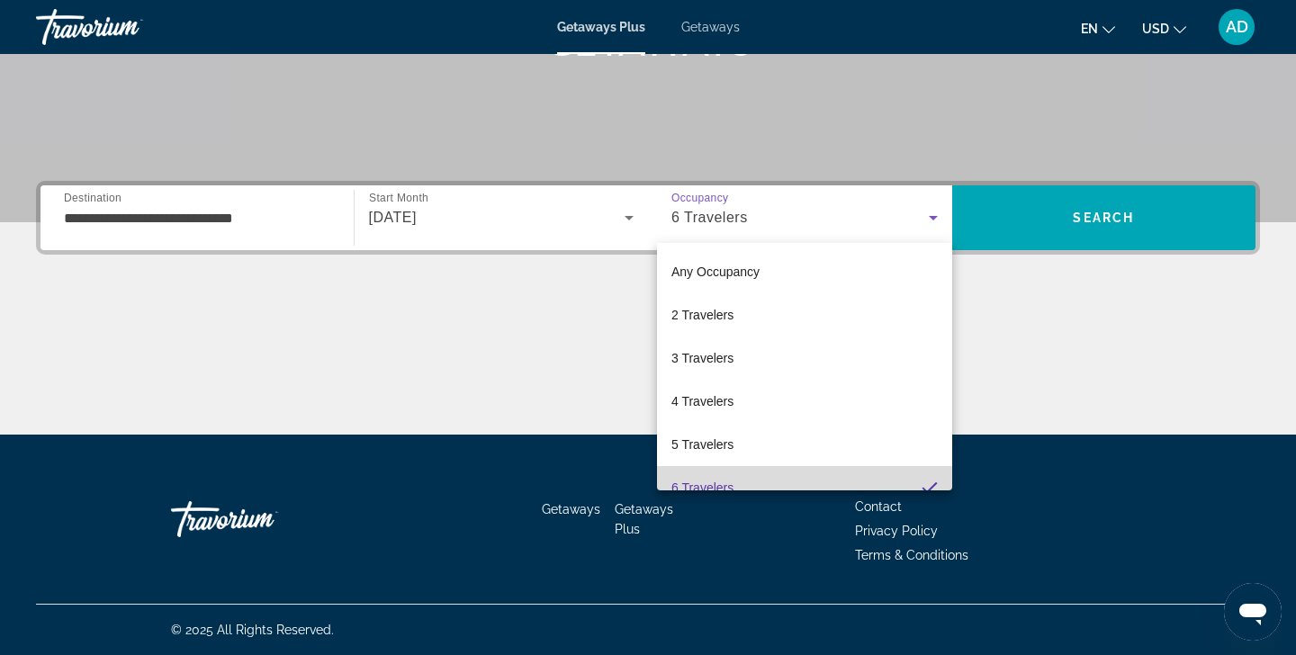
scroll to position [19, 0]
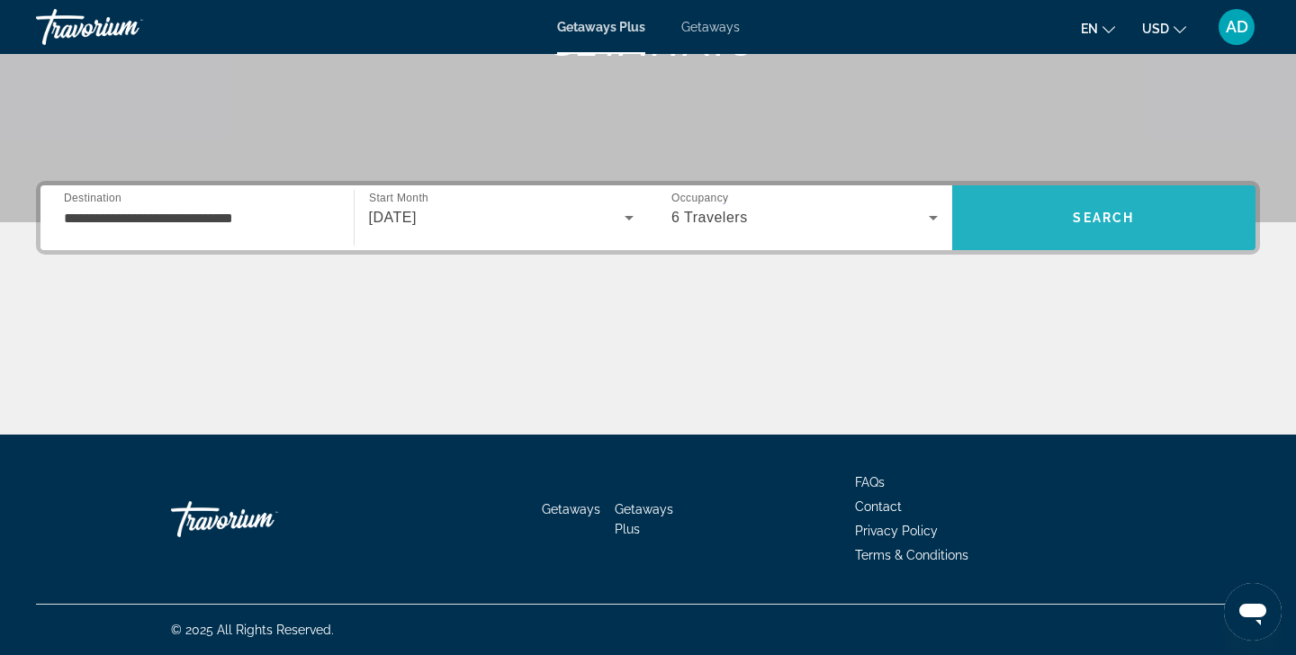
click at [1081, 210] on span "Search" at bounding box center [1104, 217] width 304 height 43
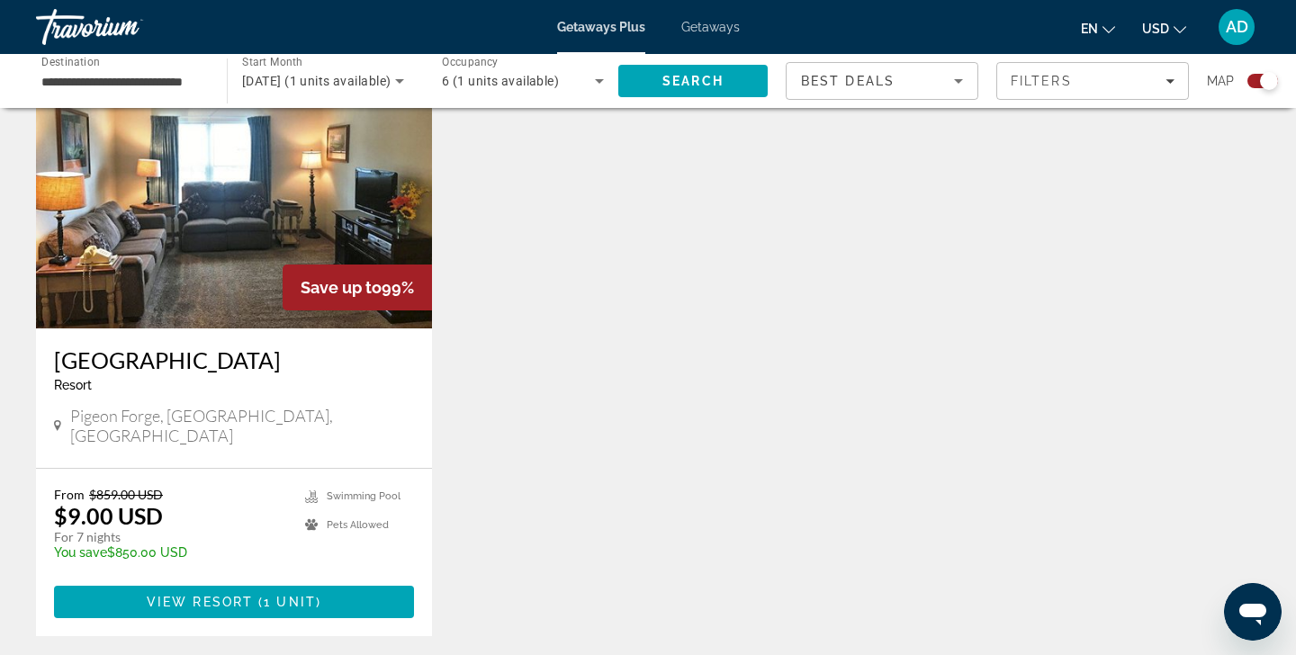
scroll to position [688, 0]
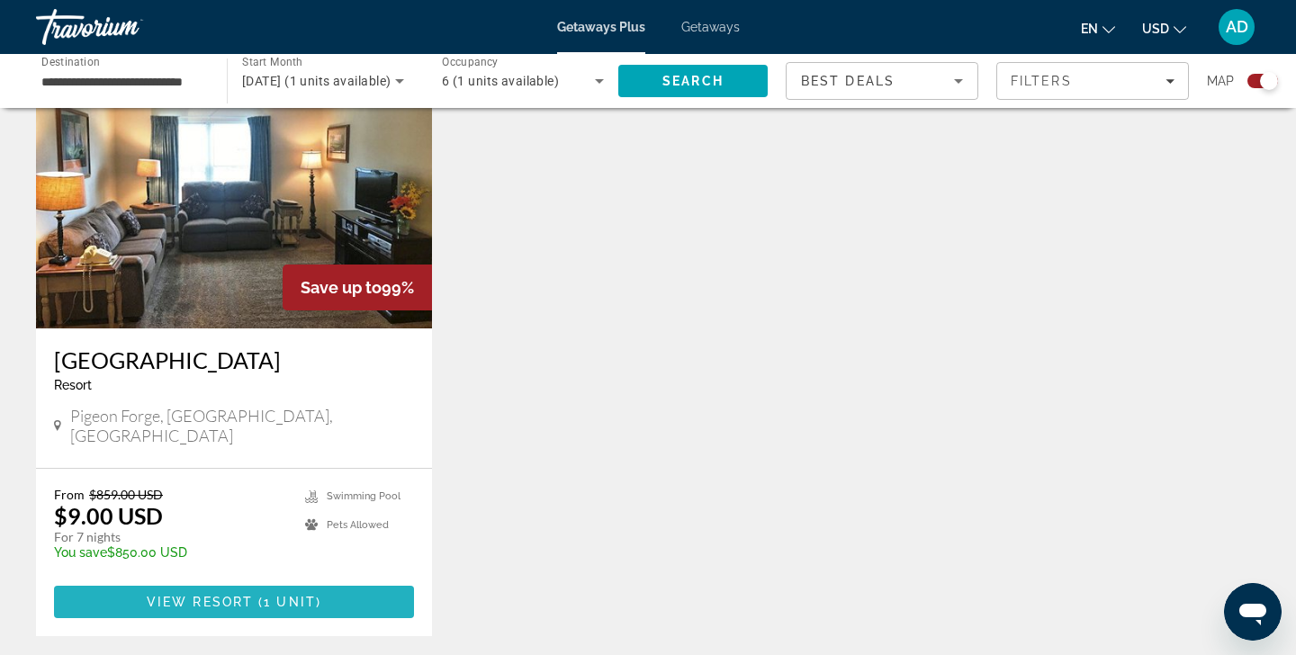
click at [206, 595] on span "View Resort" at bounding box center [200, 602] width 106 height 14
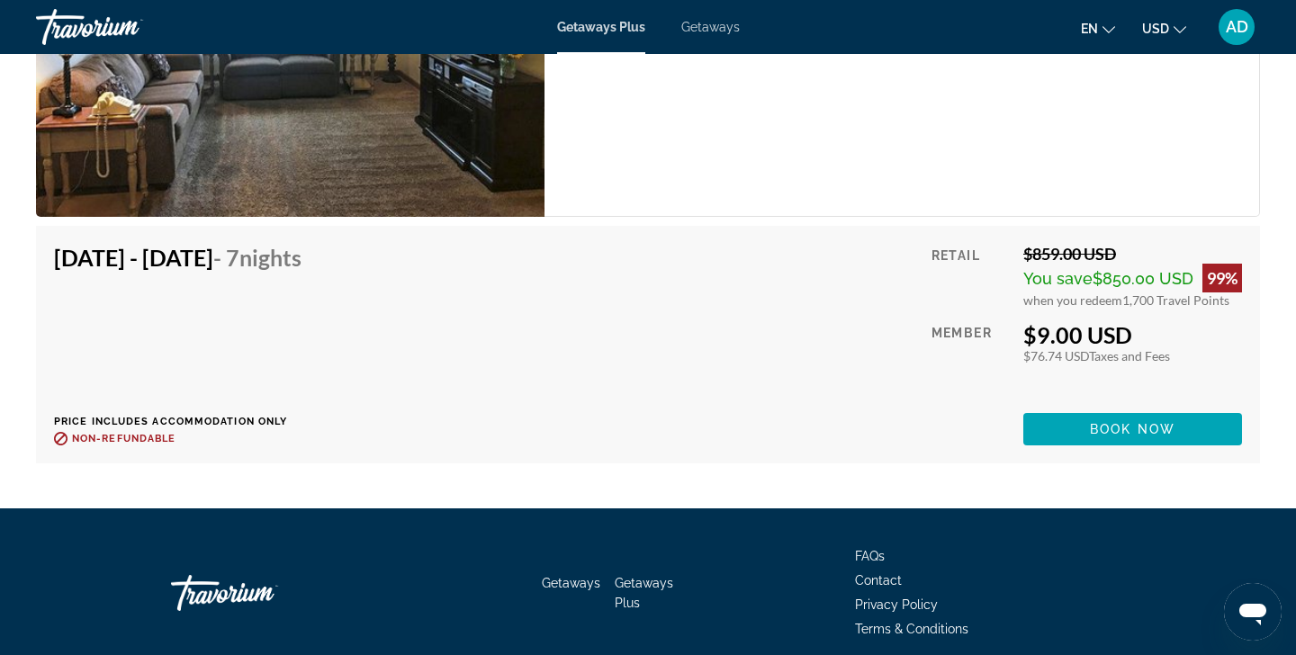
scroll to position [3552, 0]
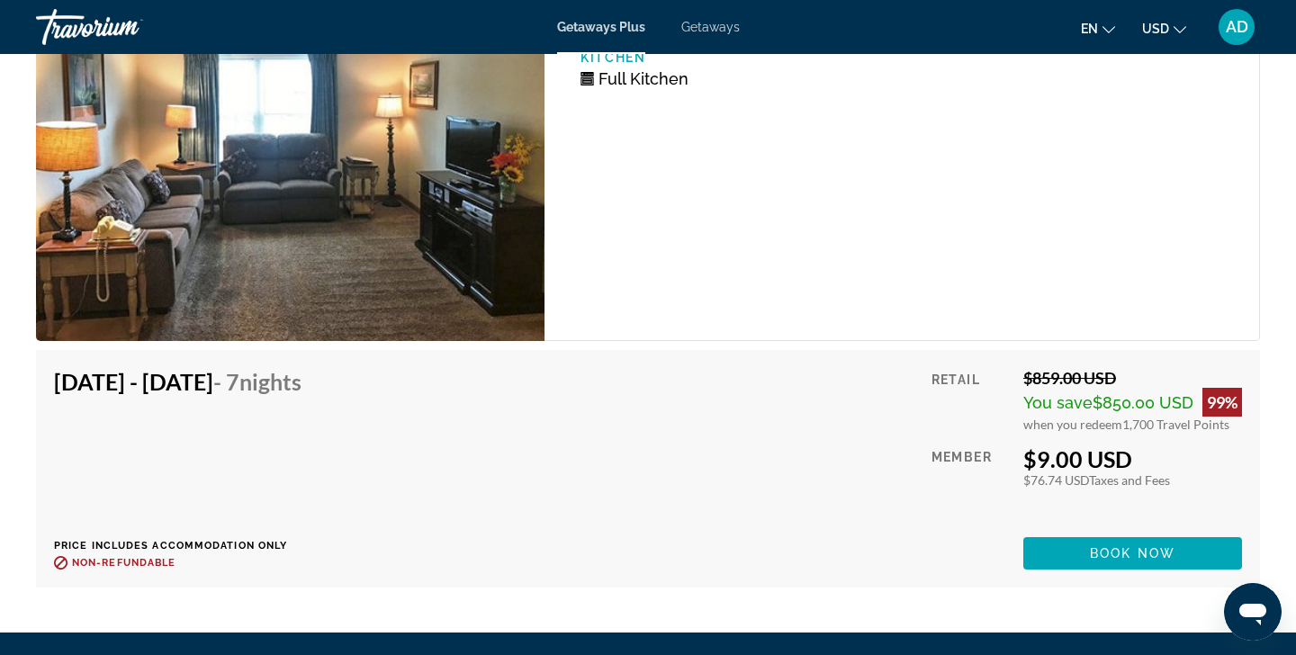
click at [315, 383] on div "Nov 30, 2025 - Dec 7, 2025 - 7 Nights Price includes accommodation only Refunda…" at bounding box center [184, 469] width 261 height 202
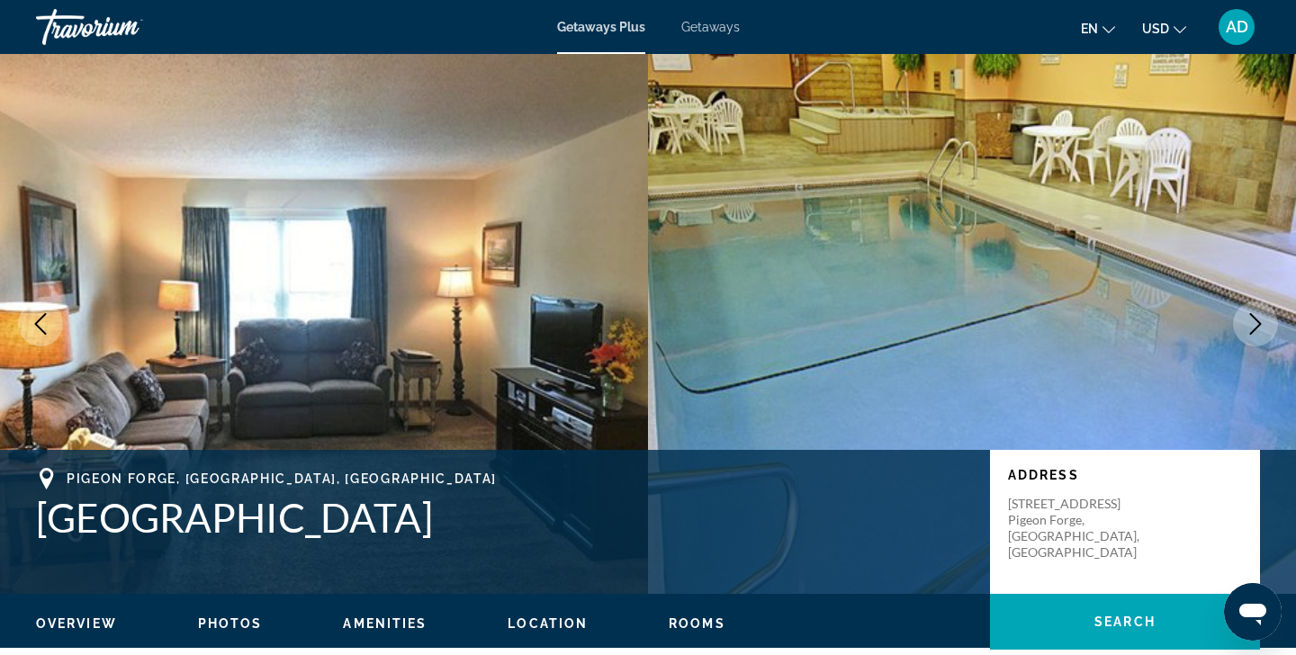
scroll to position [0, 0]
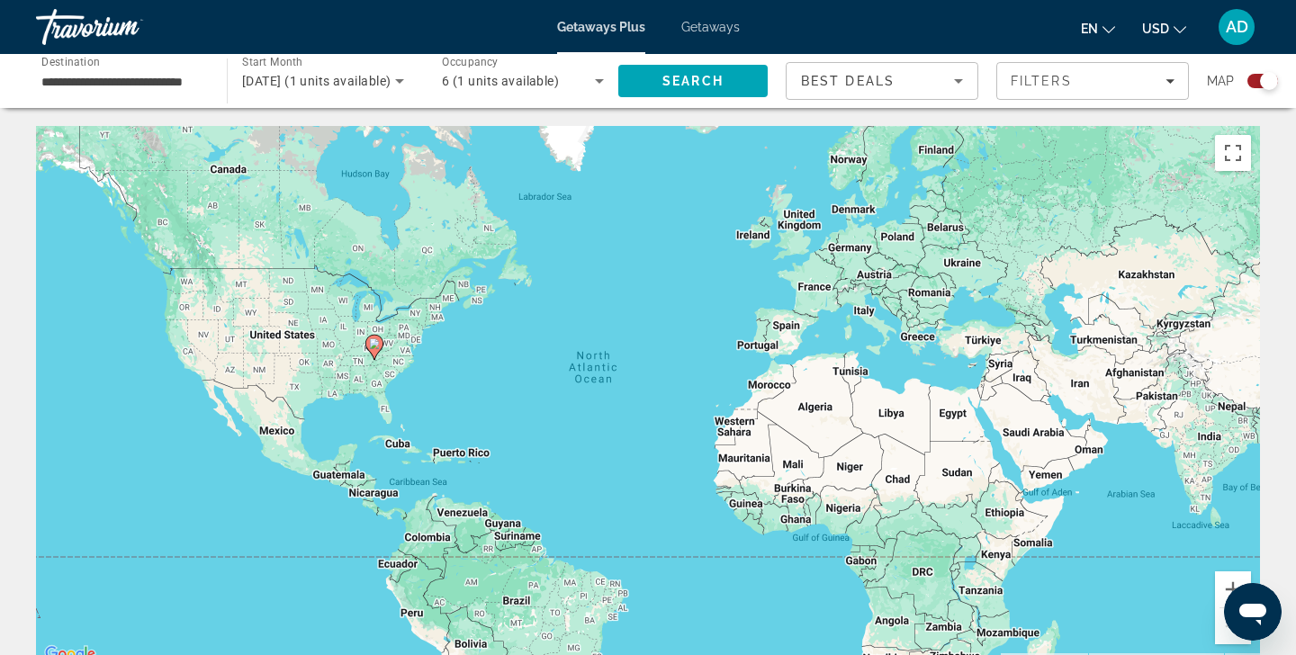
click at [211, 80] on div "**********" at bounding box center [122, 81] width 191 height 51
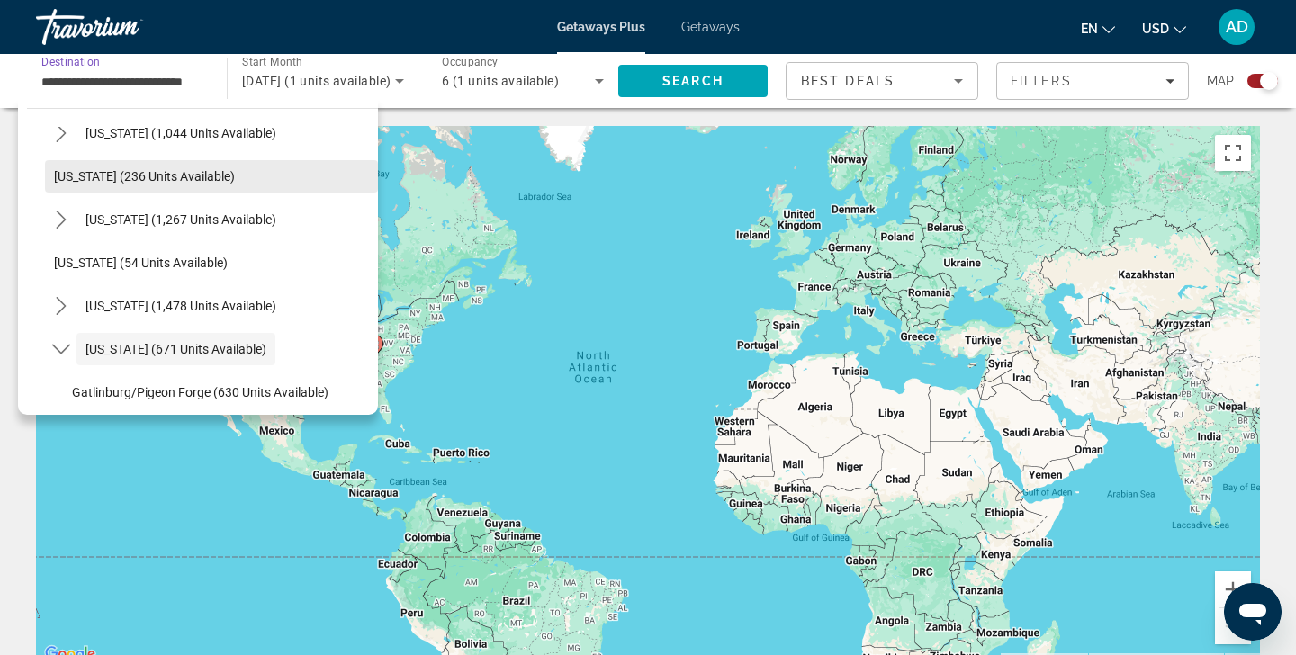
scroll to position [1194, 0]
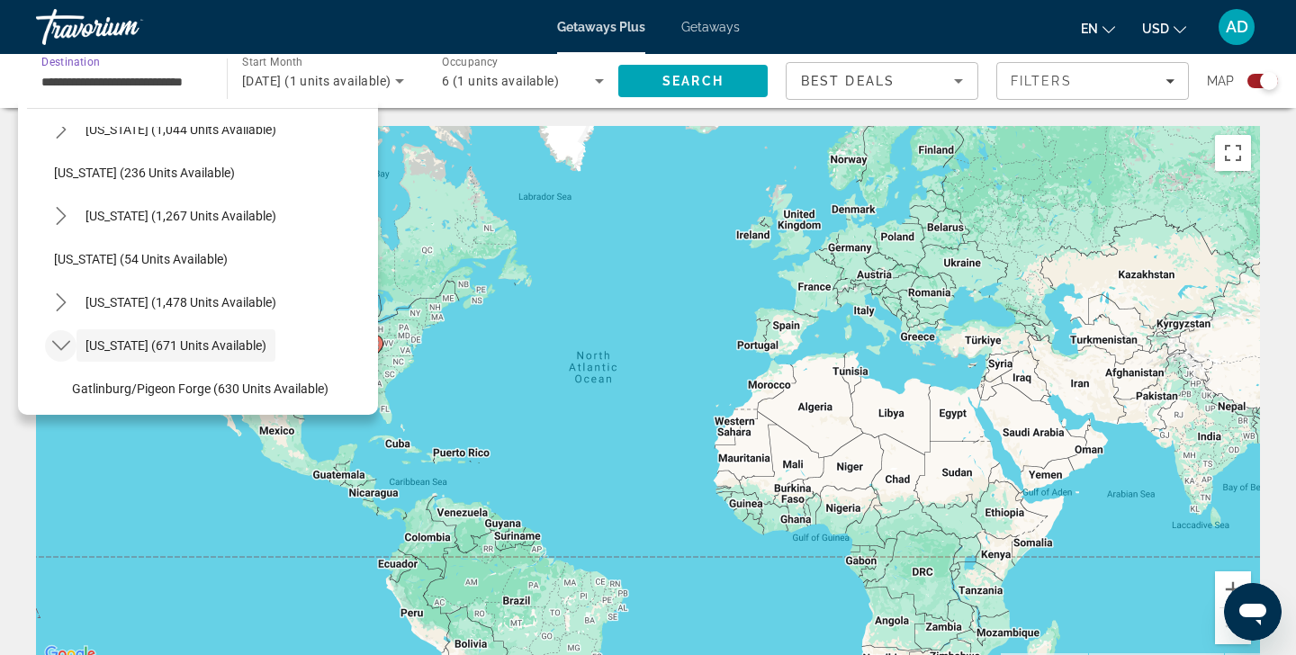
click at [64, 346] on icon "Toggle Tennessee (671 units available) submenu" at bounding box center [60, 346] width 18 height 10
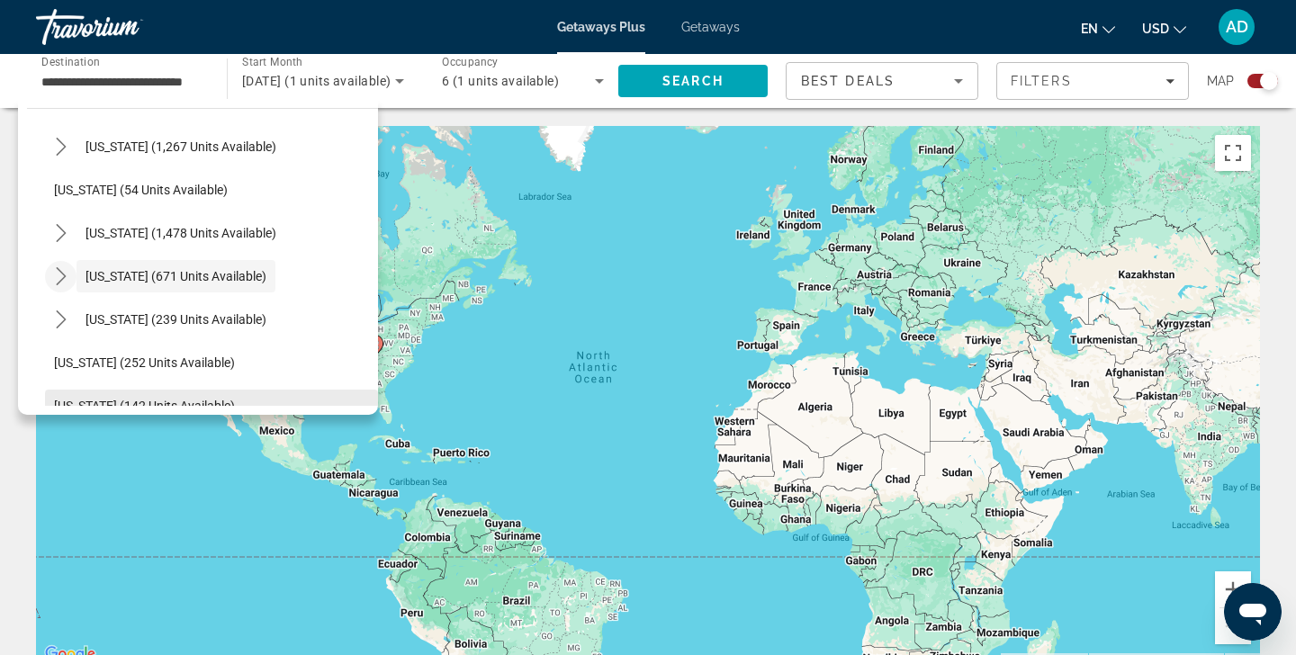
scroll to position [1258, 0]
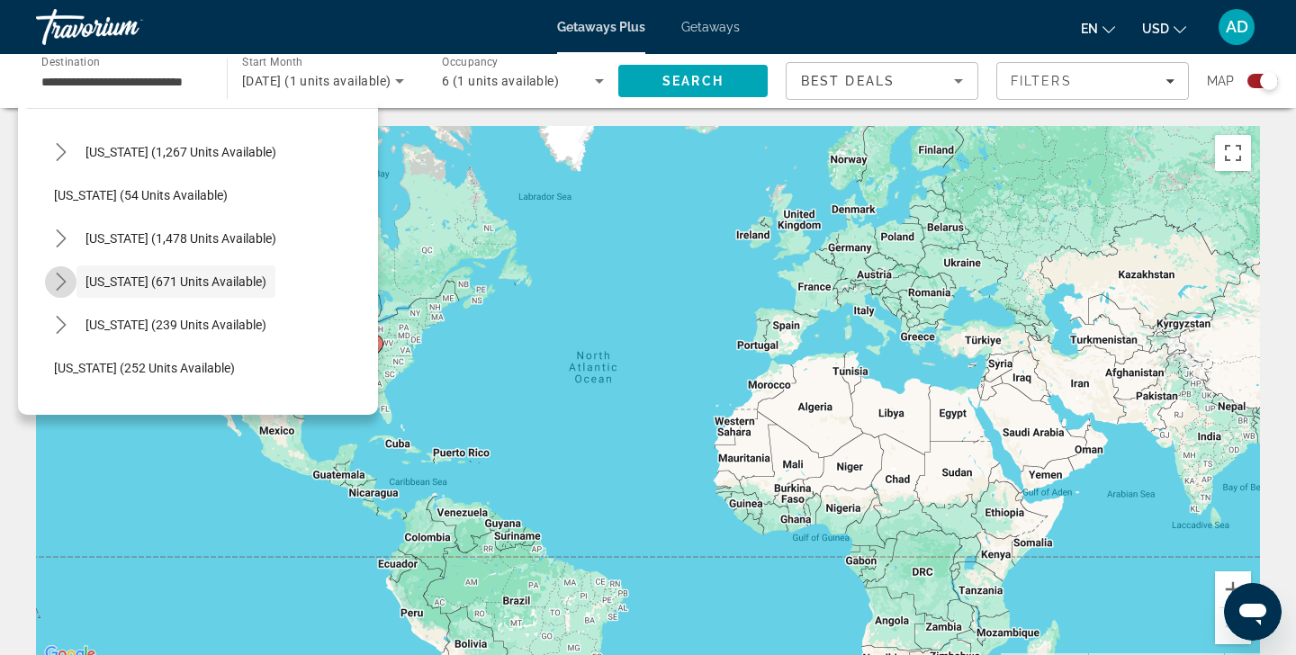
click at [62, 282] on icon "Toggle Tennessee (671 units available) submenu" at bounding box center [61, 282] width 18 height 18
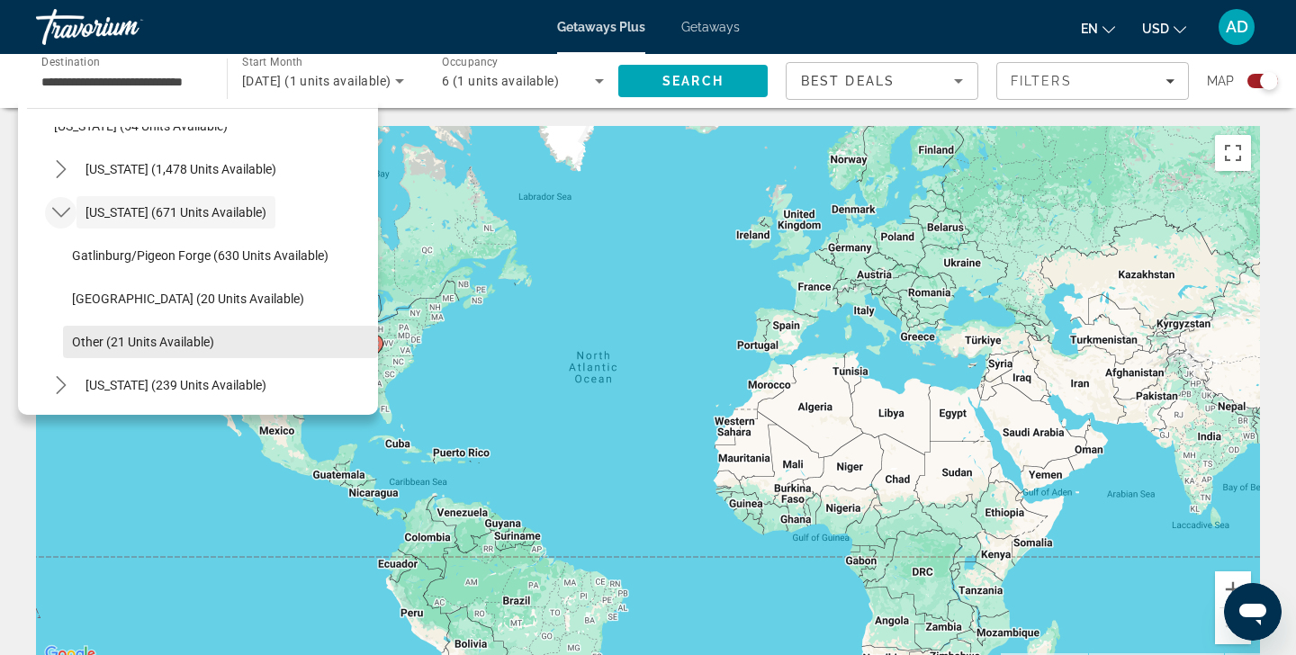
scroll to position [1327, 0]
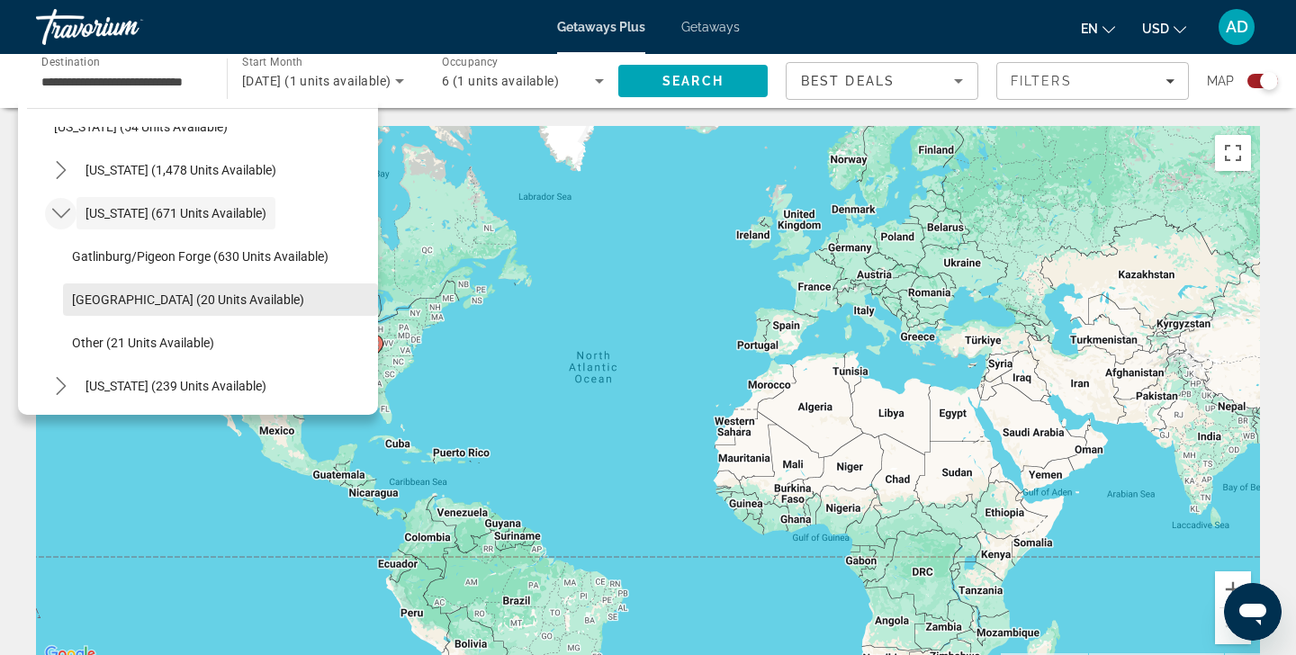
click at [119, 300] on span "Nashville (20 units available)" at bounding box center [188, 299] width 232 height 14
type input "**********"
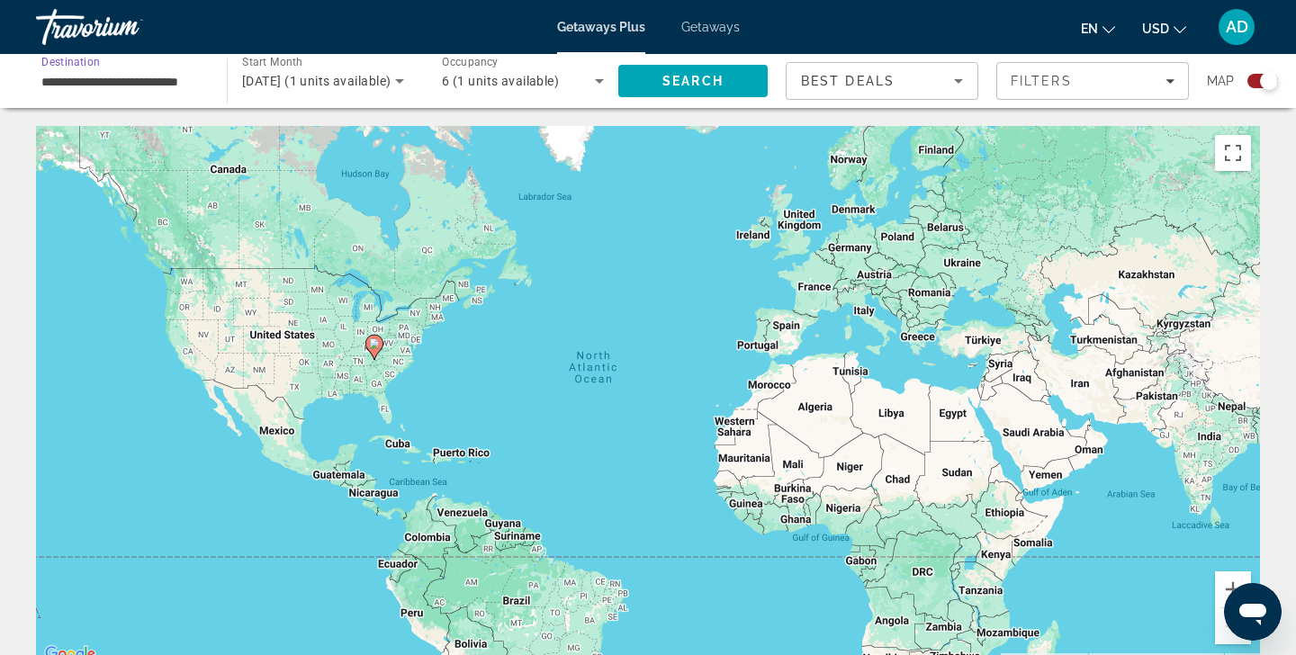
scroll to position [-1, 0]
click at [670, 74] on span "Search" at bounding box center [692, 81] width 61 height 14
click at [599, 82] on icon "Search widget" at bounding box center [599, 81] width 9 height 4
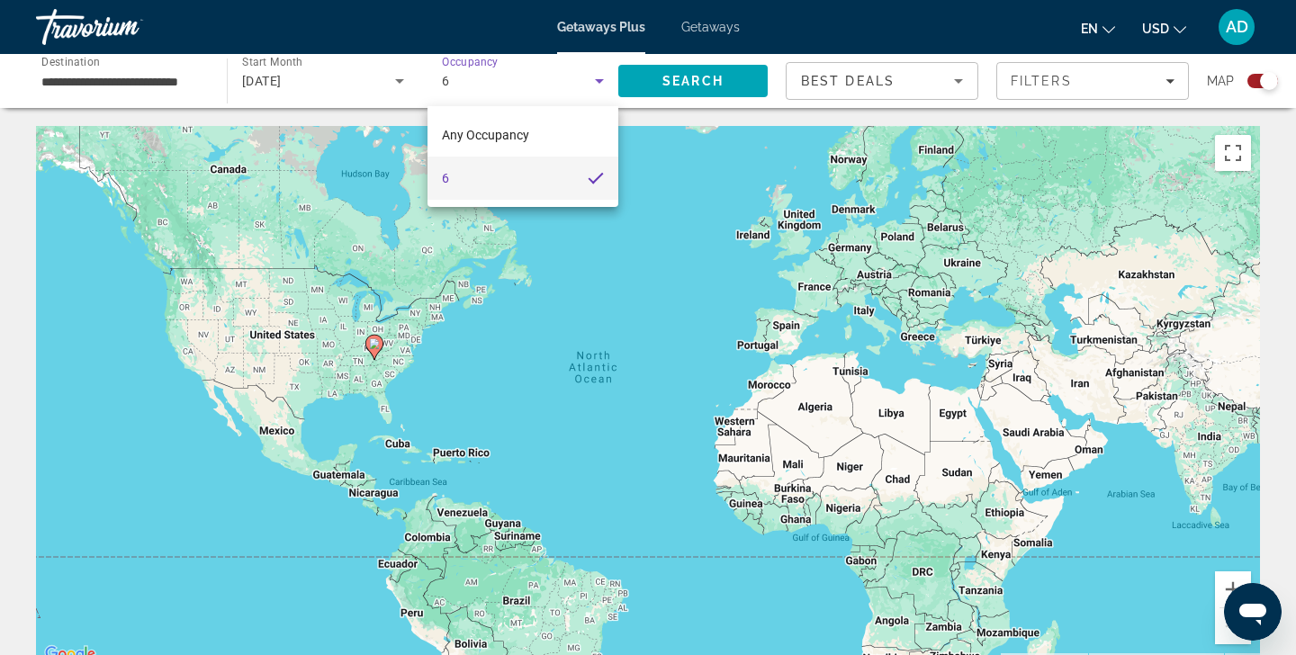
click at [577, 183] on mat-option "6" at bounding box center [522, 178] width 191 height 43
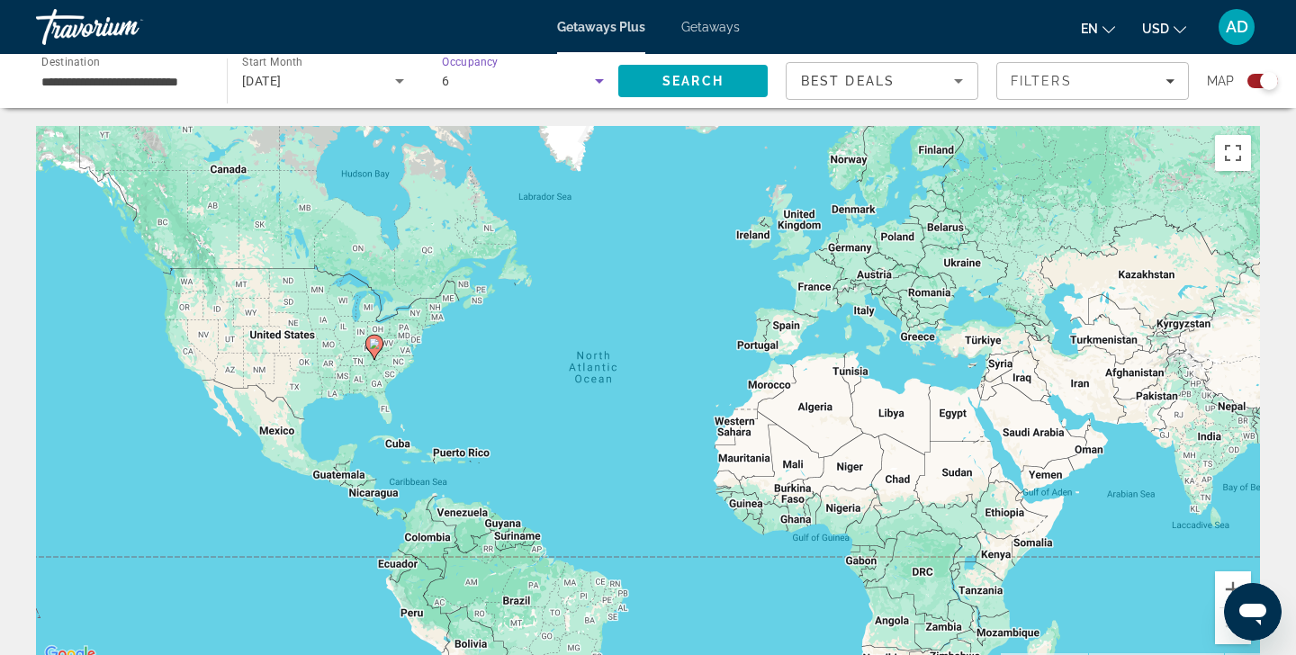
click at [564, 83] on div "6" at bounding box center [518, 81] width 153 height 22
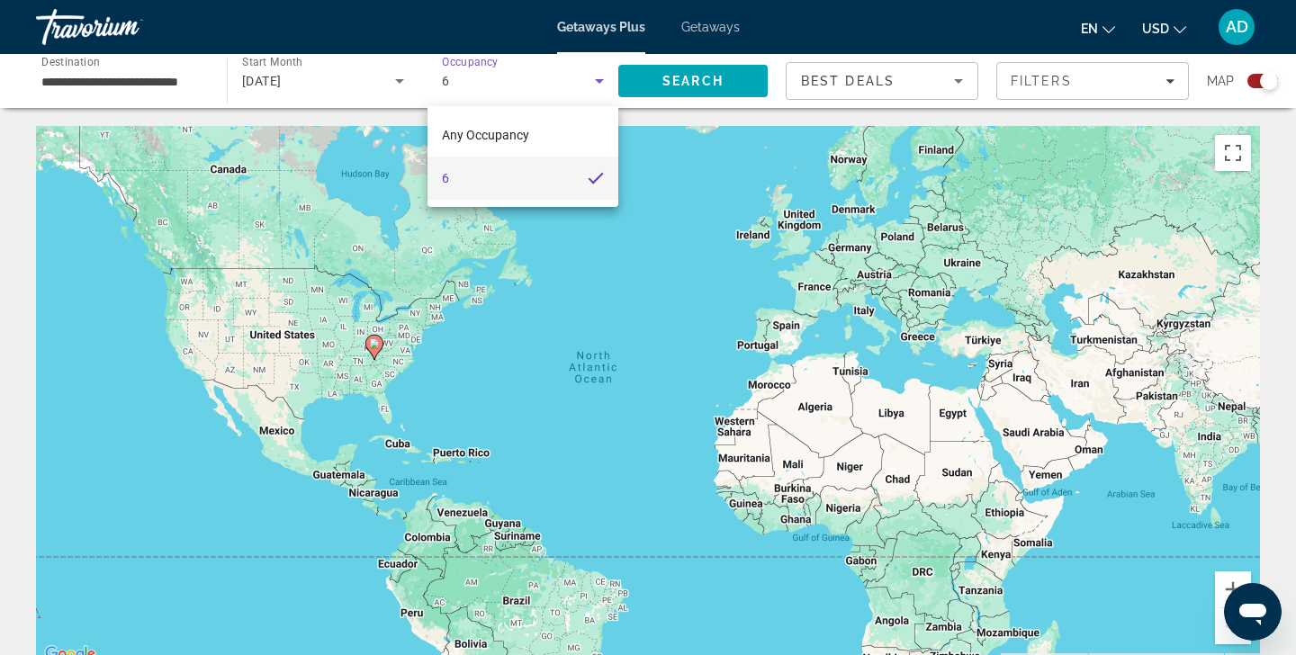
click at [473, 175] on mat-option "6" at bounding box center [522, 178] width 191 height 43
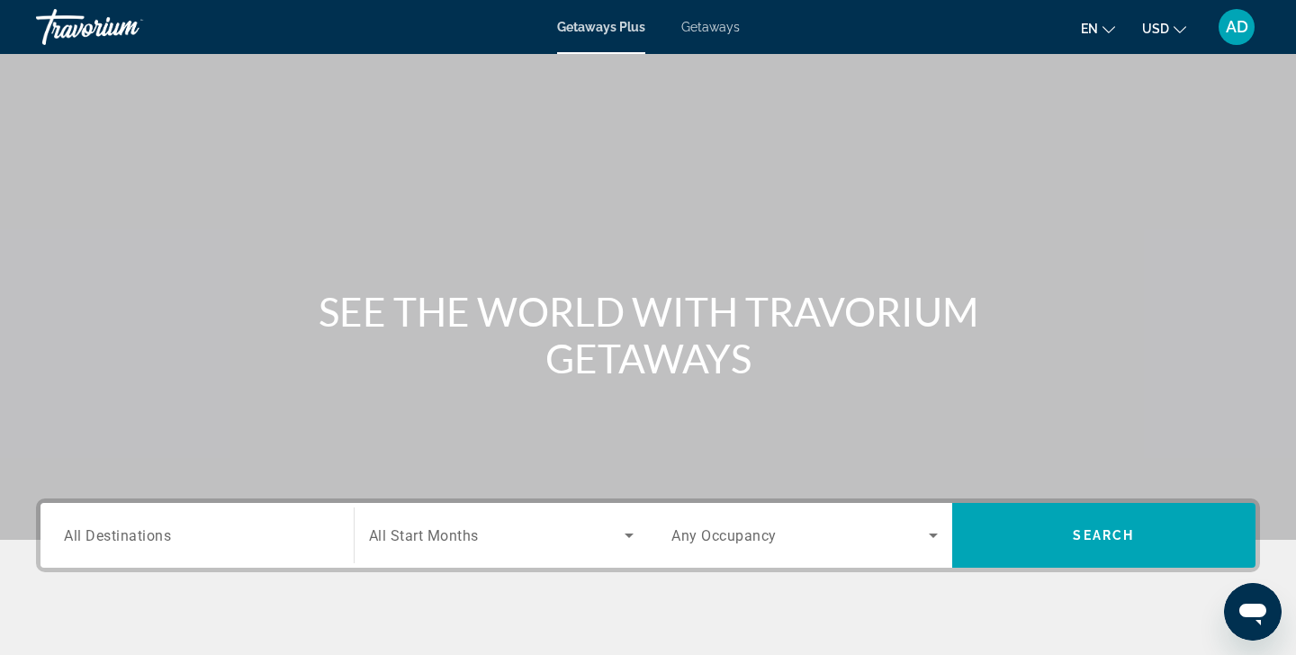
click at [225, 539] on input "Destination All Destinations" at bounding box center [197, 537] width 266 height 22
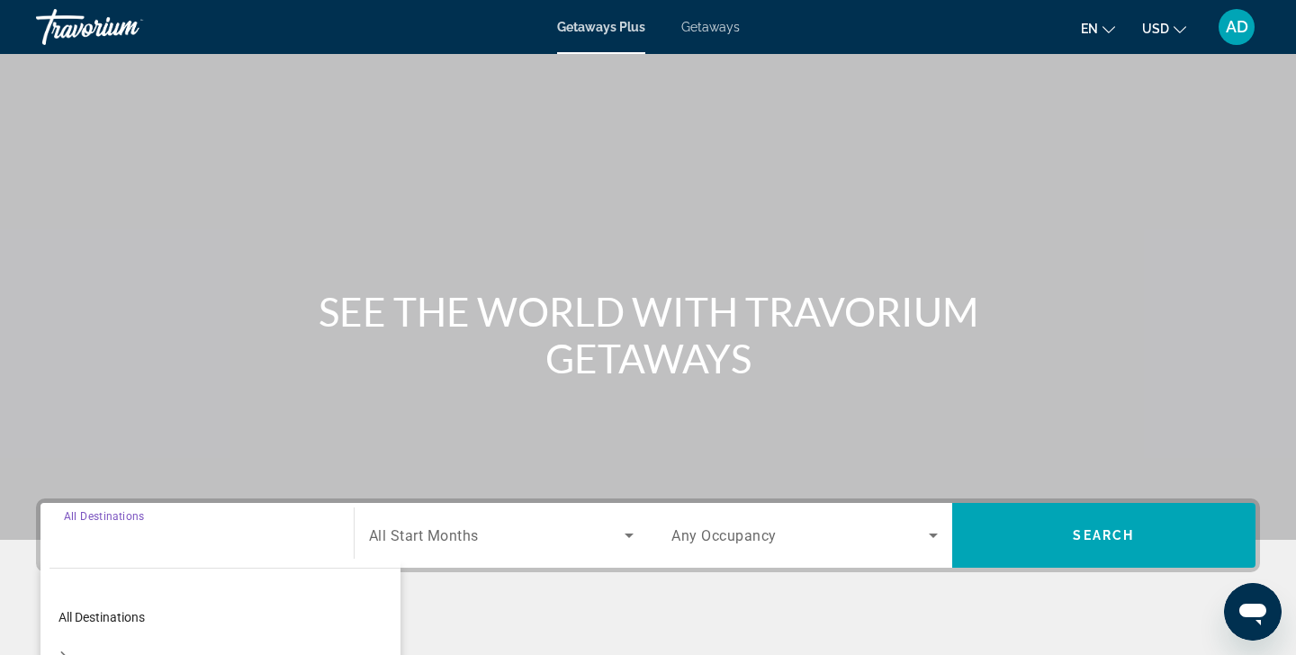
scroll to position [318, 0]
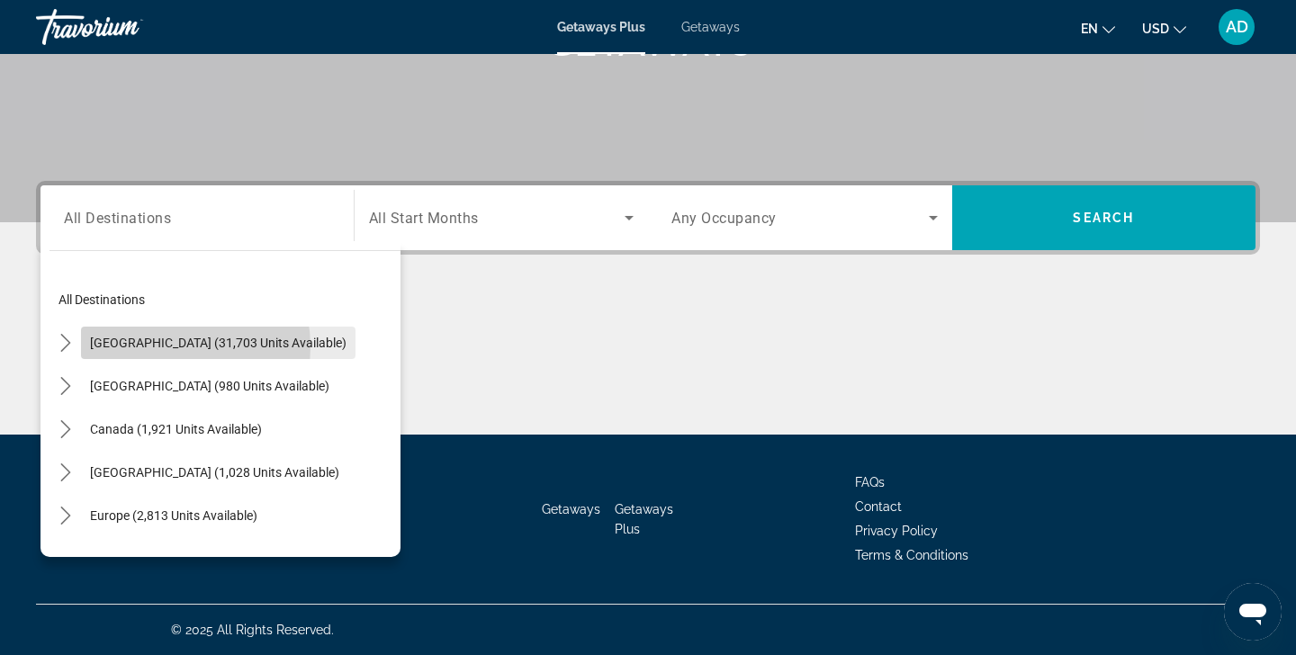
click at [150, 347] on span "United States (31,703 units available)" at bounding box center [218, 343] width 256 height 14
type input "**********"
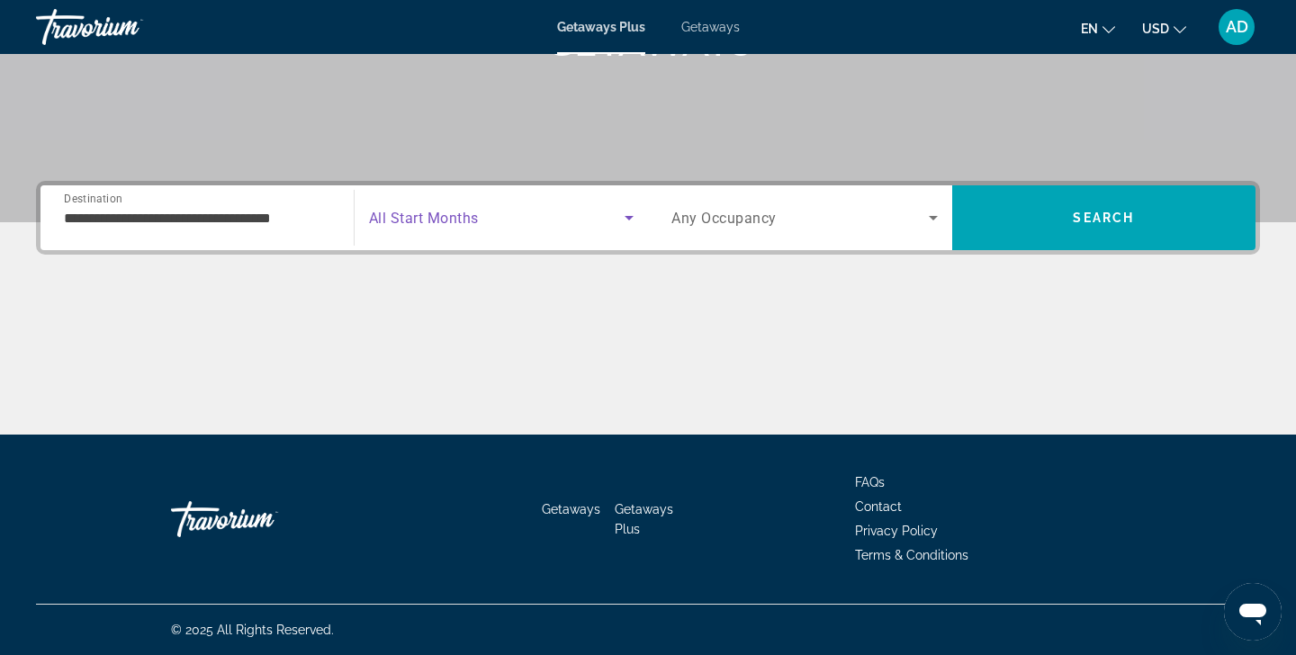
click at [505, 225] on span "Search widget" at bounding box center [497, 218] width 256 height 22
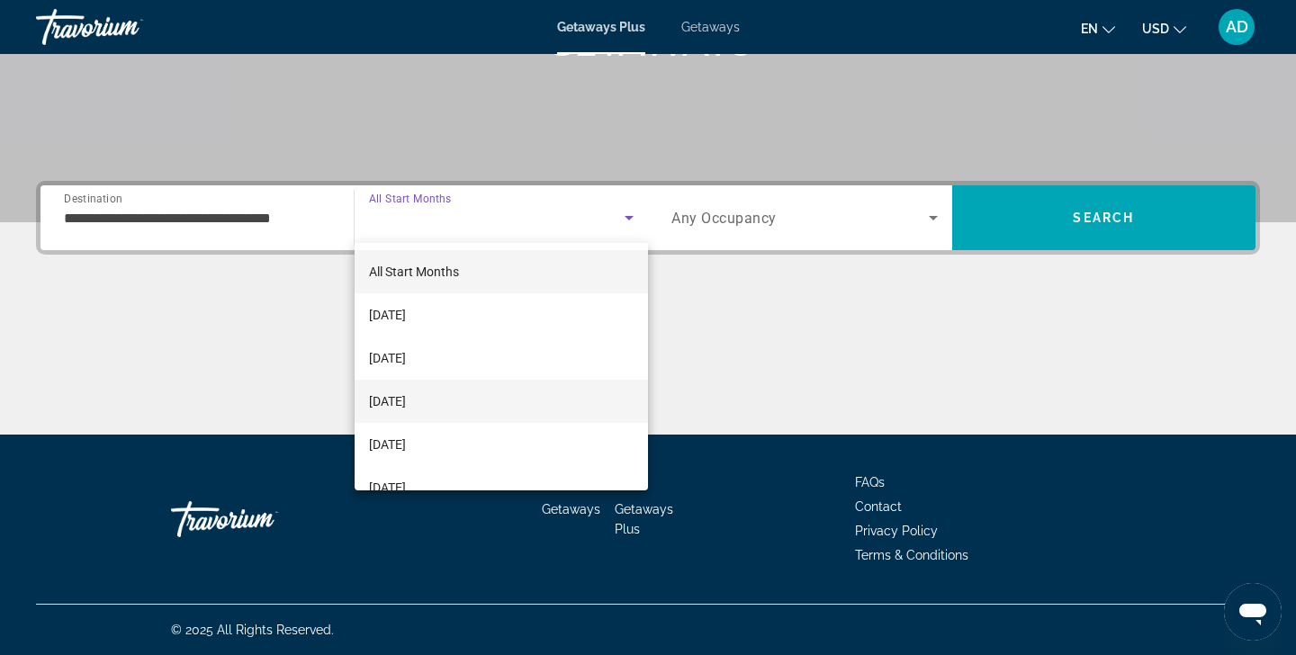
click at [458, 405] on mat-option "December 2025" at bounding box center [502, 401] width 294 height 43
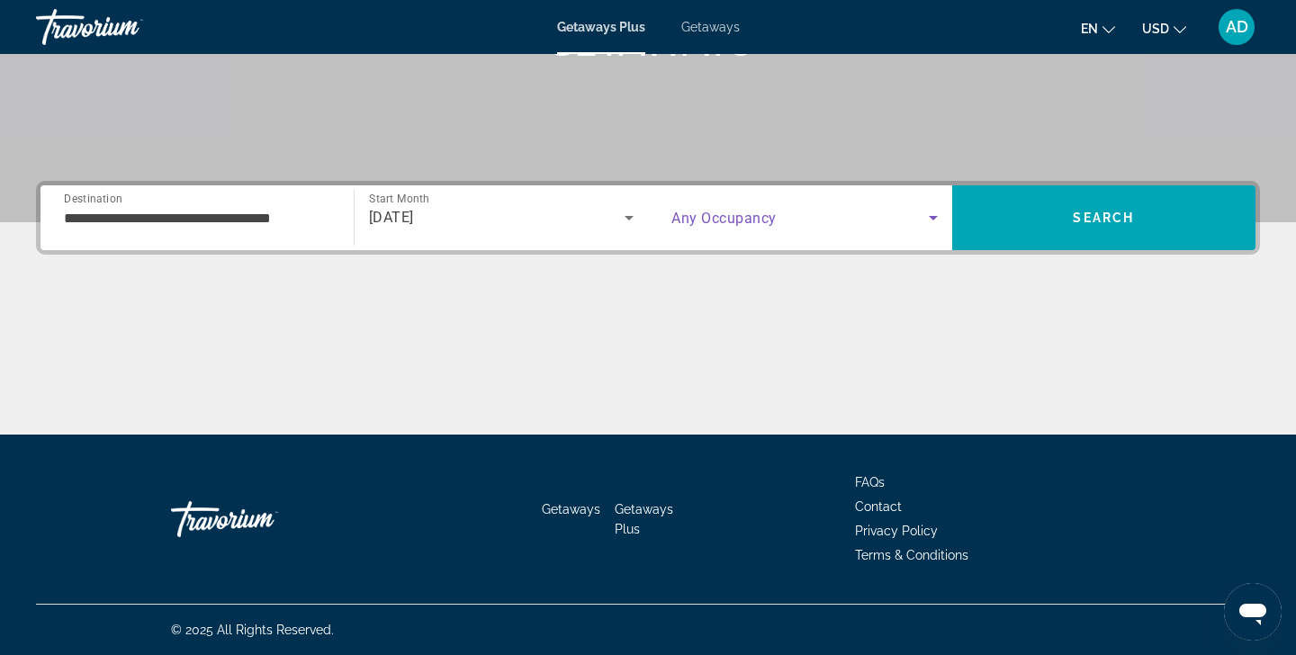
click at [930, 220] on icon "Search widget" at bounding box center [933, 218] width 22 height 22
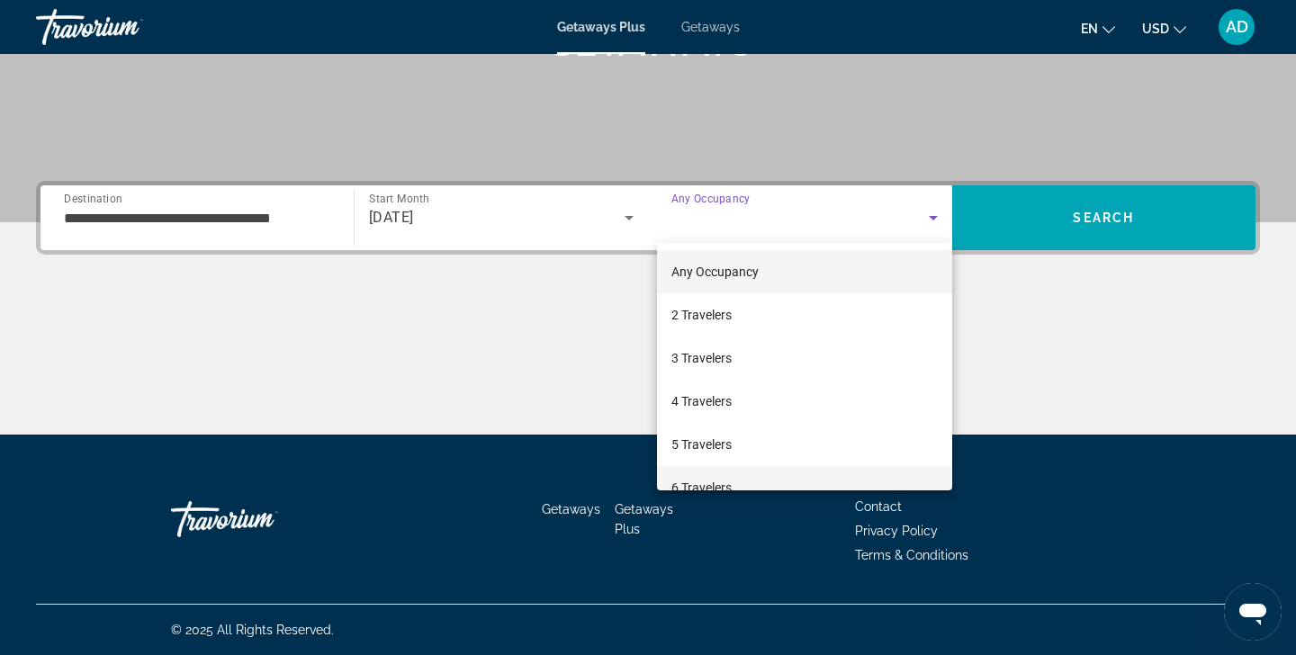
click at [795, 480] on mat-option "6 Travelers" at bounding box center [804, 487] width 295 height 43
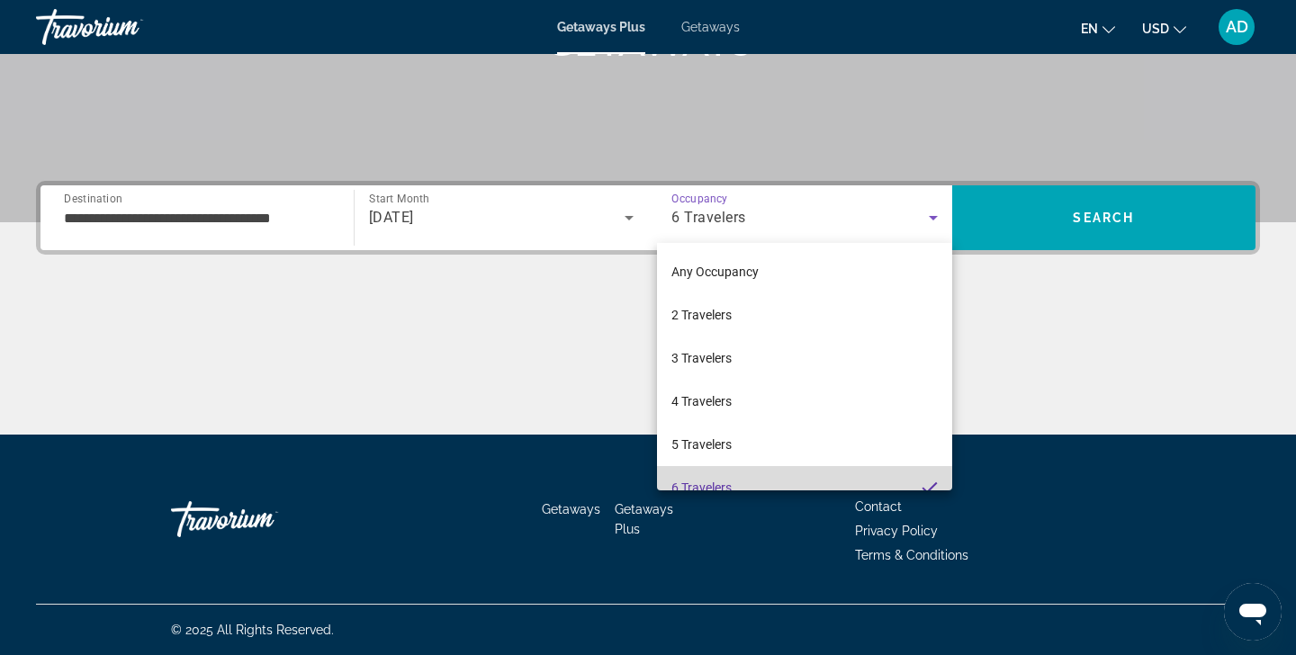
scroll to position [19, 0]
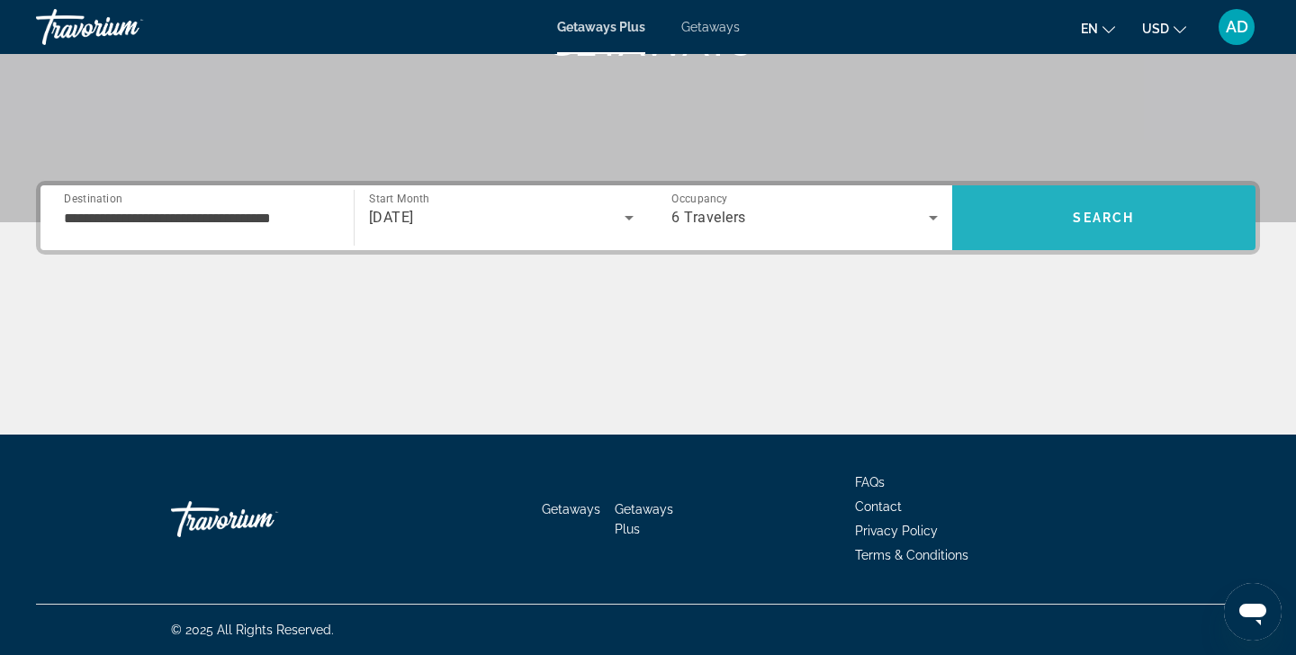
click at [1112, 223] on span "Search" at bounding box center [1103, 218] width 61 height 14
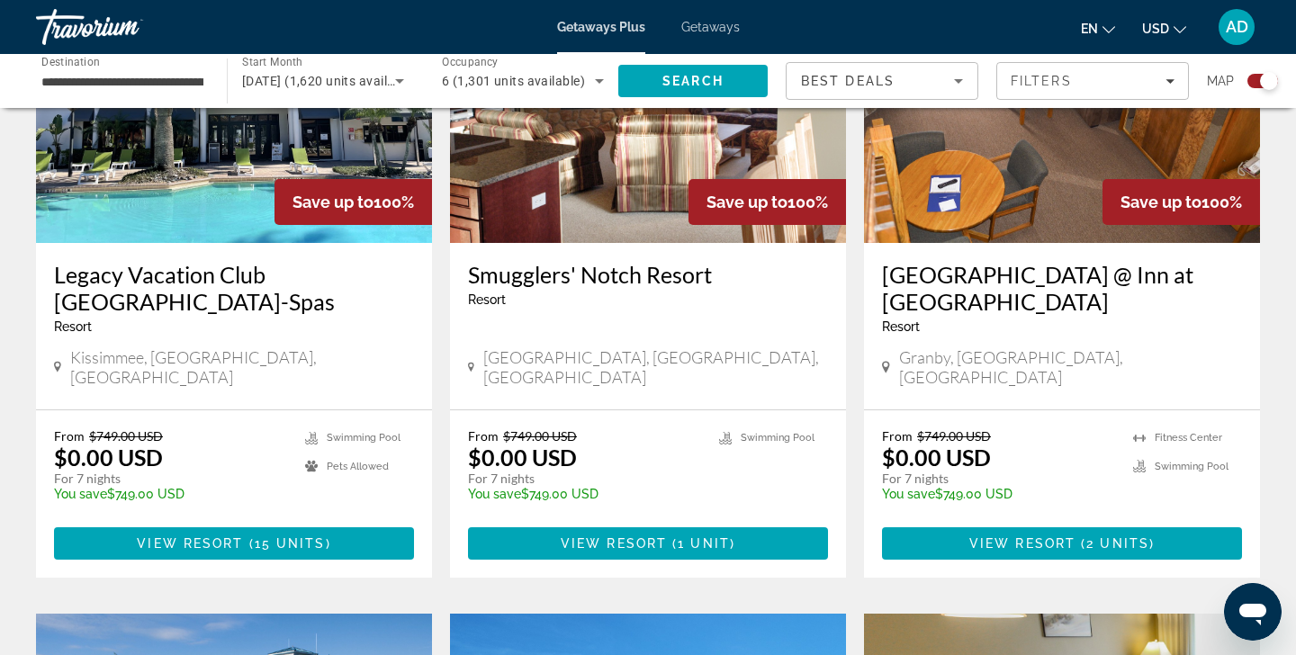
scroll to position [774, 0]
click at [226, 536] on span "View Resort" at bounding box center [190, 543] width 106 height 14
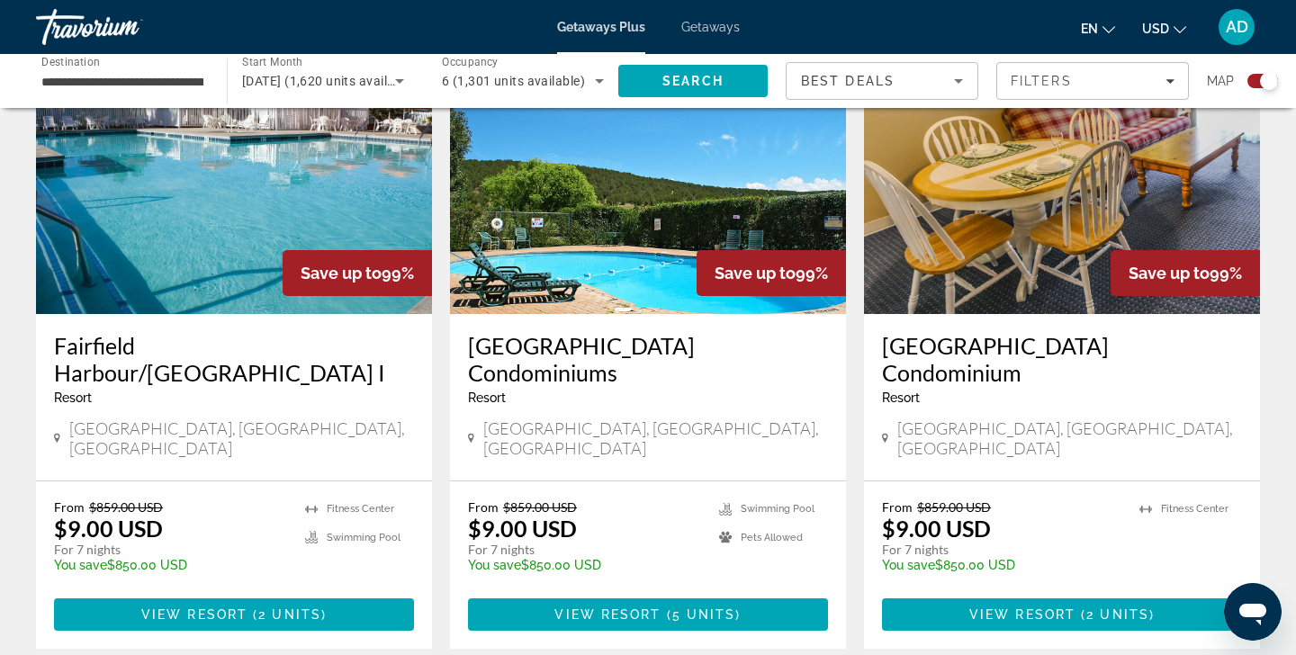
scroll to position [1367, 0]
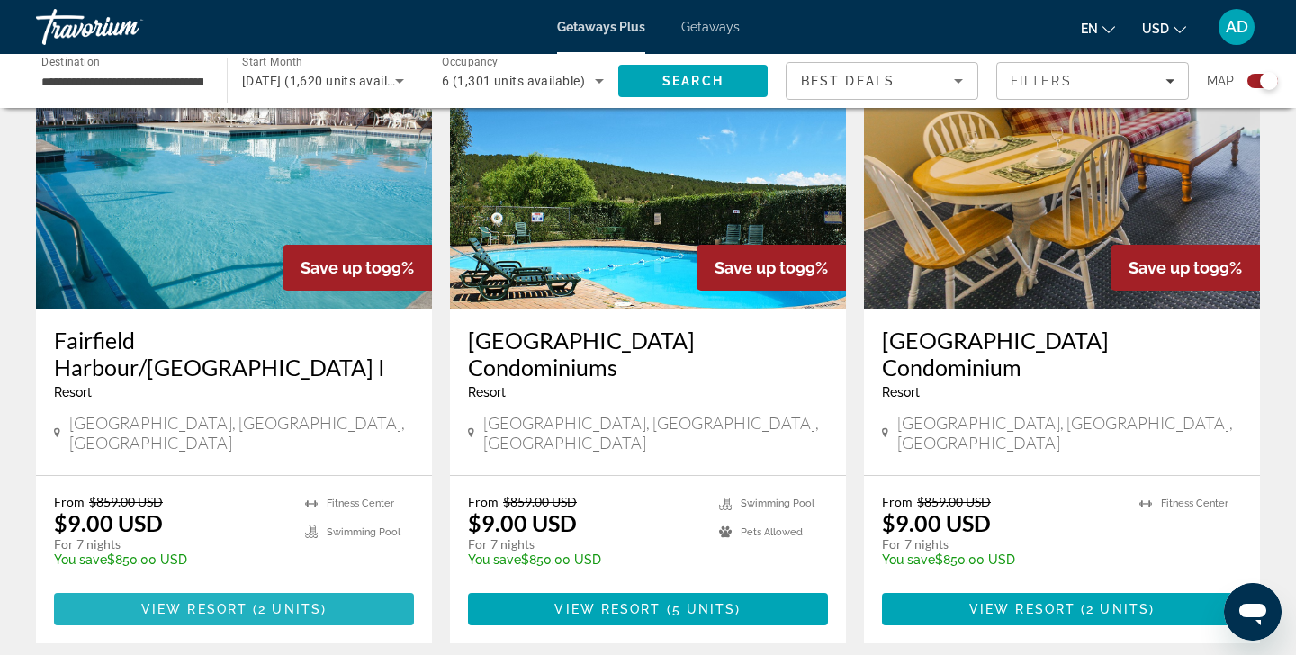
click at [226, 602] on span "View Resort" at bounding box center [194, 609] width 106 height 14
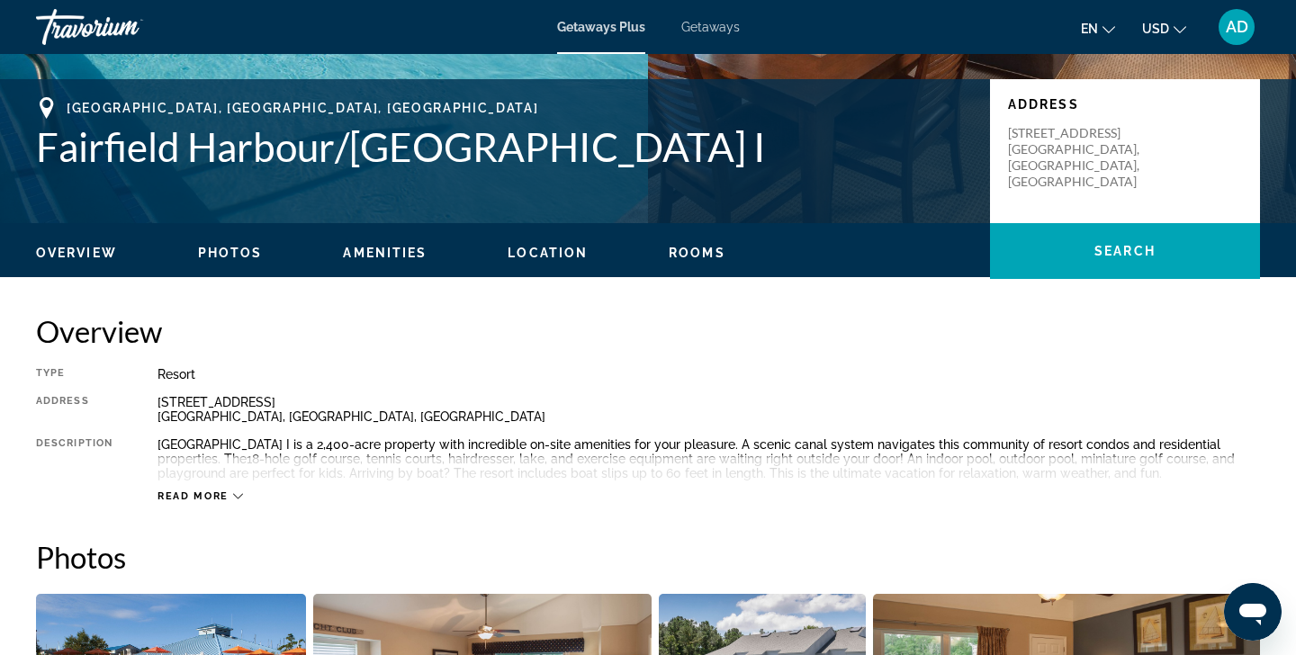
scroll to position [305, 0]
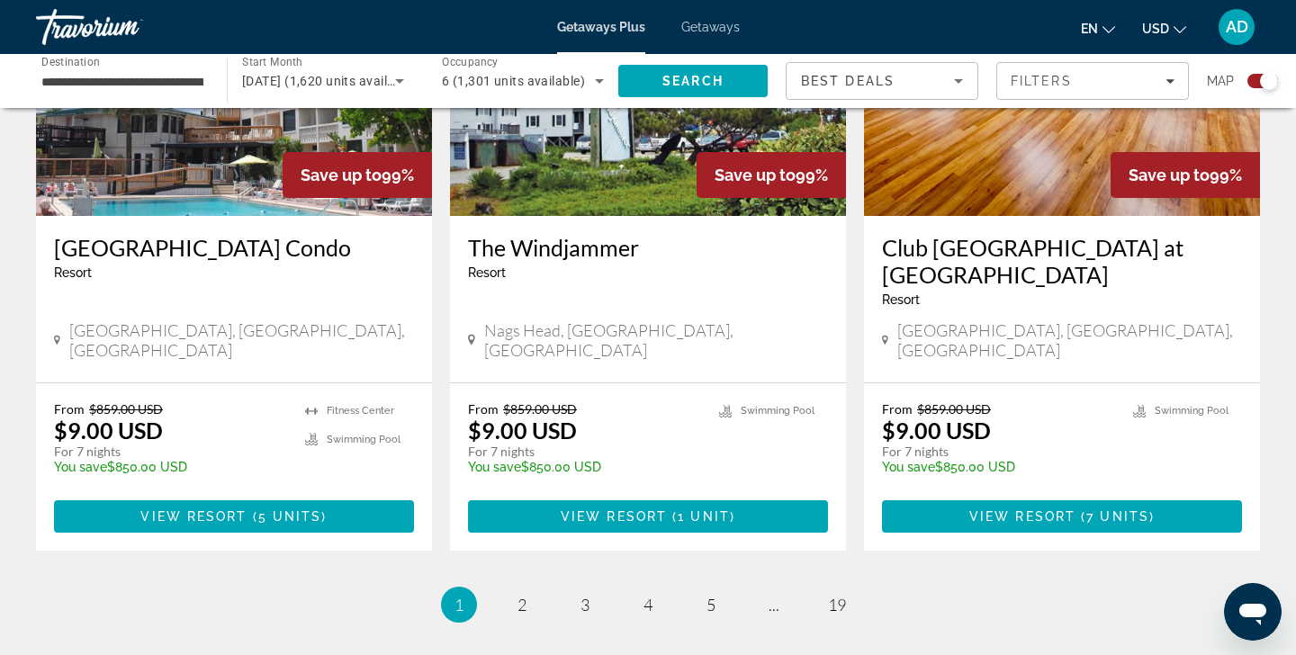
scroll to position [2778, 0]
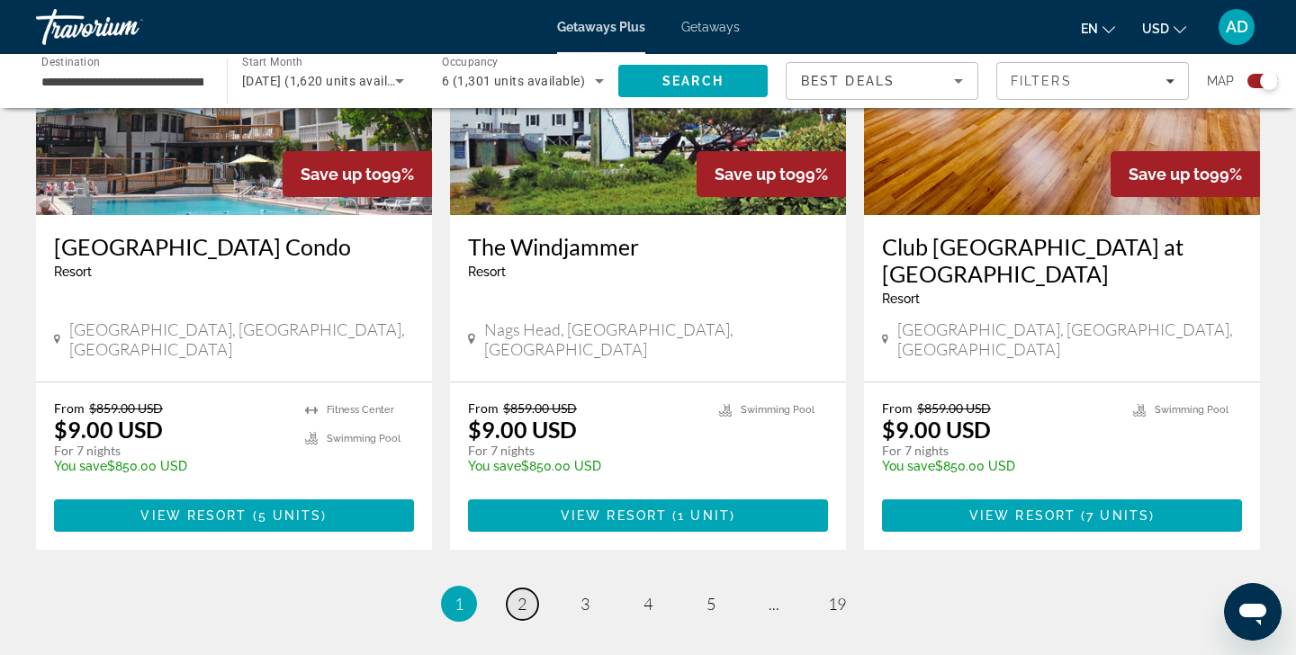
click at [526, 594] on span "2" at bounding box center [521, 604] width 9 height 20
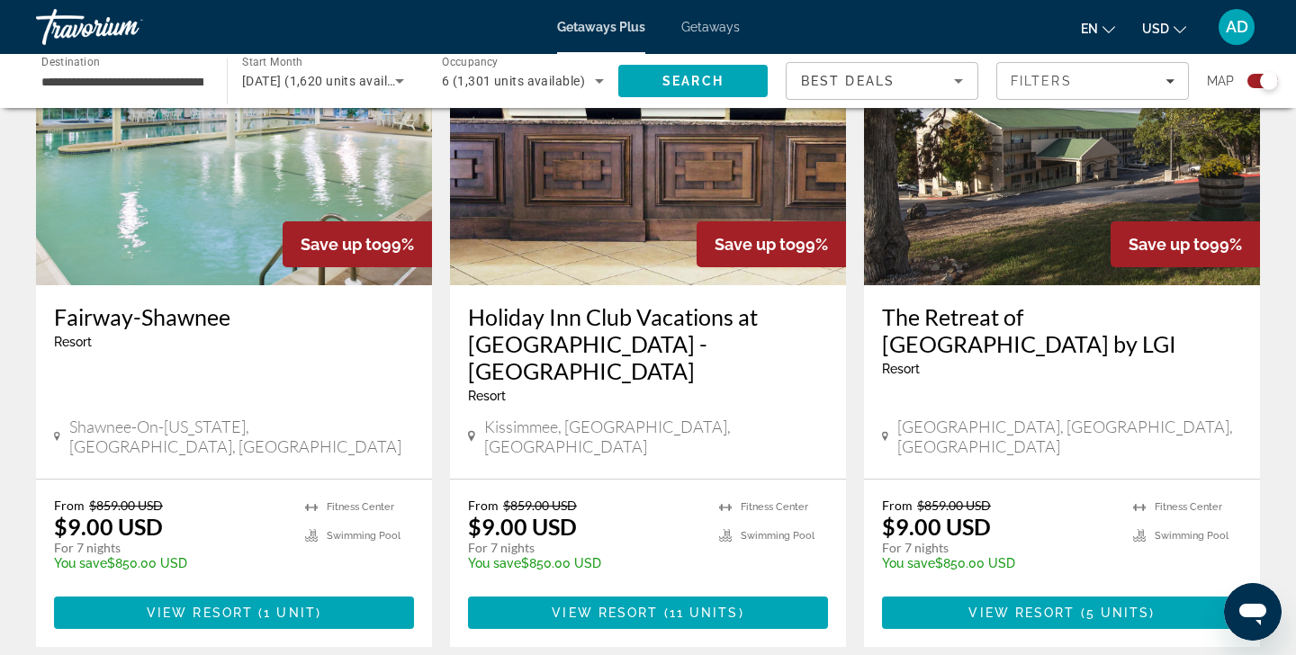
scroll to position [1364, 0]
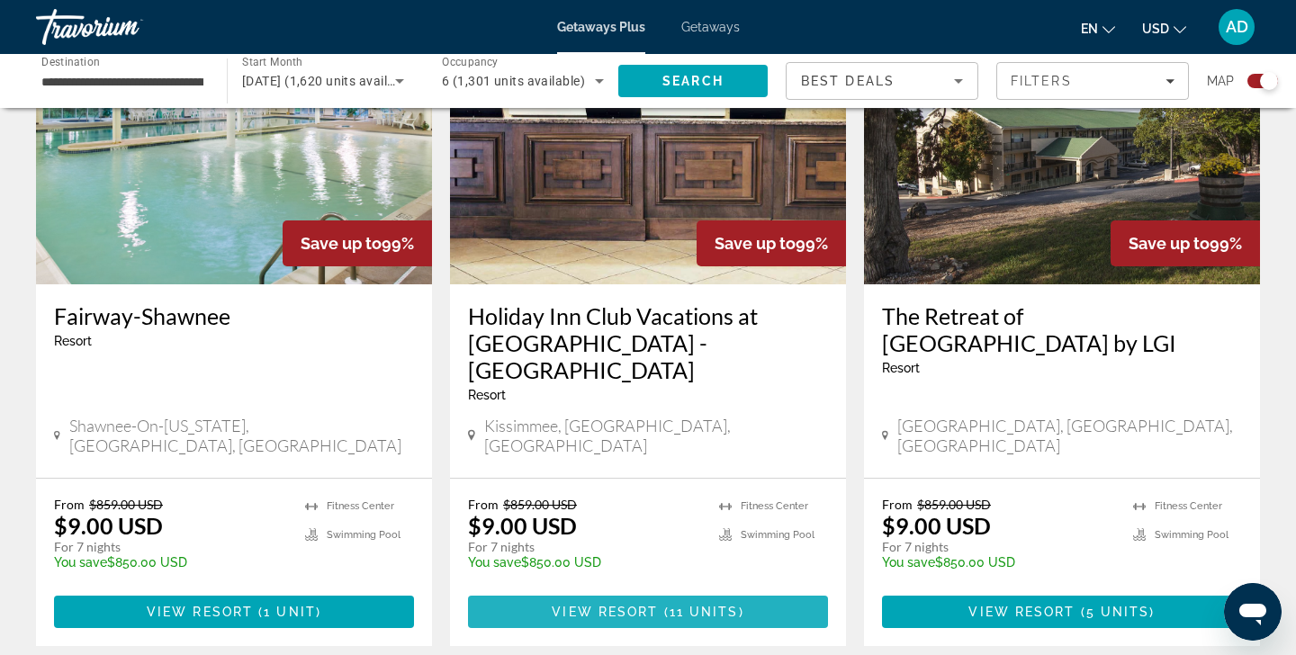
click at [631, 605] on span "View Resort" at bounding box center [605, 612] width 106 height 14
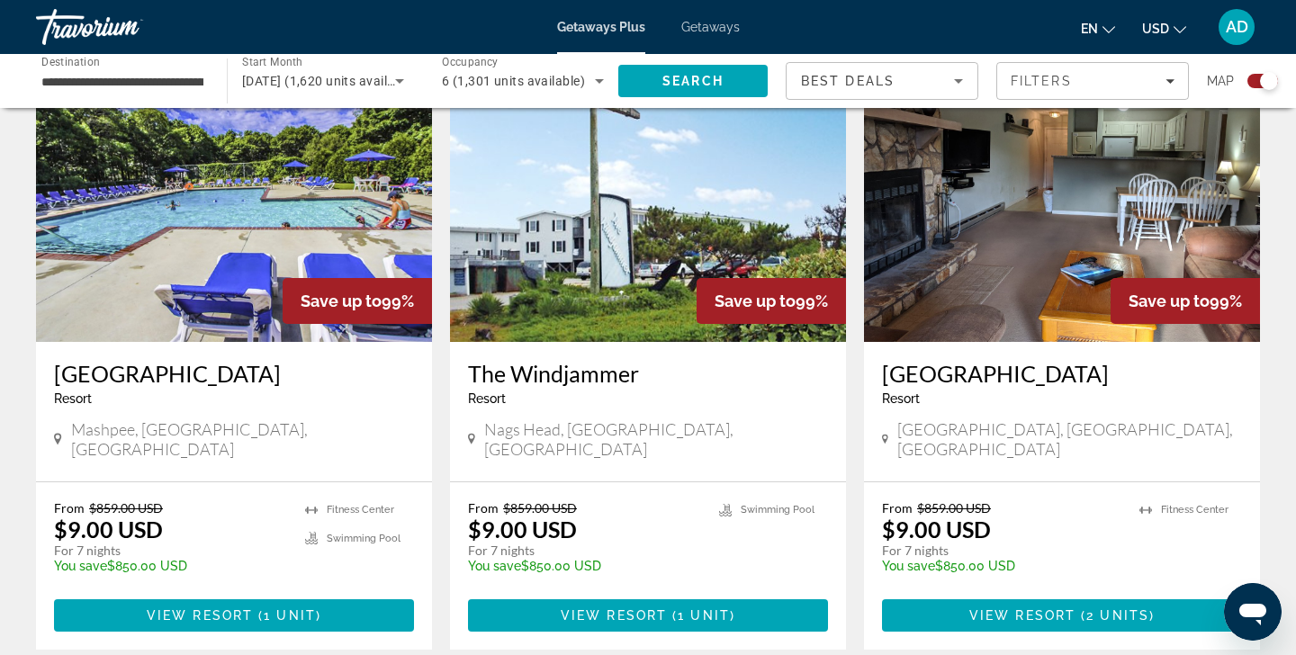
scroll to position [2654, 0]
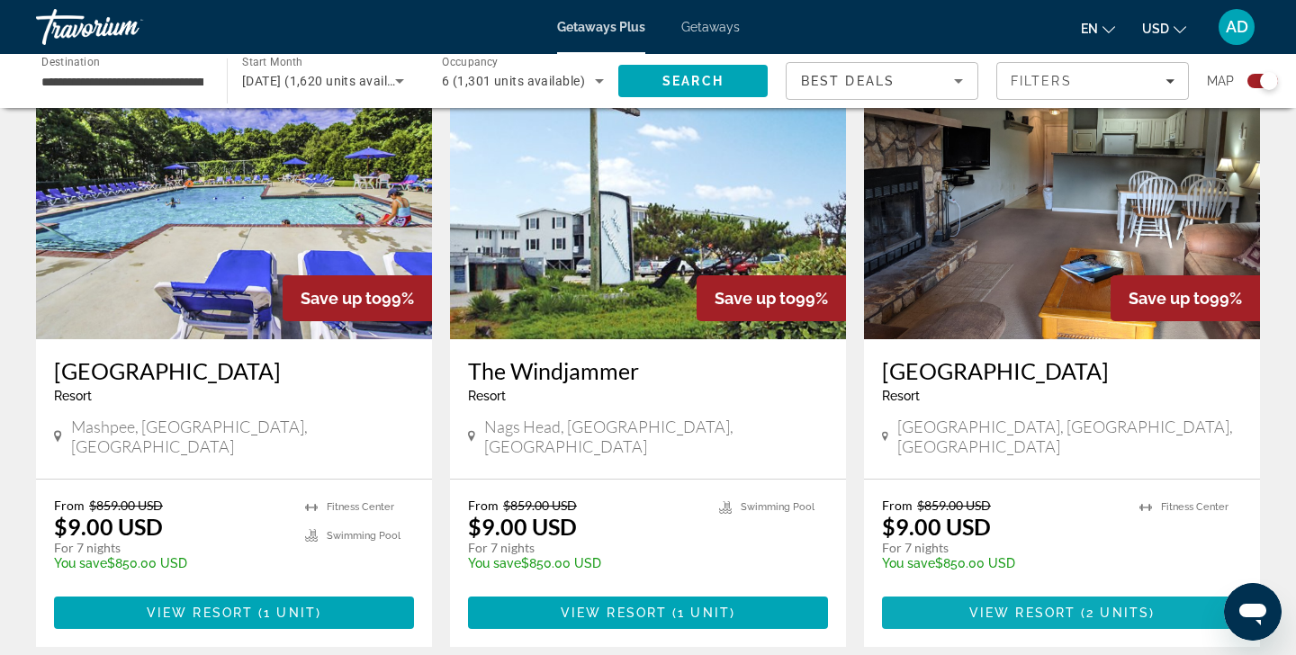
click at [1039, 606] on span "View Resort" at bounding box center [1022, 613] width 106 height 14
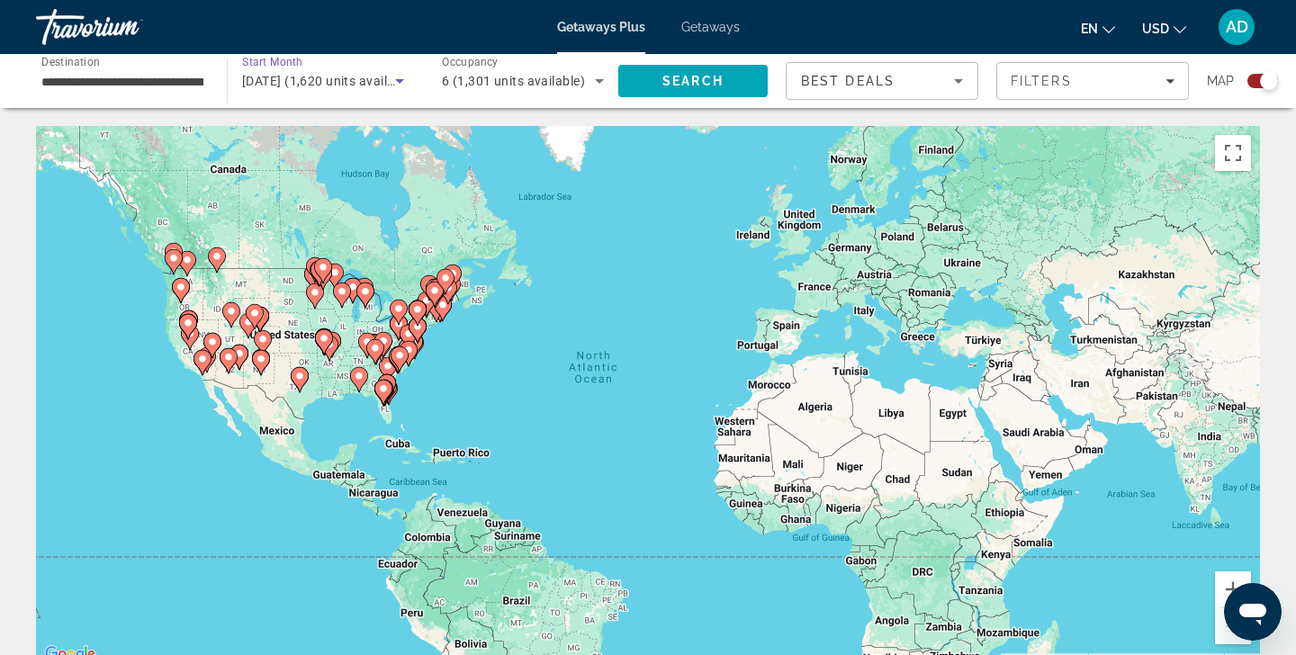
click at [400, 82] on icon "Search widget" at bounding box center [399, 81] width 9 height 4
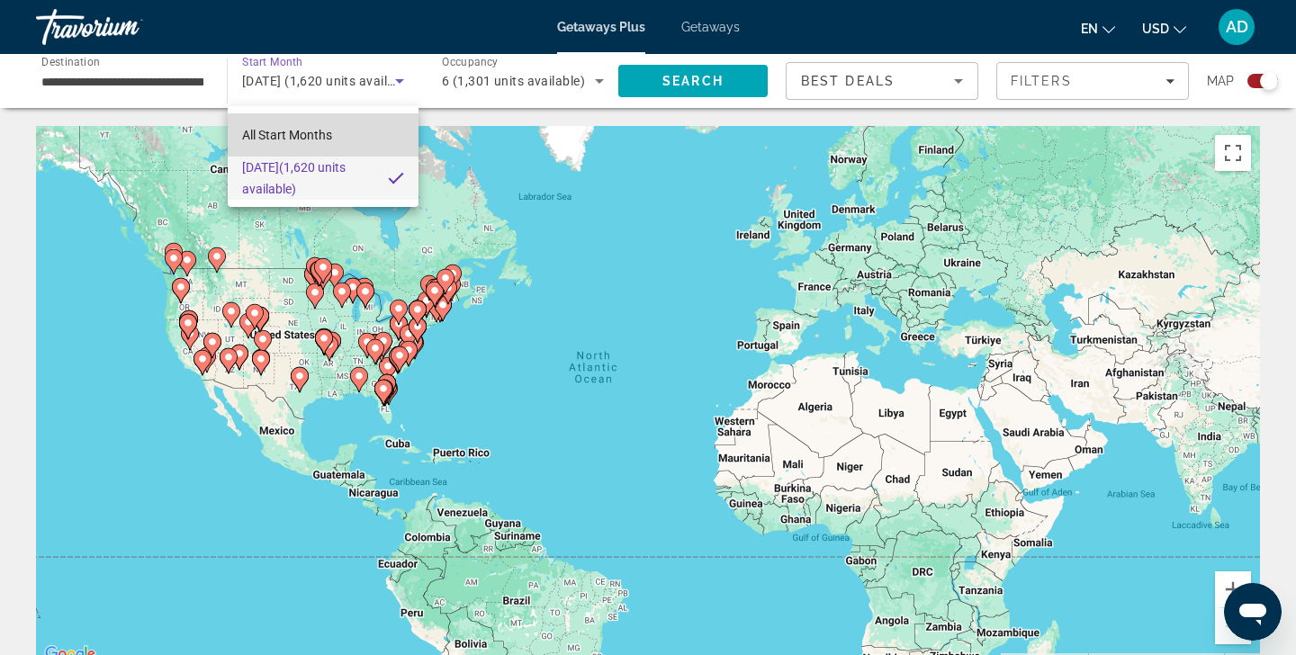
click at [331, 137] on span "All Start Months" at bounding box center [287, 135] width 90 height 14
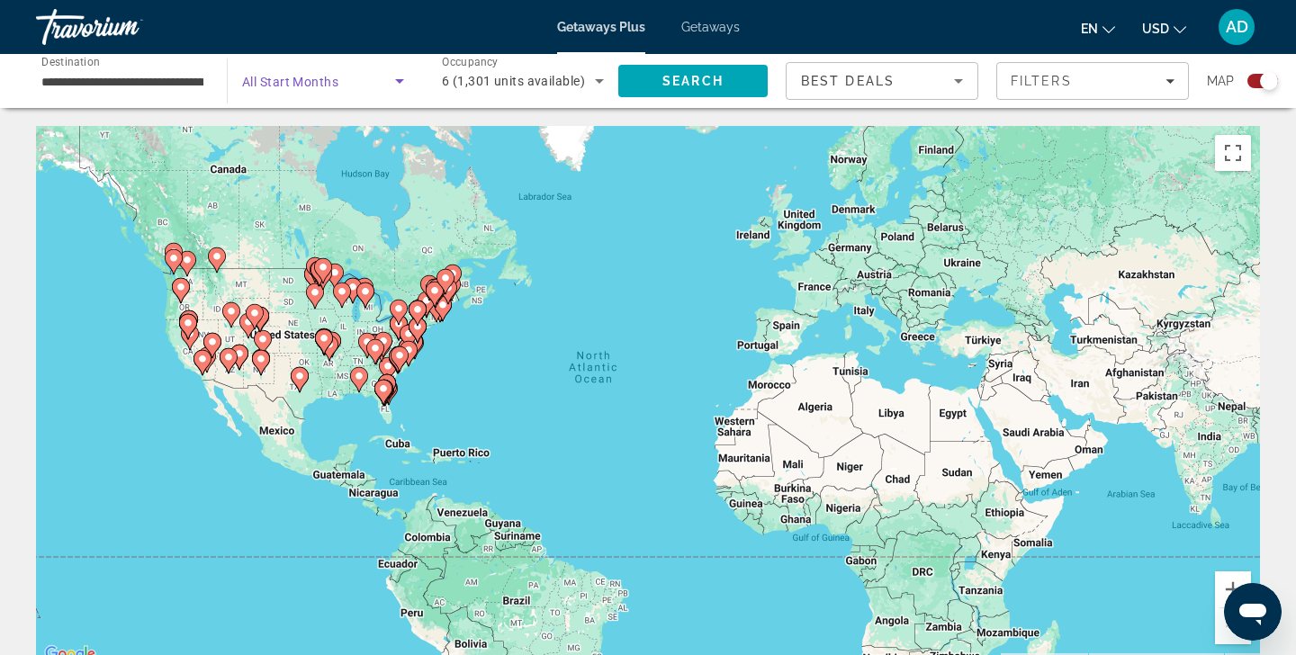
click at [369, 82] on span "Search widget" at bounding box center [318, 81] width 153 height 22
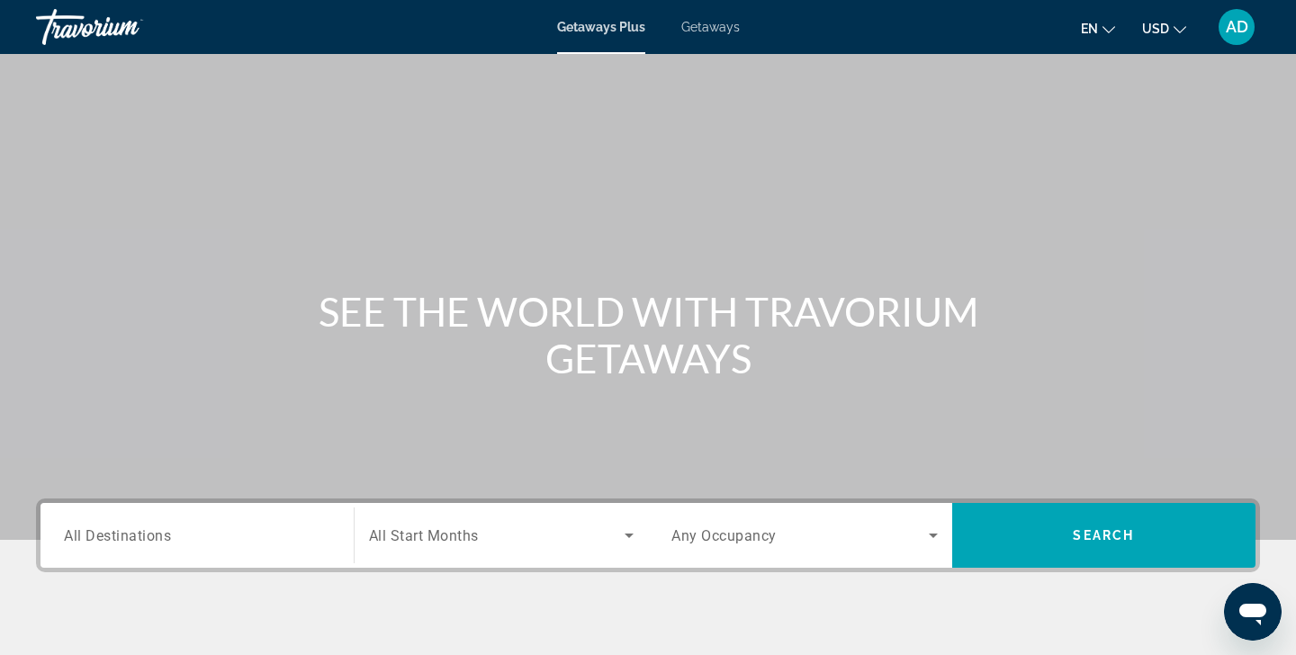
click at [238, 540] on input "Destination All Destinations" at bounding box center [197, 537] width 266 height 22
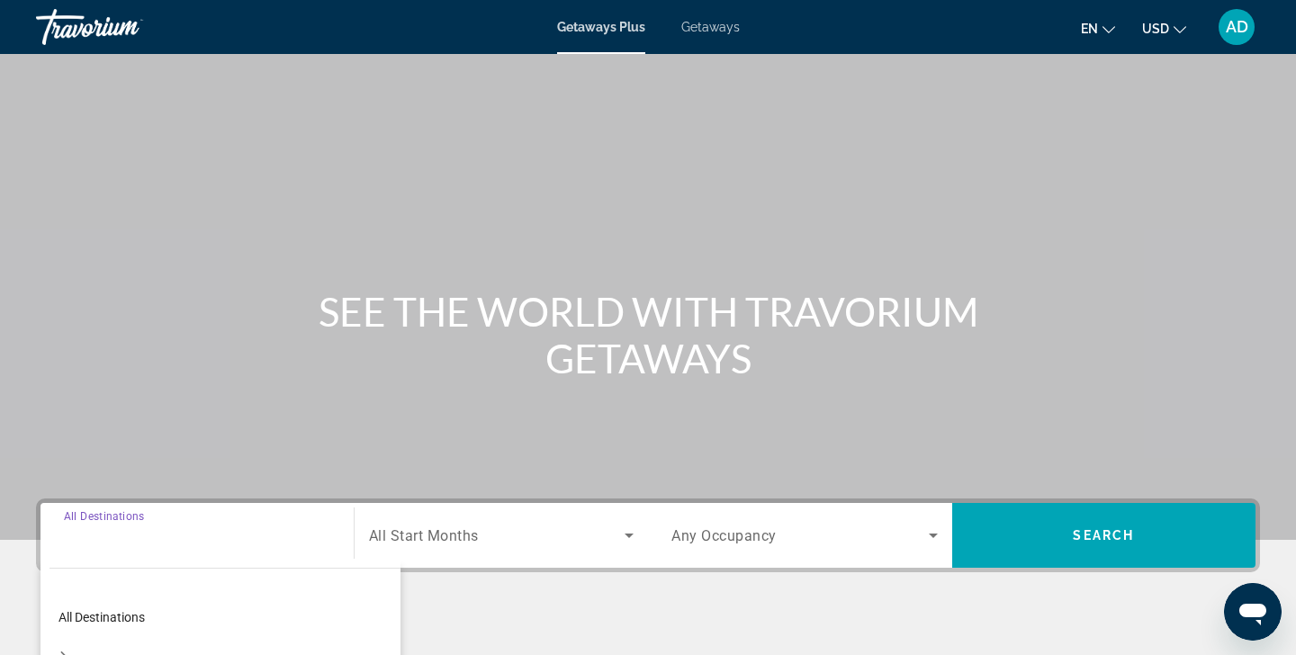
scroll to position [318, 0]
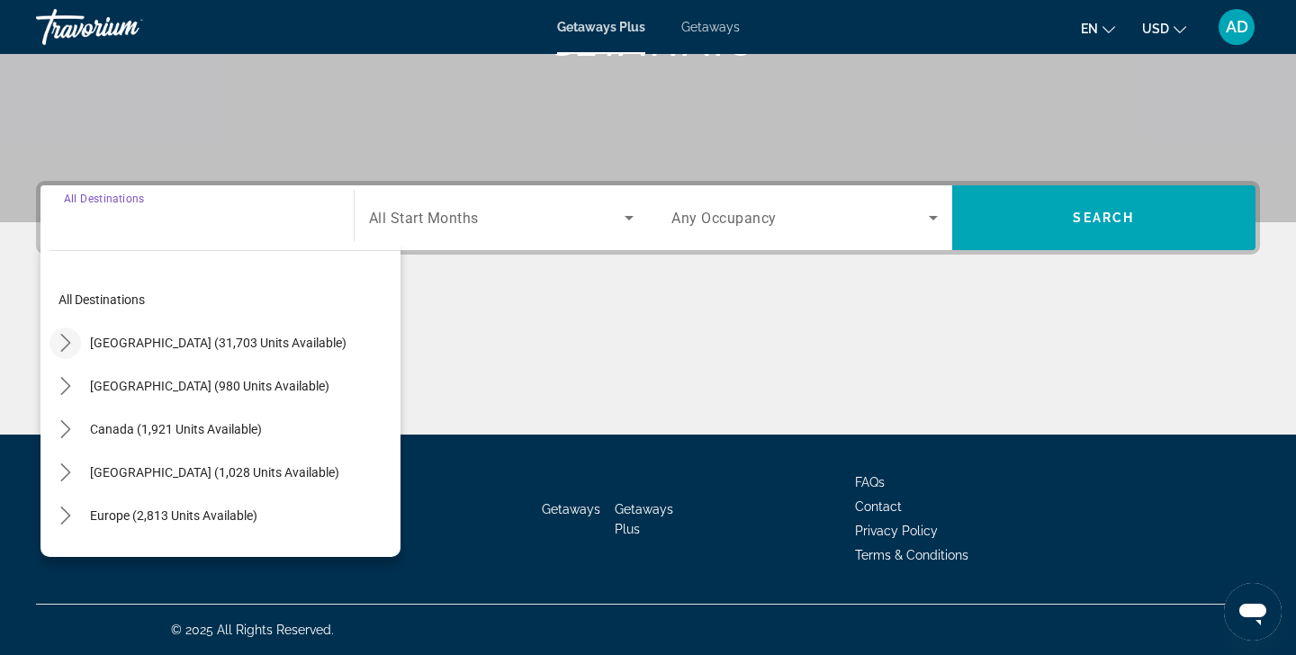
click at [67, 342] on icon "Toggle United States (31,703 units available) submenu" at bounding box center [66, 343] width 18 height 18
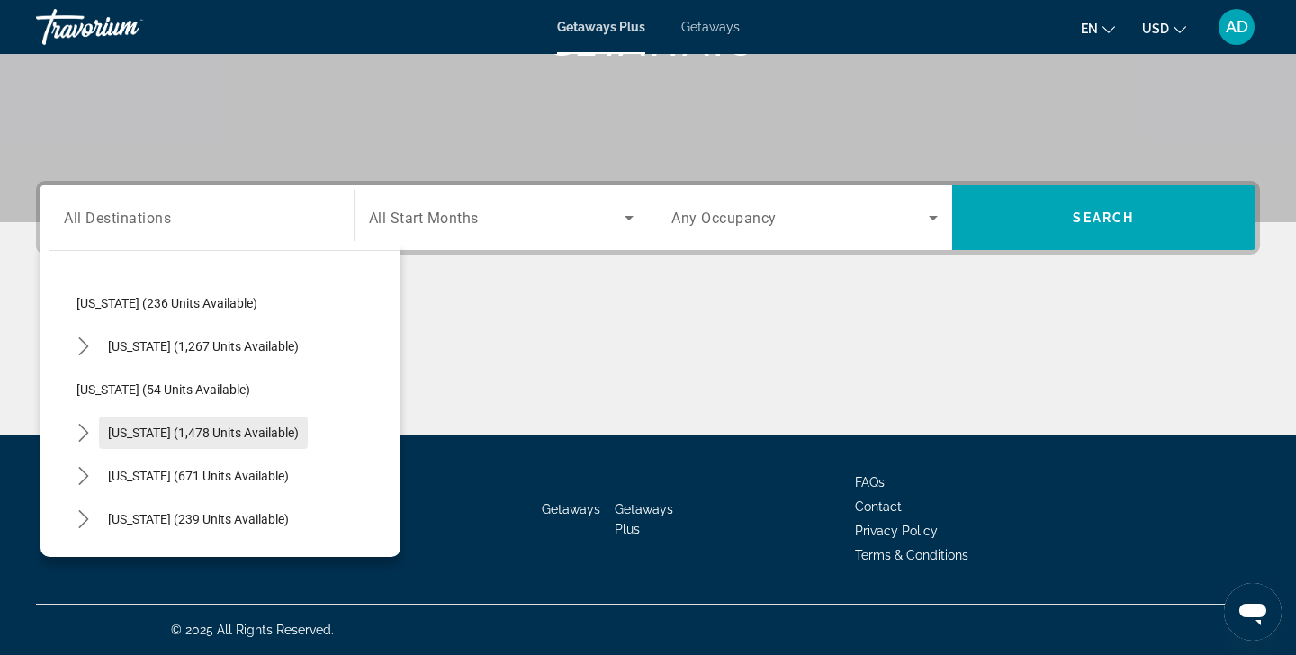
scroll to position [1220, 0]
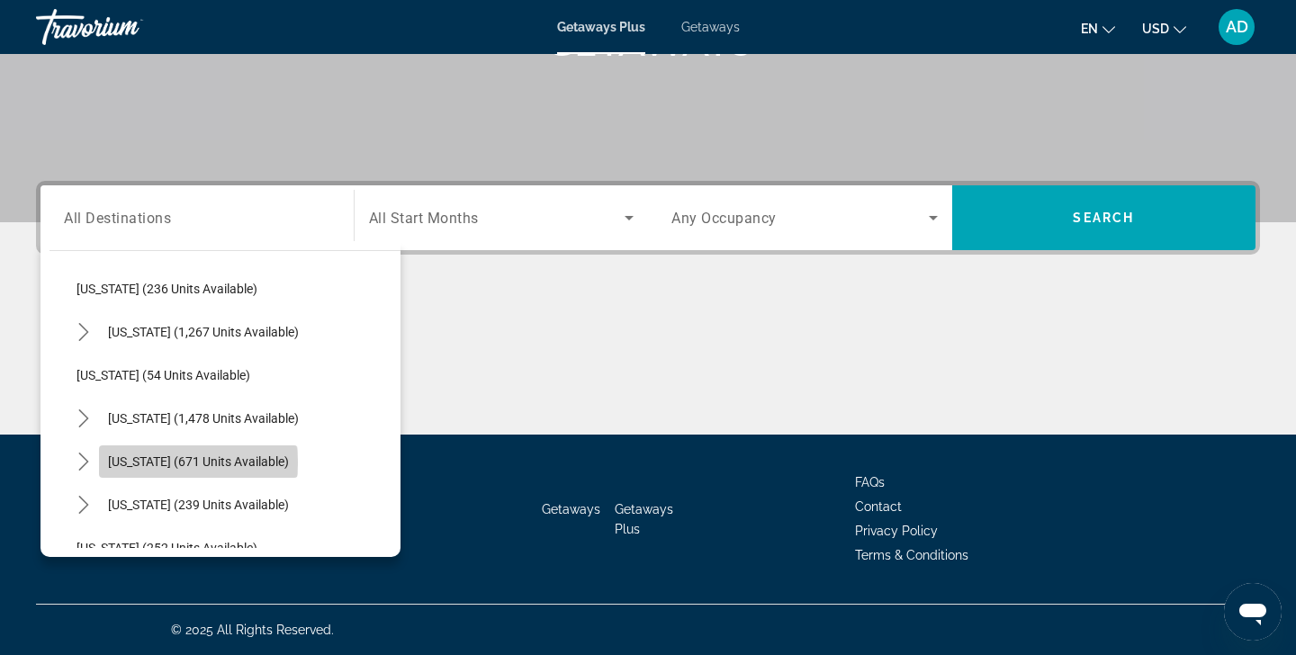
click at [184, 463] on span "Tennessee (671 units available)" at bounding box center [198, 461] width 181 height 14
type input "**********"
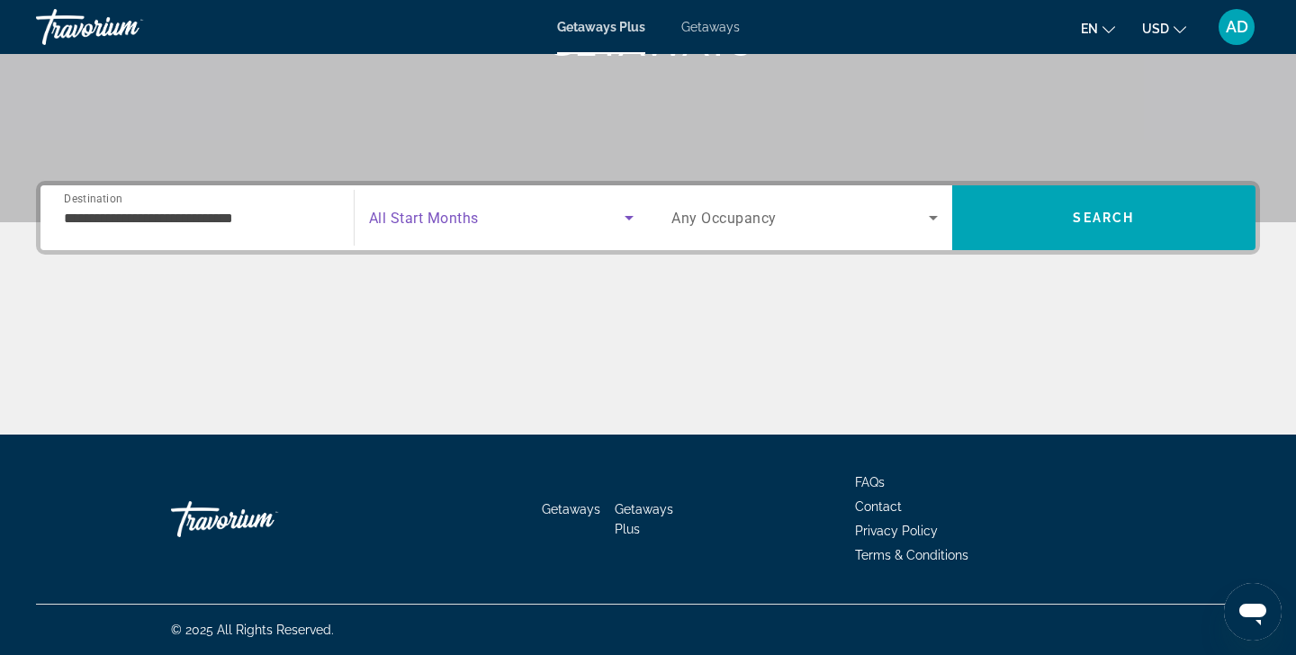
click at [626, 216] on icon "Search widget" at bounding box center [629, 218] width 22 height 22
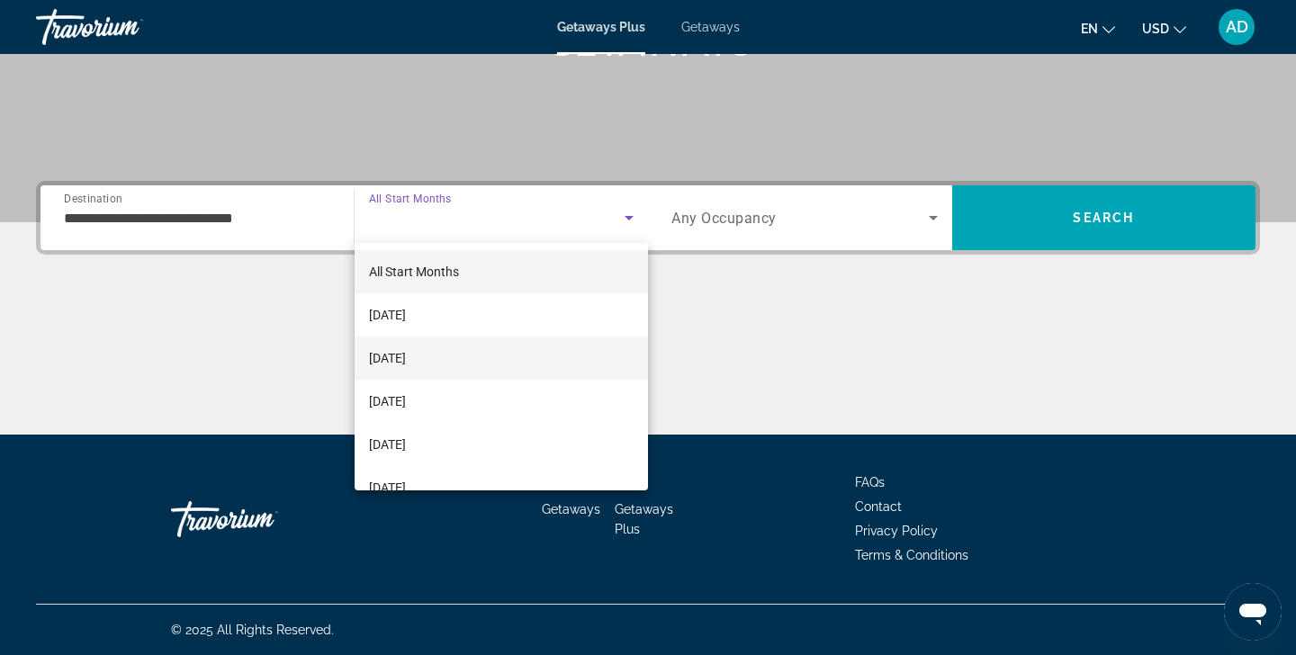
click at [494, 364] on mat-option "November 2025" at bounding box center [502, 358] width 294 height 43
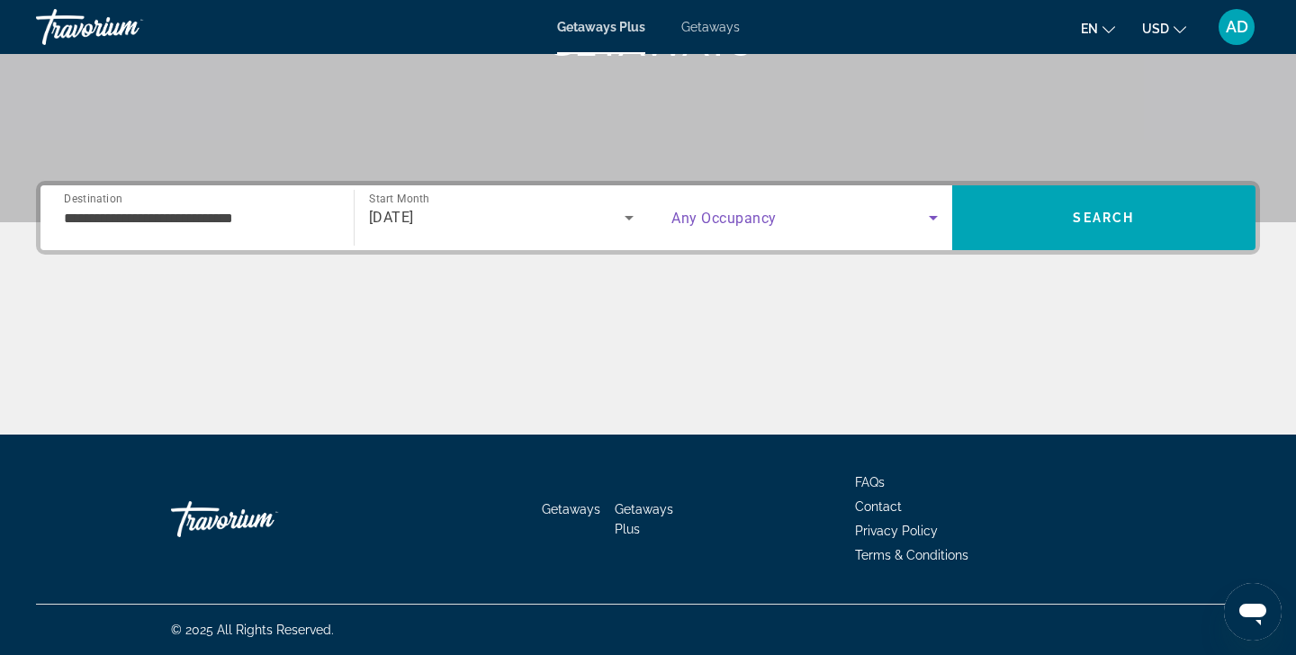
click at [936, 219] on icon "Search widget" at bounding box center [933, 218] width 22 height 22
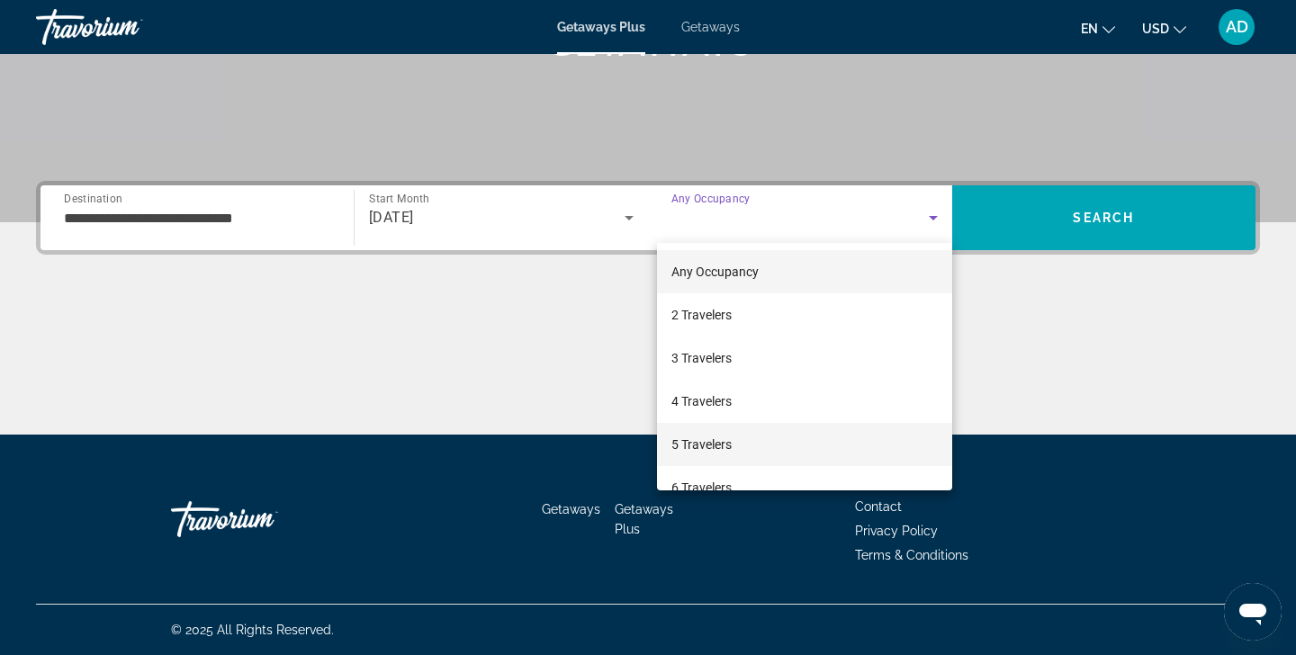
click at [757, 441] on mat-option "5 Travelers" at bounding box center [804, 444] width 295 height 43
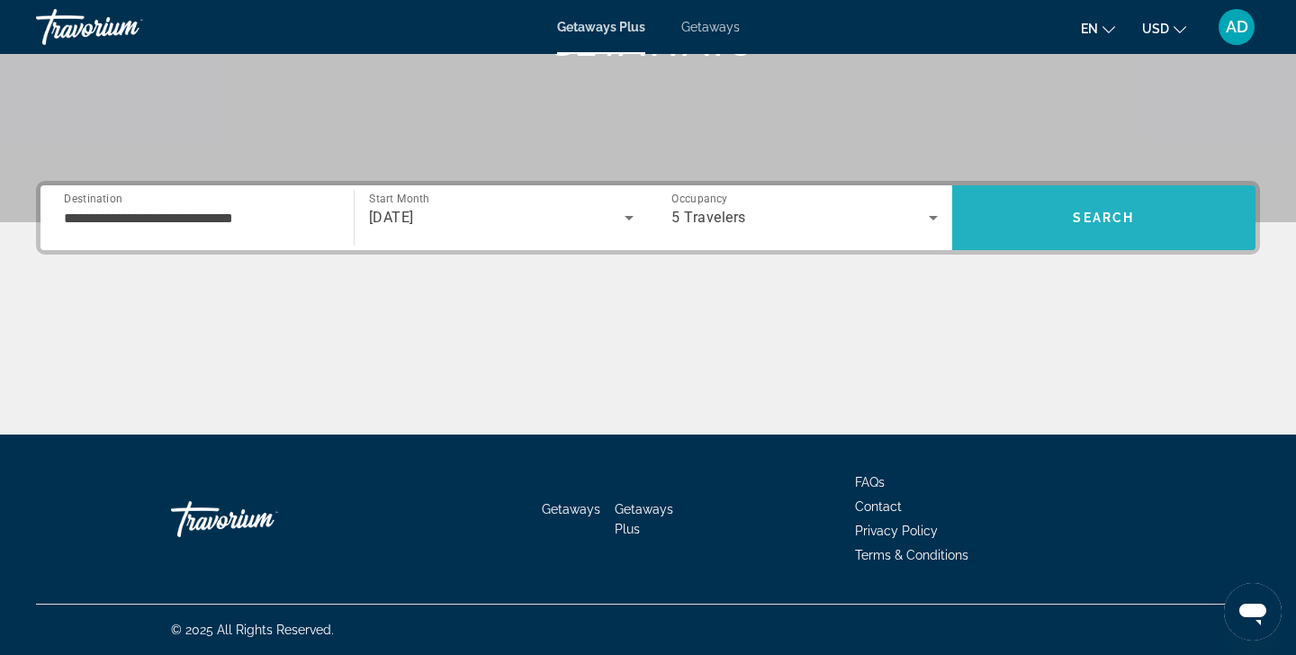
click at [1085, 211] on span "Search" at bounding box center [1103, 218] width 61 height 14
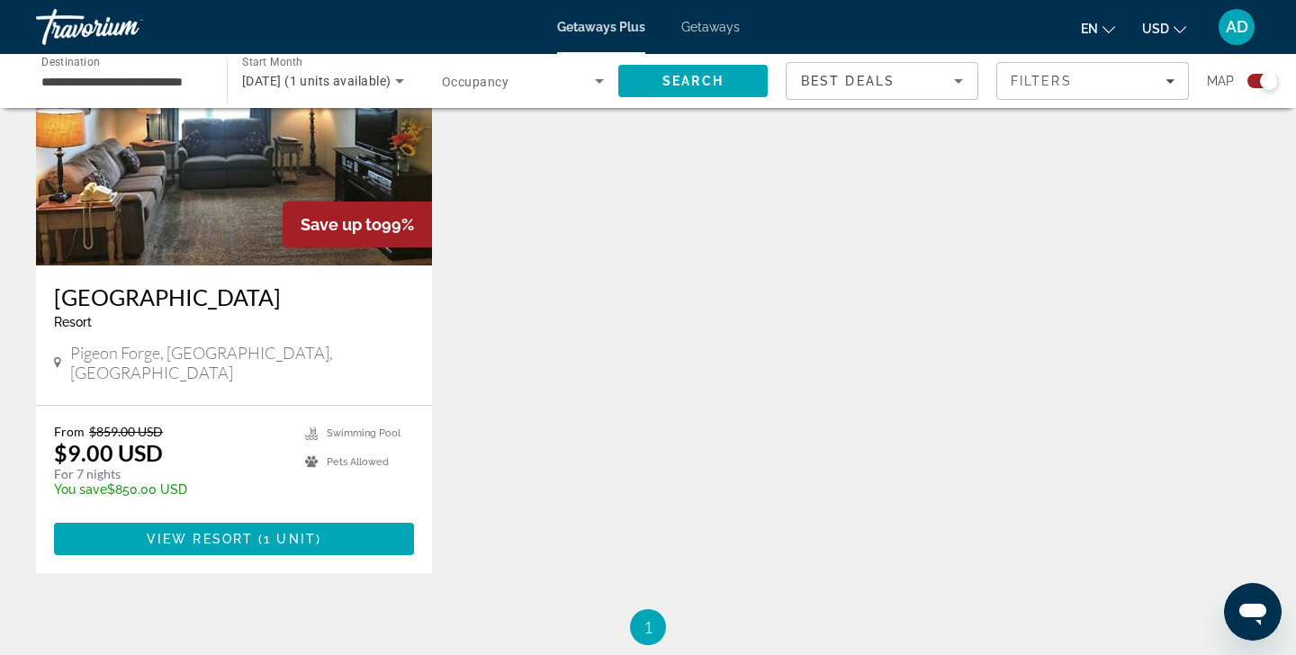
scroll to position [760, 0]
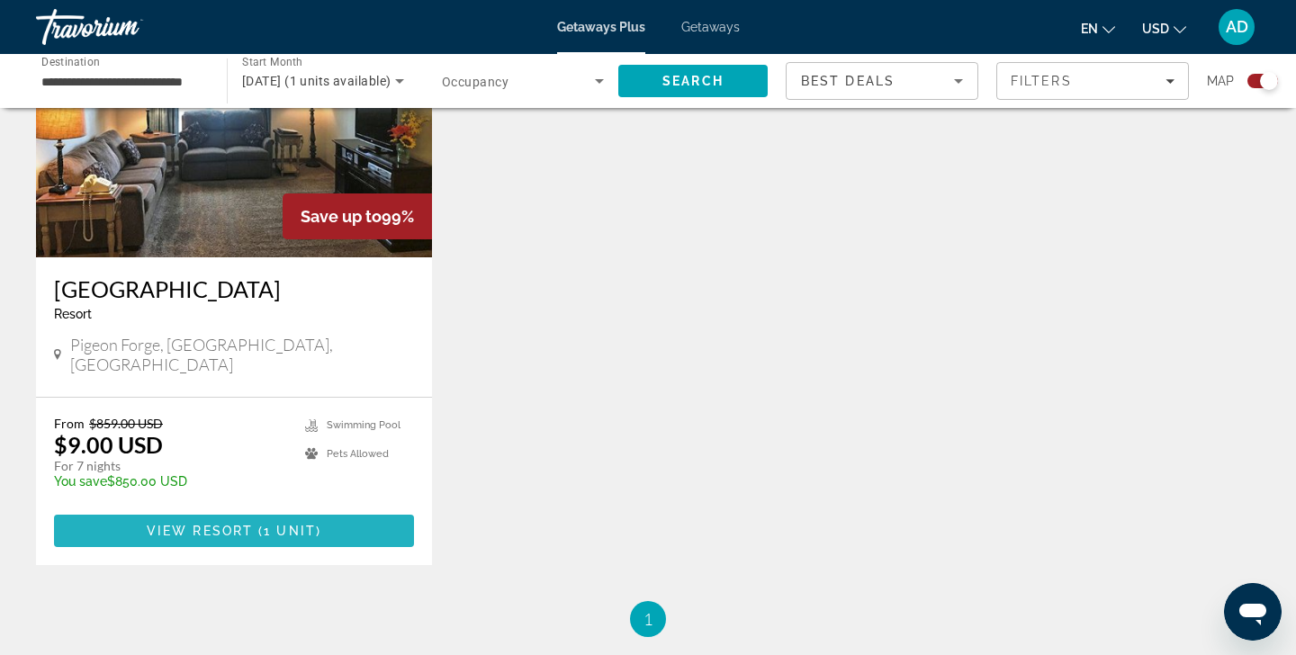
click at [250, 524] on span "View Resort" at bounding box center [200, 531] width 106 height 14
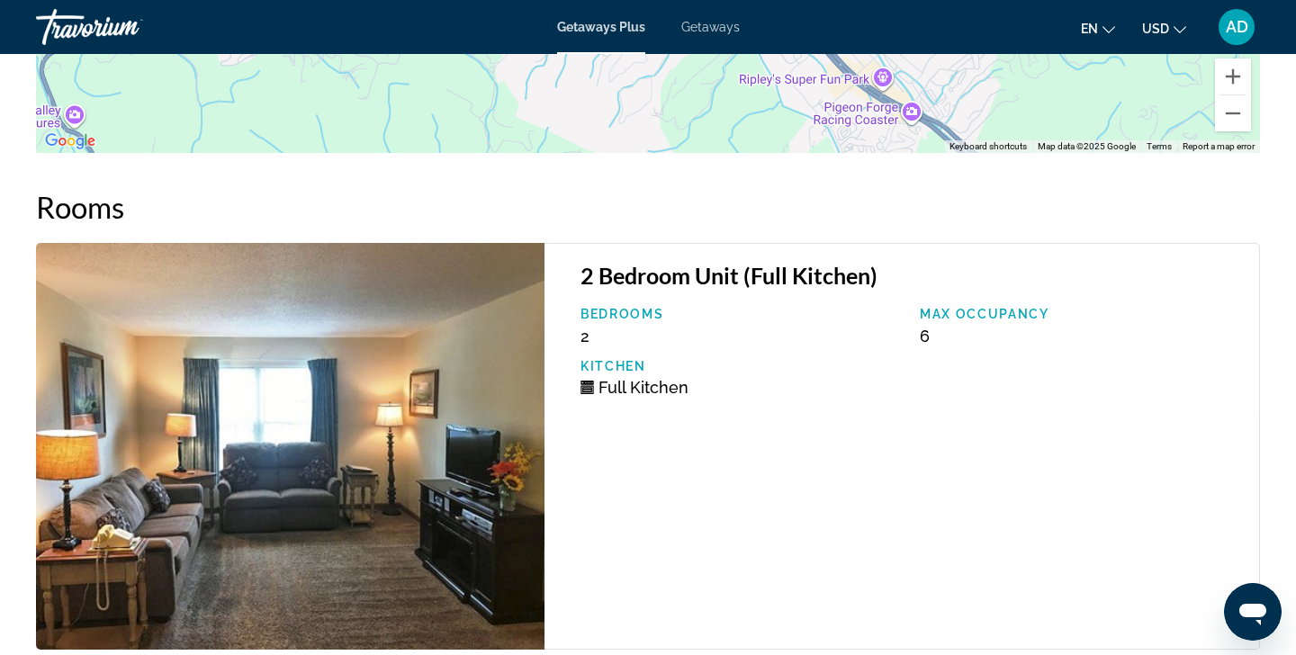
scroll to position [3245, 0]
